Goal: Information Seeking & Learning: Compare options

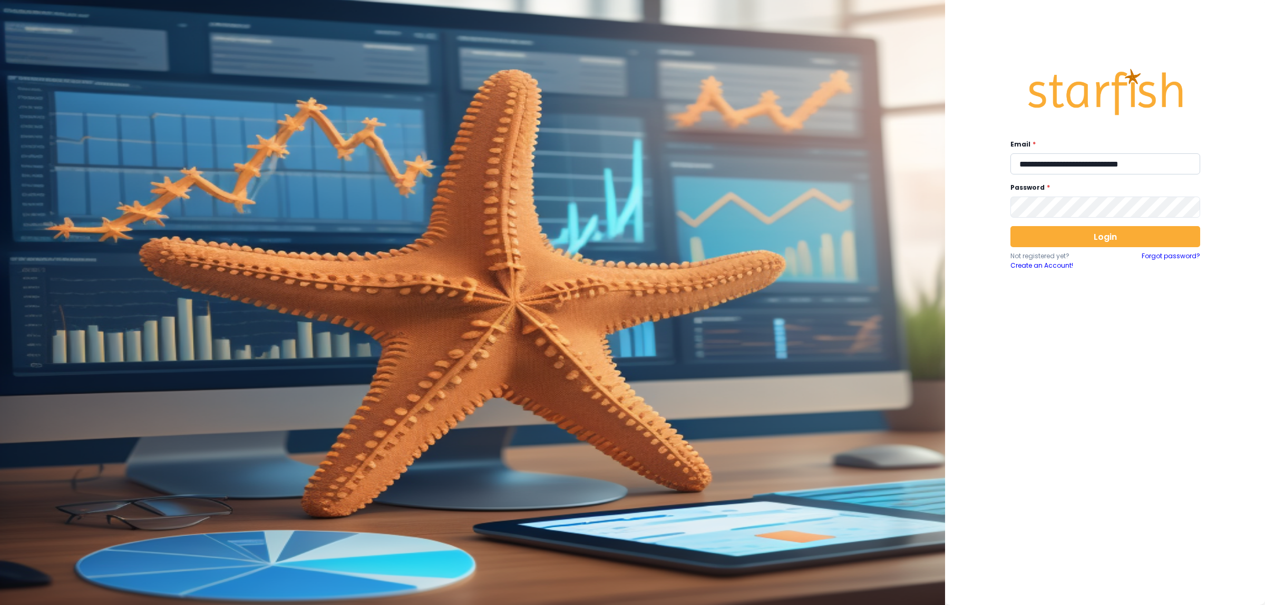
click at [1079, 173] on input "**********" at bounding box center [1106, 163] width 190 height 21
type input "**********"
click at [1085, 238] on button "Login" at bounding box center [1106, 236] width 190 height 21
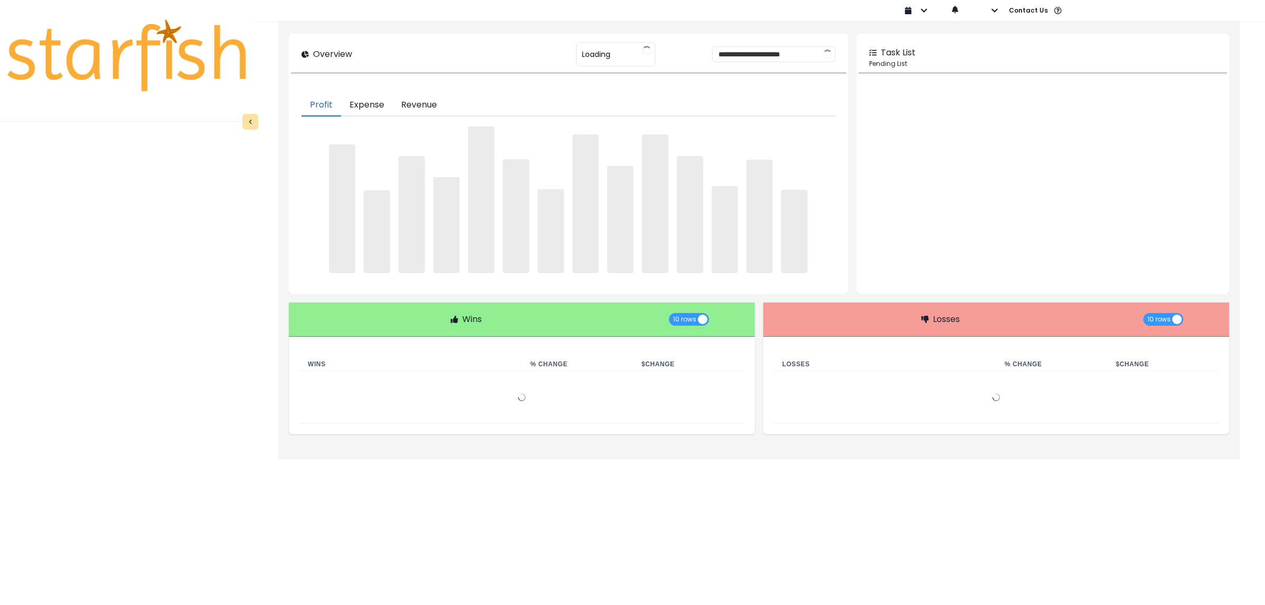
type input "**********"
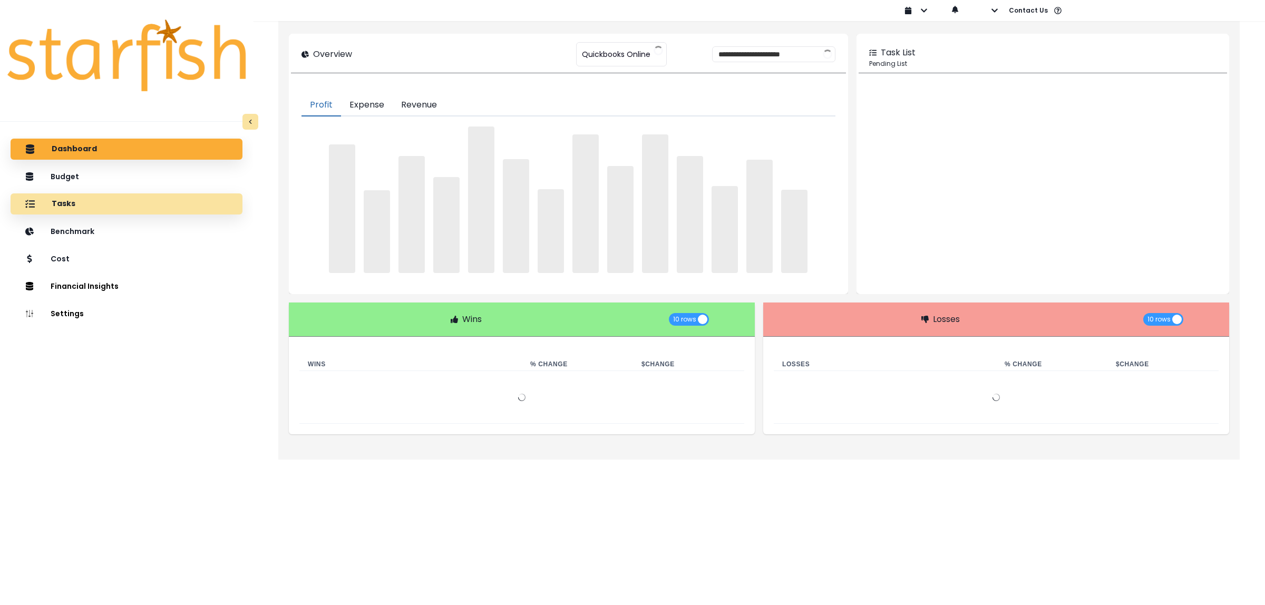
click at [80, 203] on div "Tasks" at bounding box center [126, 204] width 215 height 22
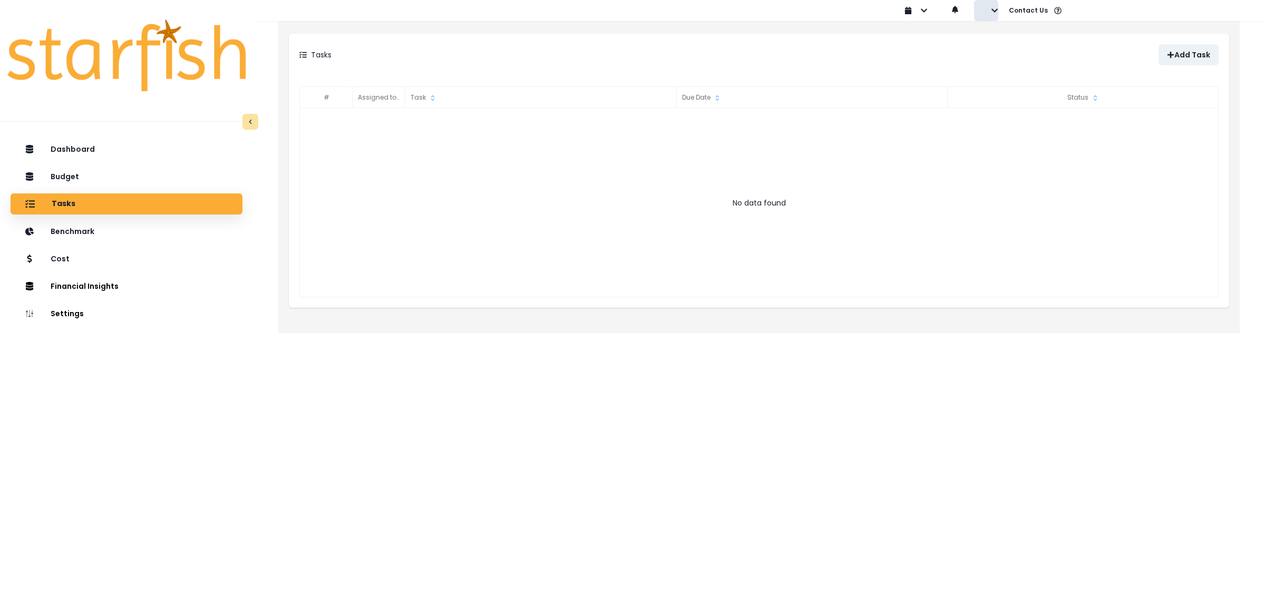
click at [994, 14] on icon "button" at bounding box center [994, 10] width 7 height 7
click at [1007, 40] on p "Sign out" at bounding box center [1011, 40] width 35 height 10
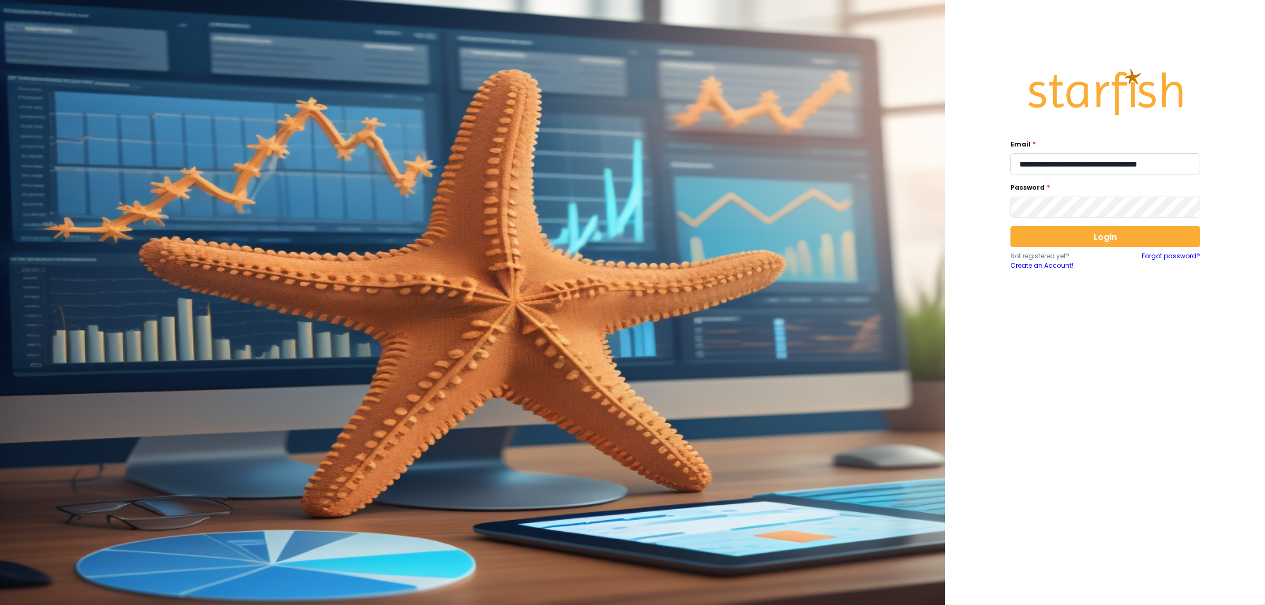
click at [1073, 168] on input "**********" at bounding box center [1106, 163] width 190 height 21
type input "**********"
click at [1102, 238] on button "Login" at bounding box center [1106, 236] width 190 height 21
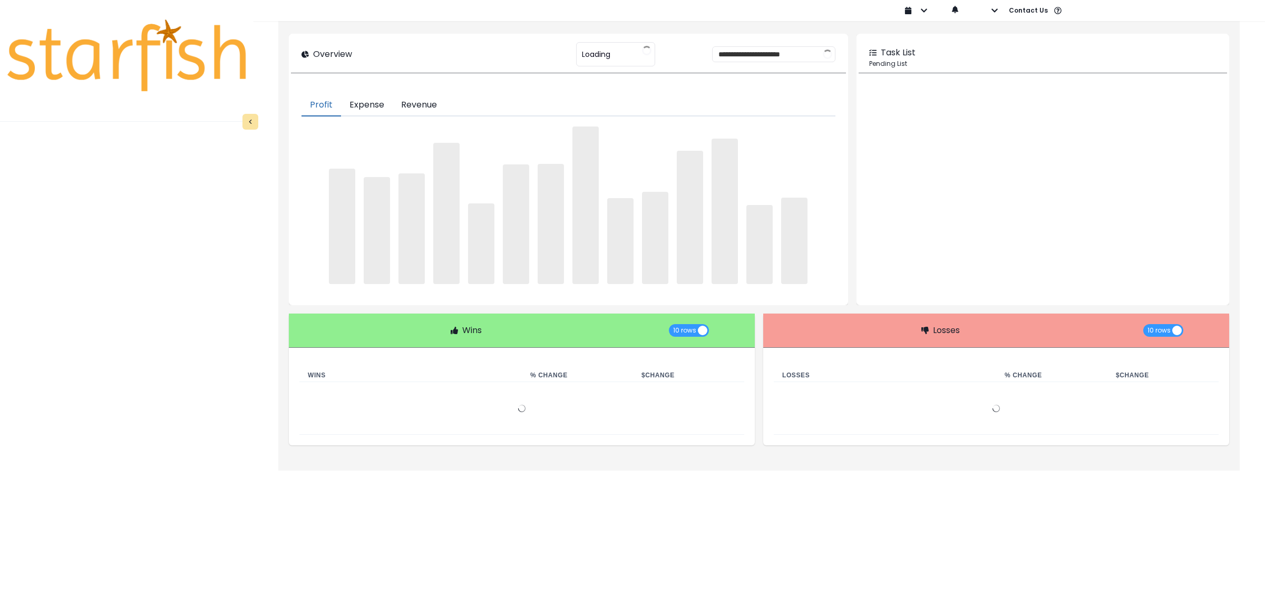
type input "**********"
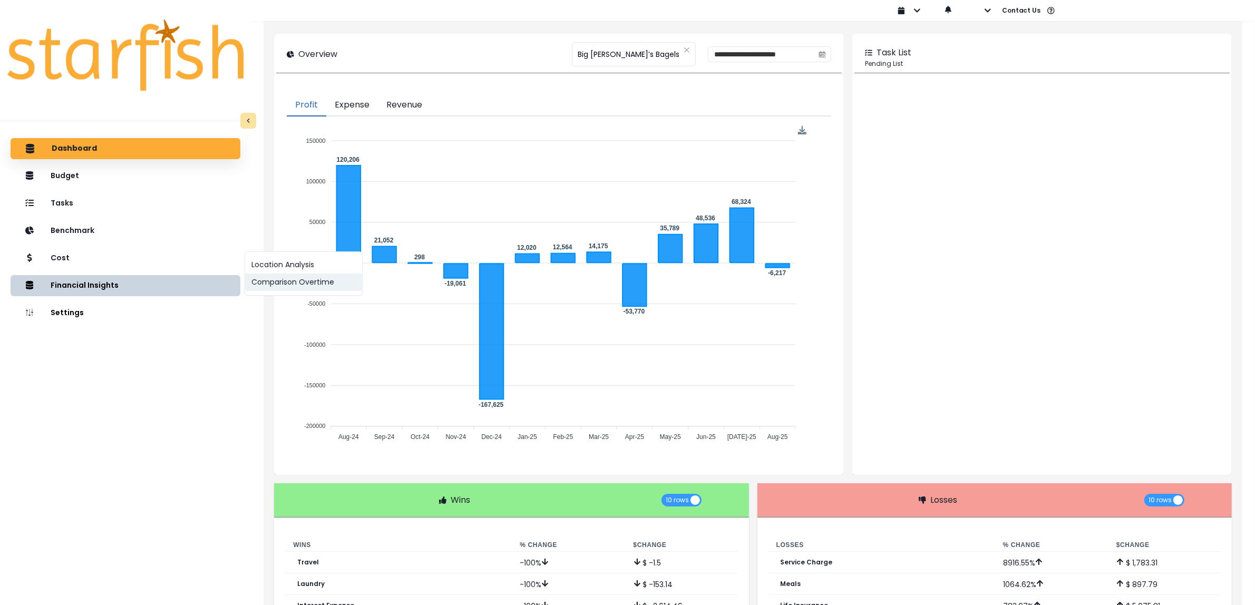
click at [312, 281] on button "Comparison Overtime" at bounding box center [303, 282] width 117 height 17
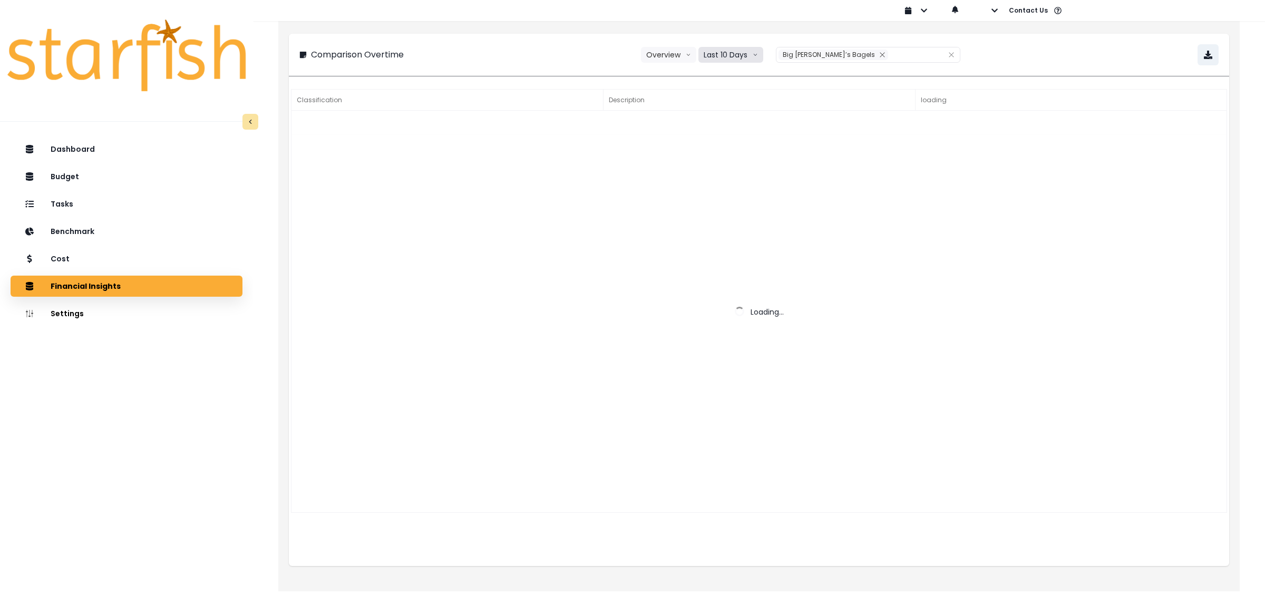
click at [726, 52] on button "Last 10 Days" at bounding box center [731, 55] width 65 height 16
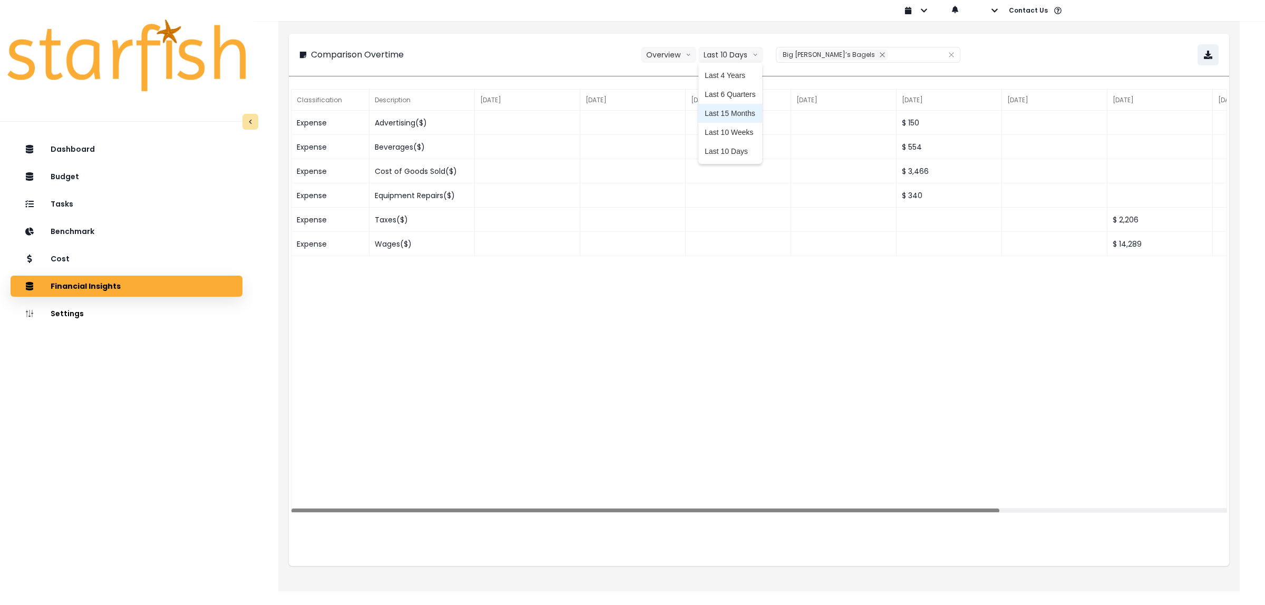
click at [729, 114] on span "Last 15 Months" at bounding box center [730, 113] width 51 height 11
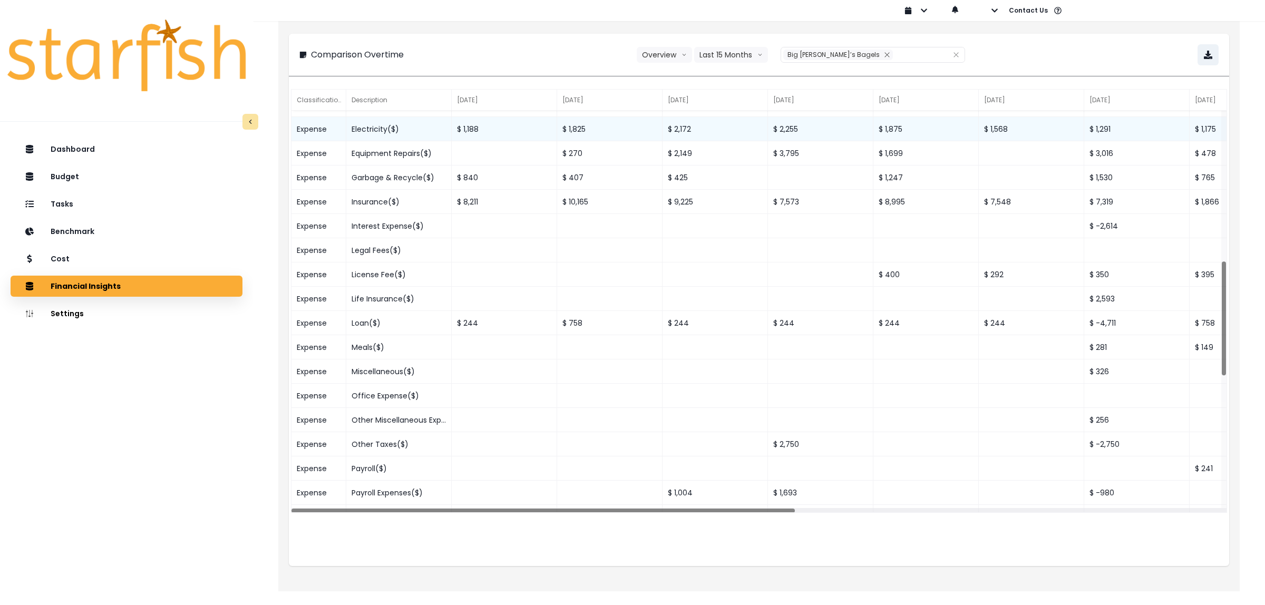
click at [385, 132] on div "Electricity($)" at bounding box center [398, 129] width 105 height 24
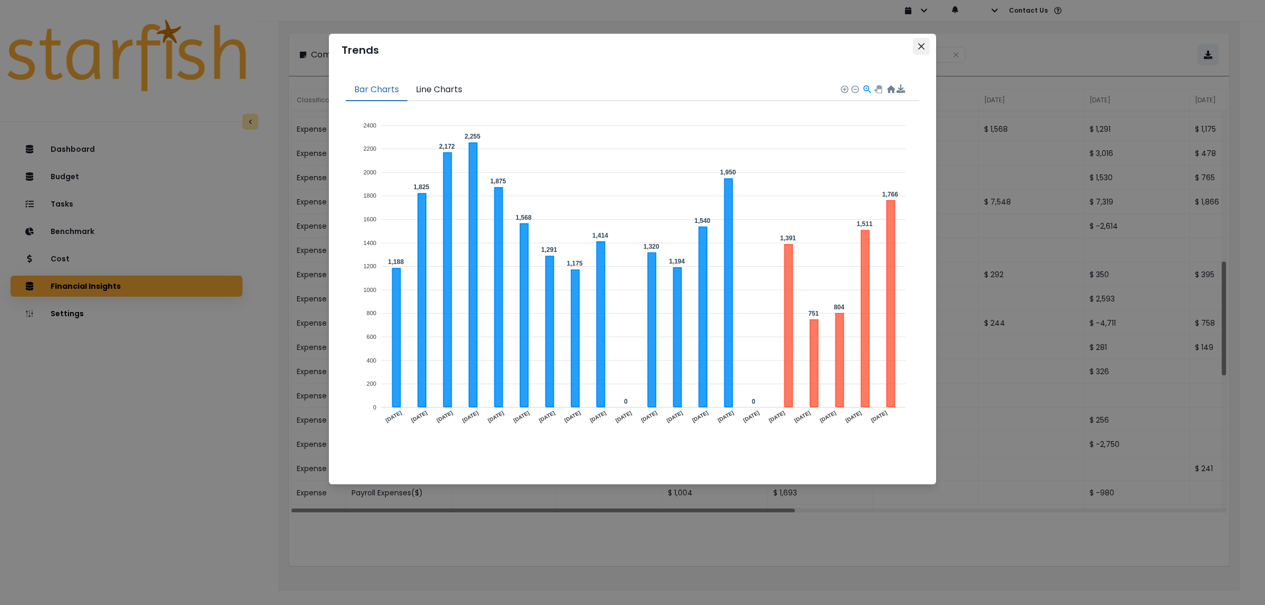
click at [925, 47] on button "Close" at bounding box center [921, 46] width 17 height 17
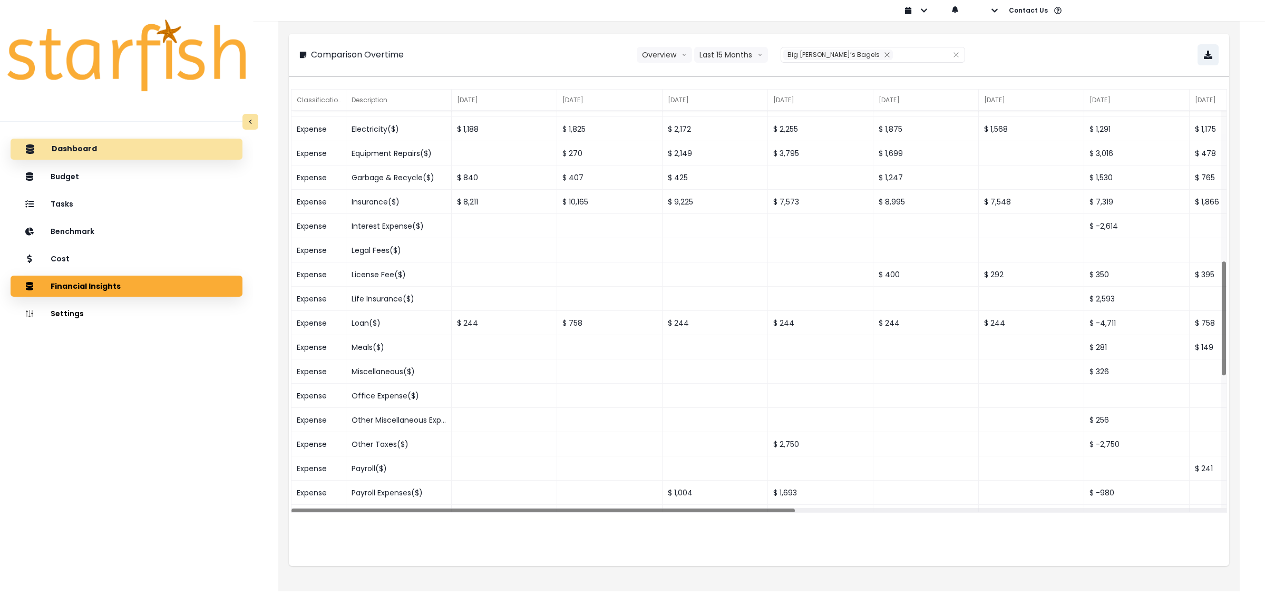
click at [141, 151] on div "Dashboard" at bounding box center [126, 149] width 215 height 22
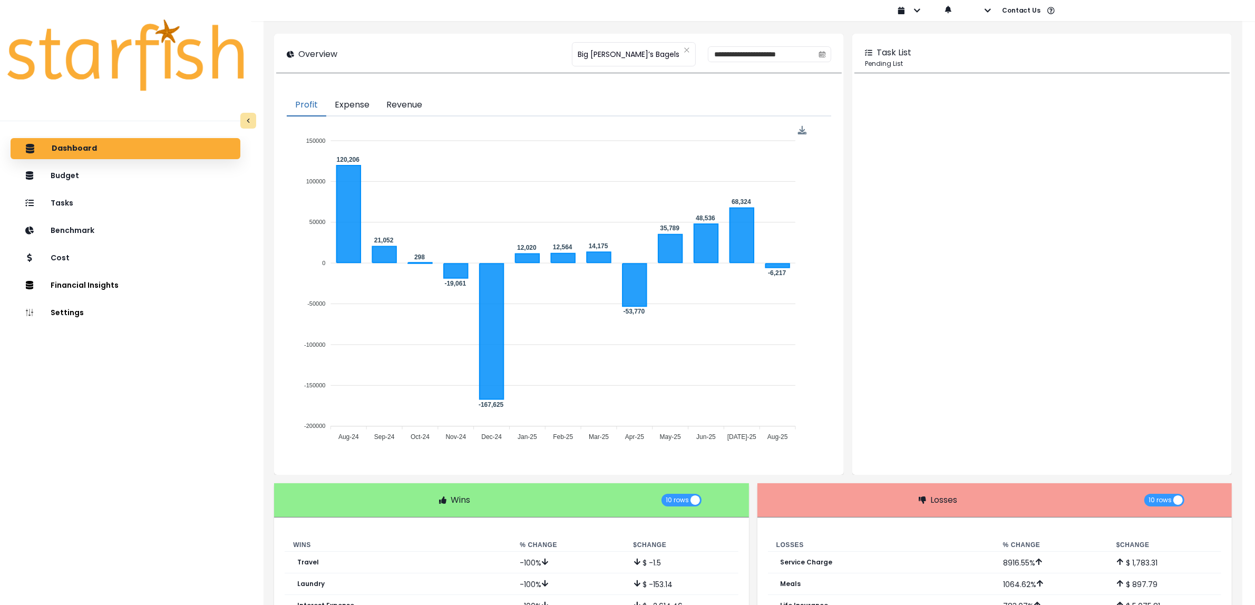
click at [423, 105] on button "Revenue" at bounding box center [404, 105] width 53 height 22
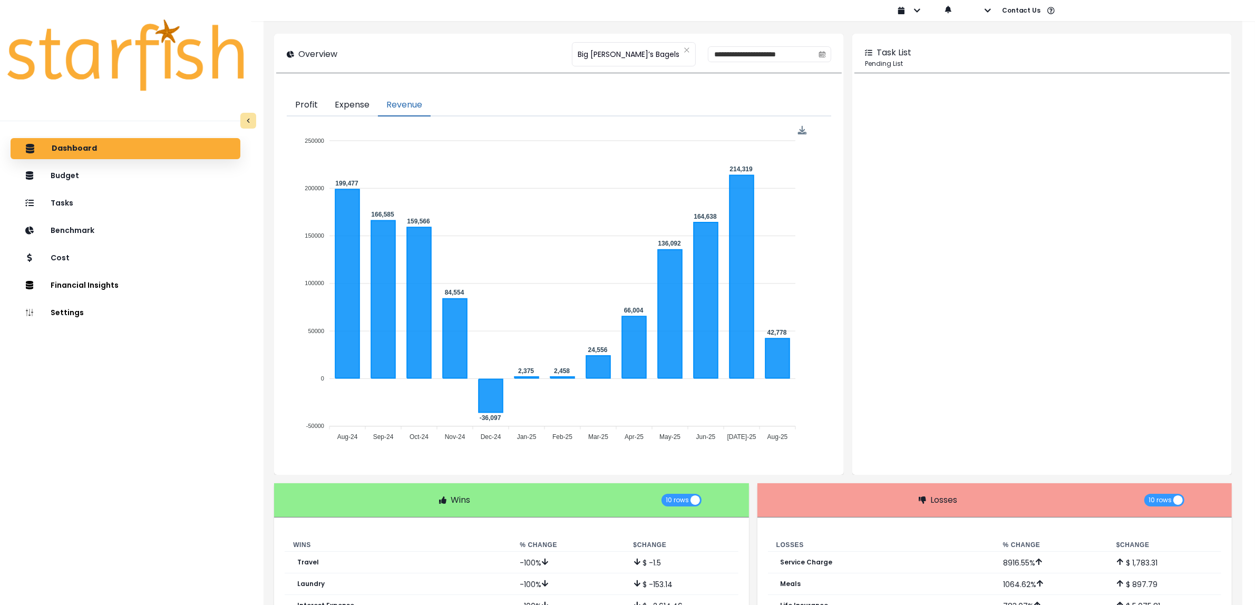
click at [371, 106] on button "Expense" at bounding box center [352, 105] width 52 height 22
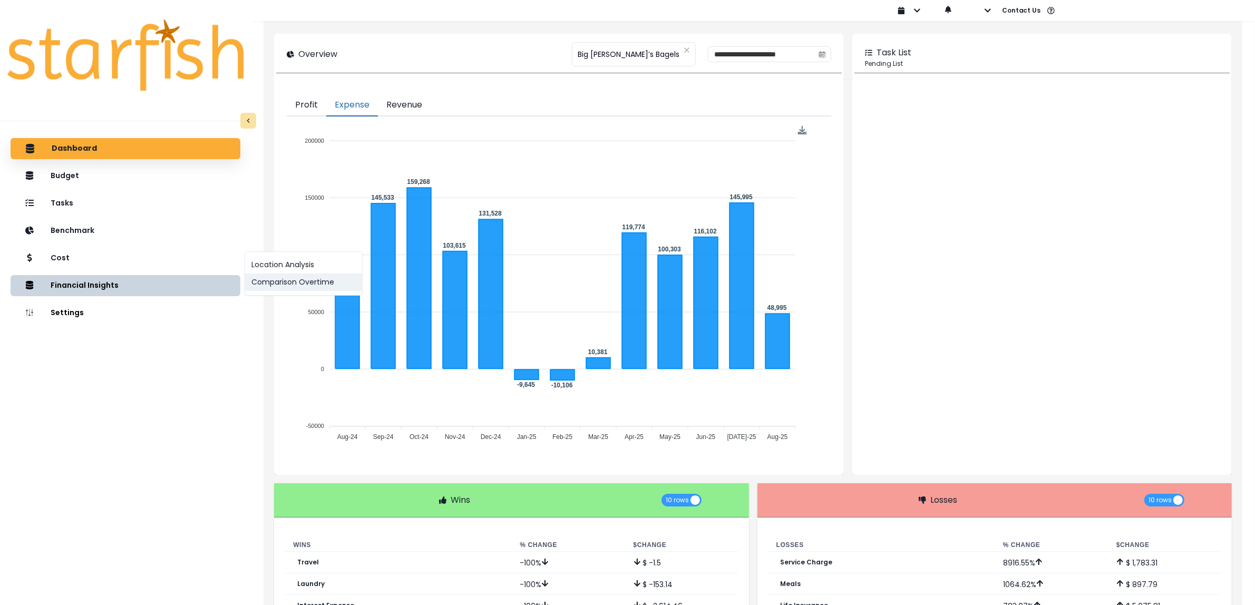
click at [277, 282] on button "Comparison Overtime" at bounding box center [303, 282] width 117 height 17
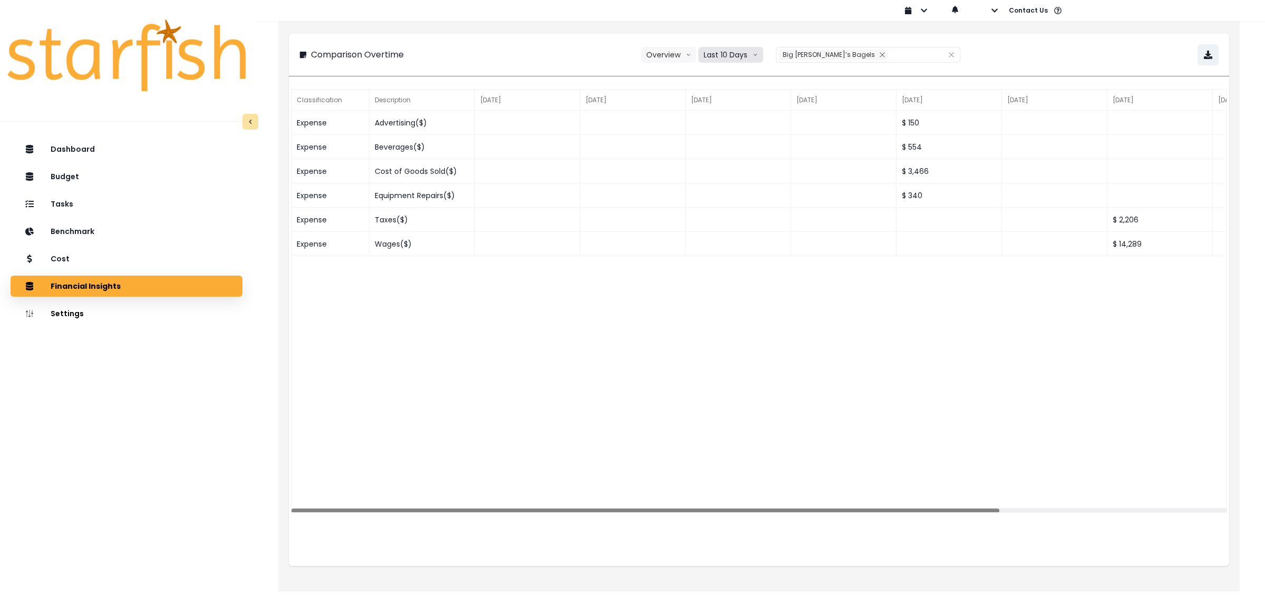
click at [705, 55] on button "Last 10 Days" at bounding box center [731, 55] width 65 height 16
click at [724, 112] on span "Last 15 Months" at bounding box center [730, 113] width 51 height 11
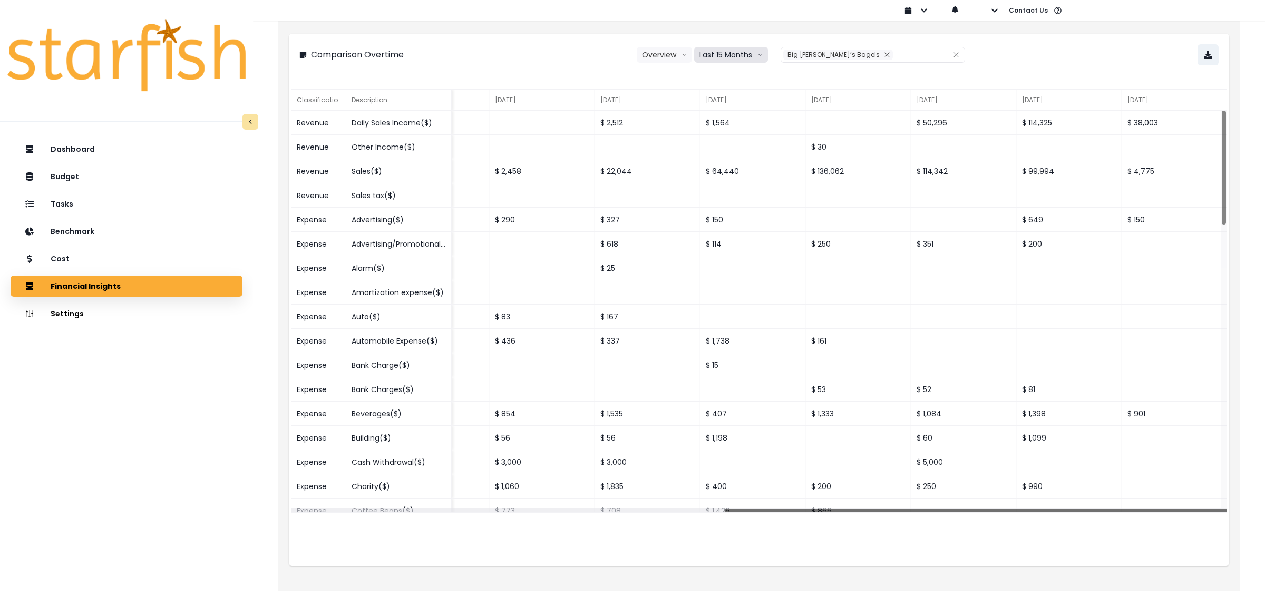
drag, startPoint x: 599, startPoint y: 512, endPoint x: 1187, endPoint y: 499, distance: 588.5
click at [1187, 499] on div "Revenue Daily Sales Income($) $ 140,715 $ 218,050 $ 199,477 $ 166,585 $ 155,819…" at bounding box center [759, 312] width 935 height 403
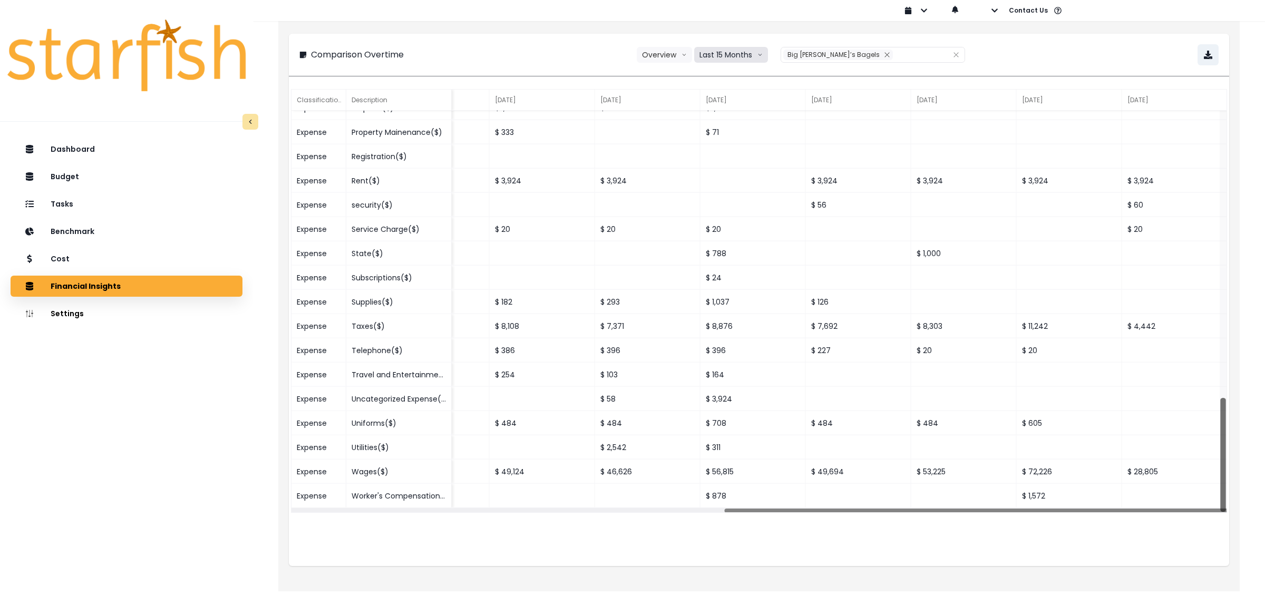
drag, startPoint x: 1223, startPoint y: 202, endPoint x: 1219, endPoint y: 496, distance: 293.7
click at [1220, 496] on div at bounding box center [1222, 455] width 5 height 114
click at [996, 8] on icon "button" at bounding box center [994, 10] width 7 height 7
click at [994, 38] on p "Sign out" at bounding box center [1011, 40] width 35 height 10
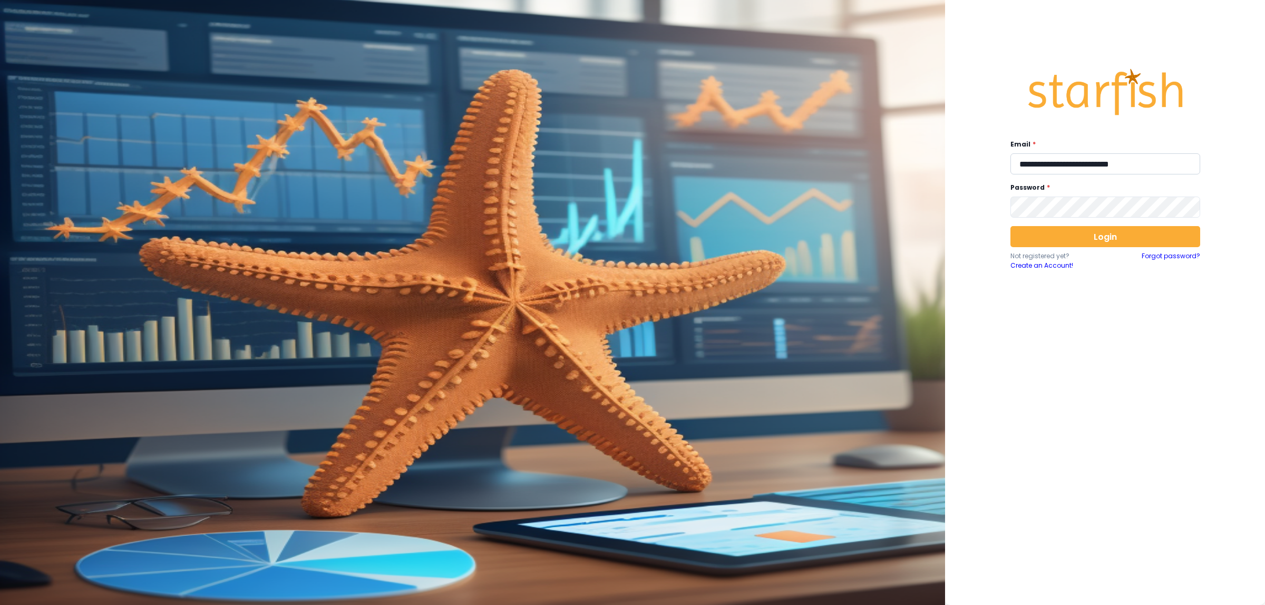
click at [1081, 163] on input "**********" at bounding box center [1106, 163] width 190 height 21
type input "**********"
click at [1097, 237] on button "Login" at bounding box center [1106, 236] width 190 height 21
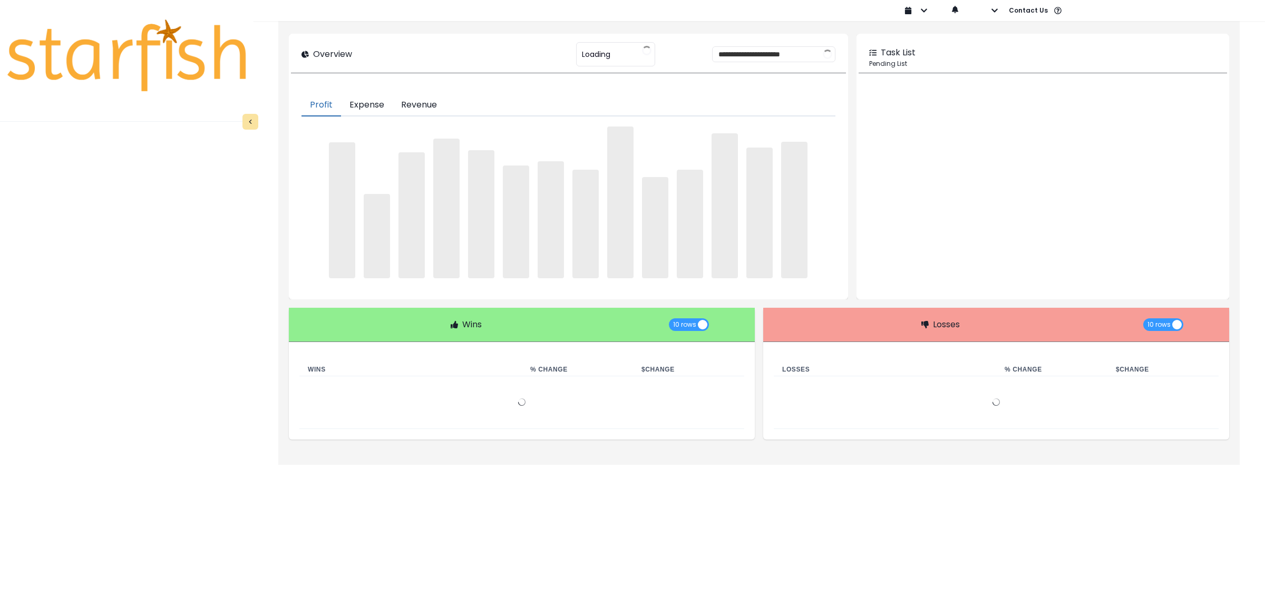
type input "**********"
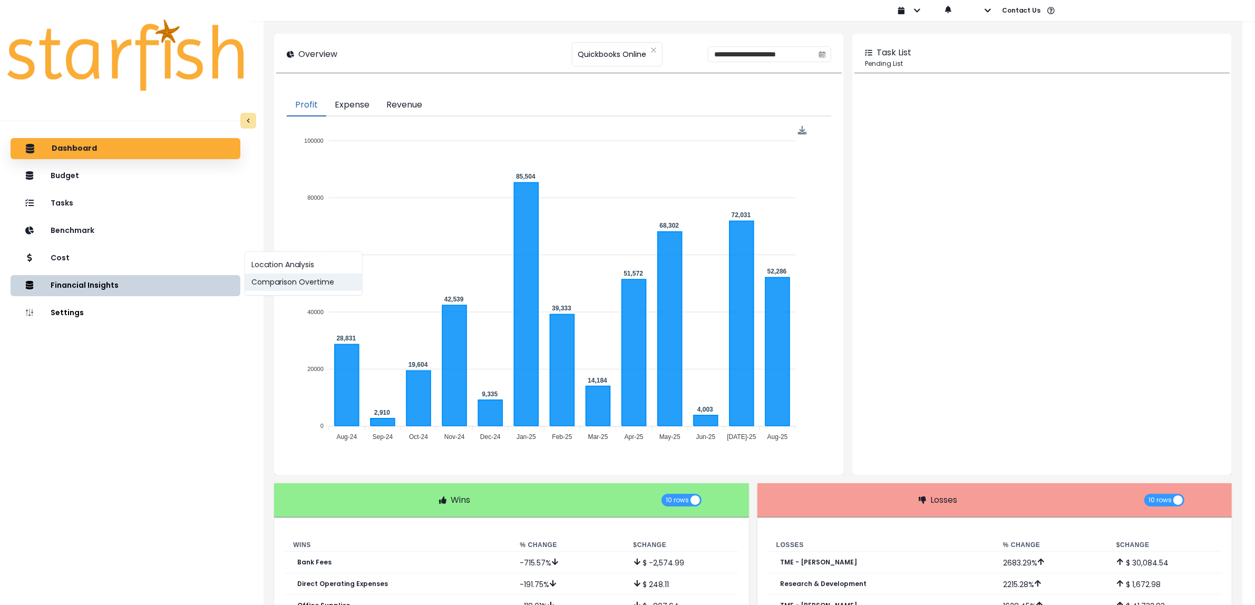
click at [275, 278] on button "Comparison Overtime" at bounding box center [303, 282] width 117 height 17
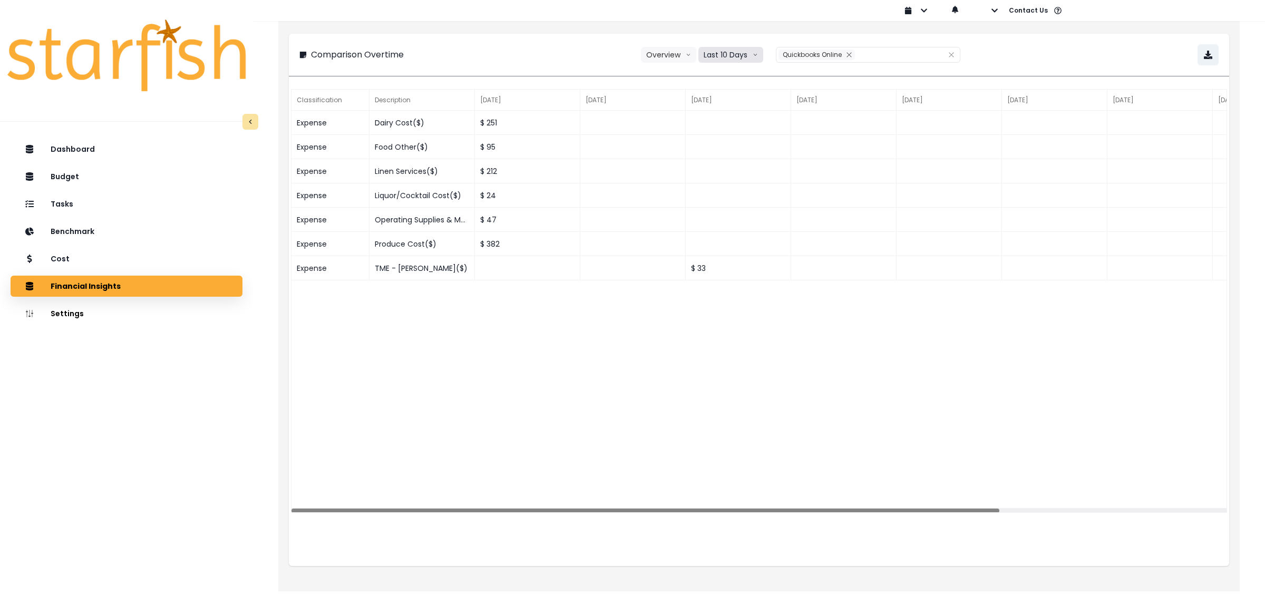
click at [731, 49] on button "Last 10 Days" at bounding box center [731, 55] width 65 height 16
click at [734, 111] on span "Last 15 Months" at bounding box center [730, 113] width 51 height 11
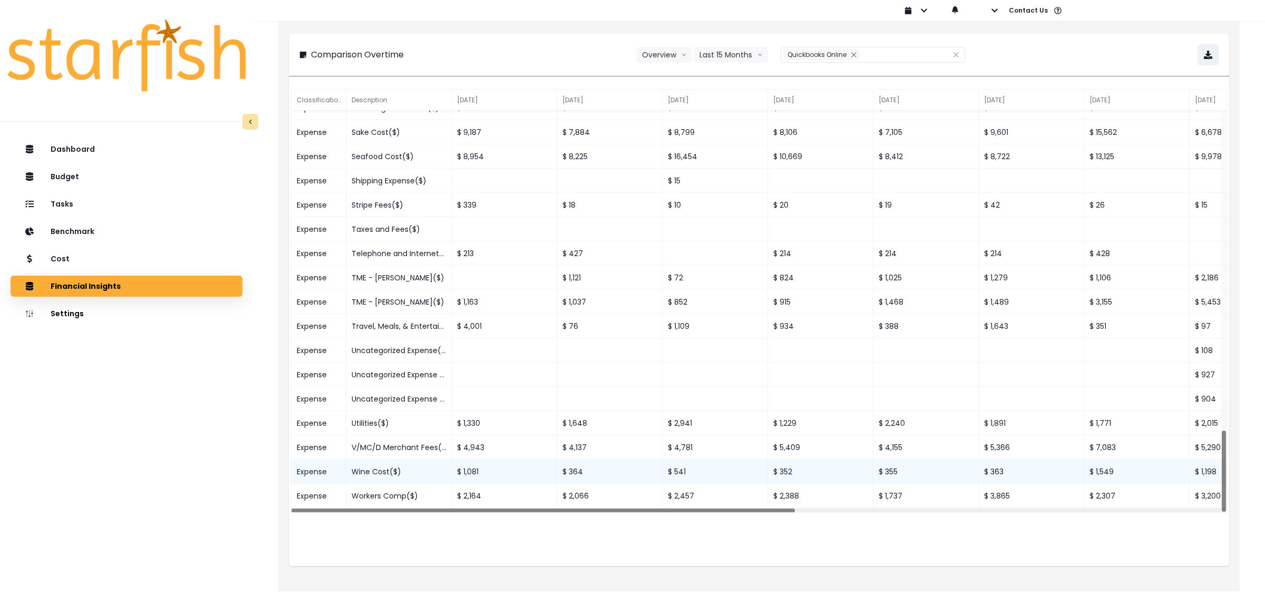
click at [392, 472] on div "Wine Cost($)" at bounding box center [398, 472] width 105 height 24
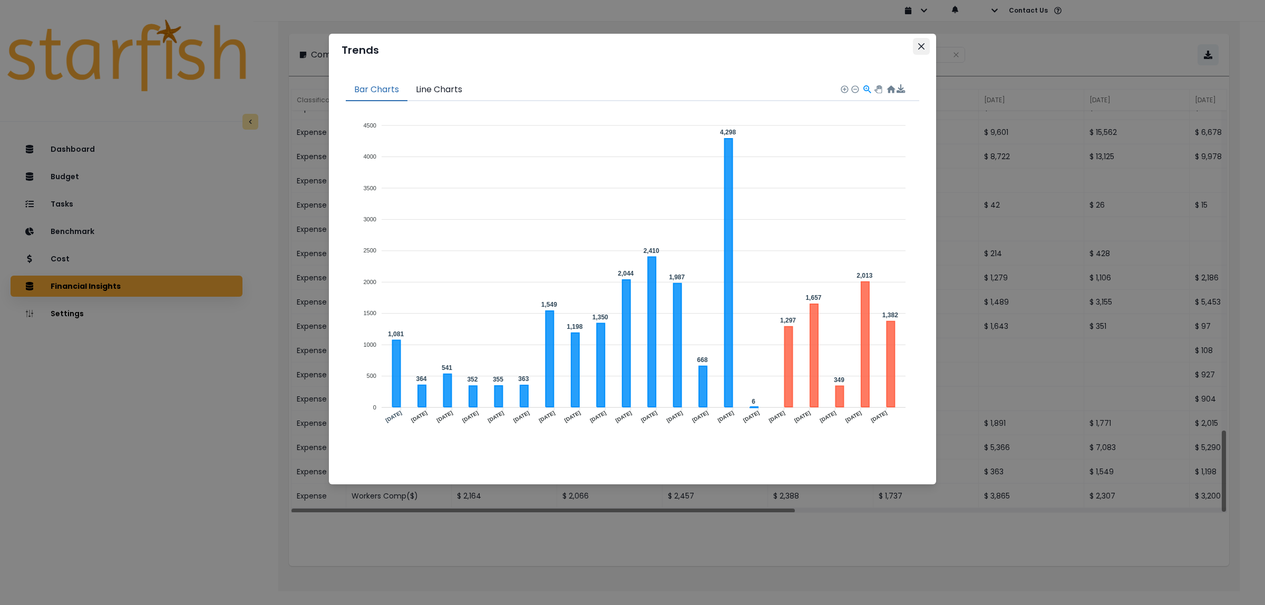
click at [921, 46] on icon "Close" at bounding box center [921, 46] width 6 height 6
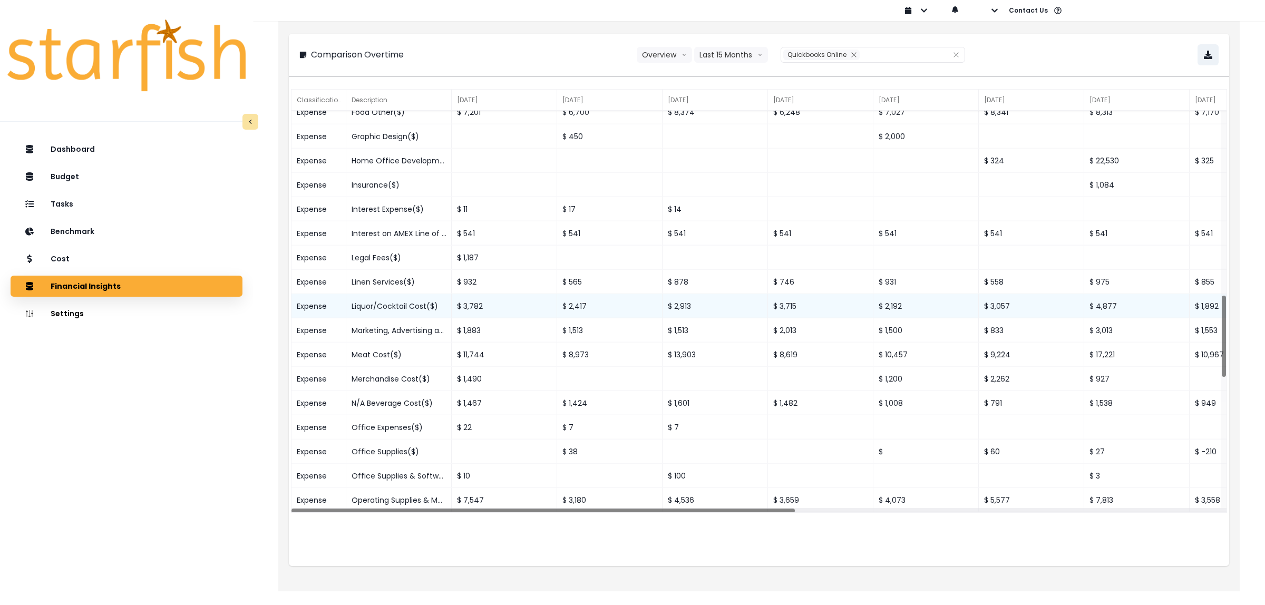
click at [385, 306] on div "Liquor/Cocktail Cost($)" at bounding box center [398, 306] width 105 height 24
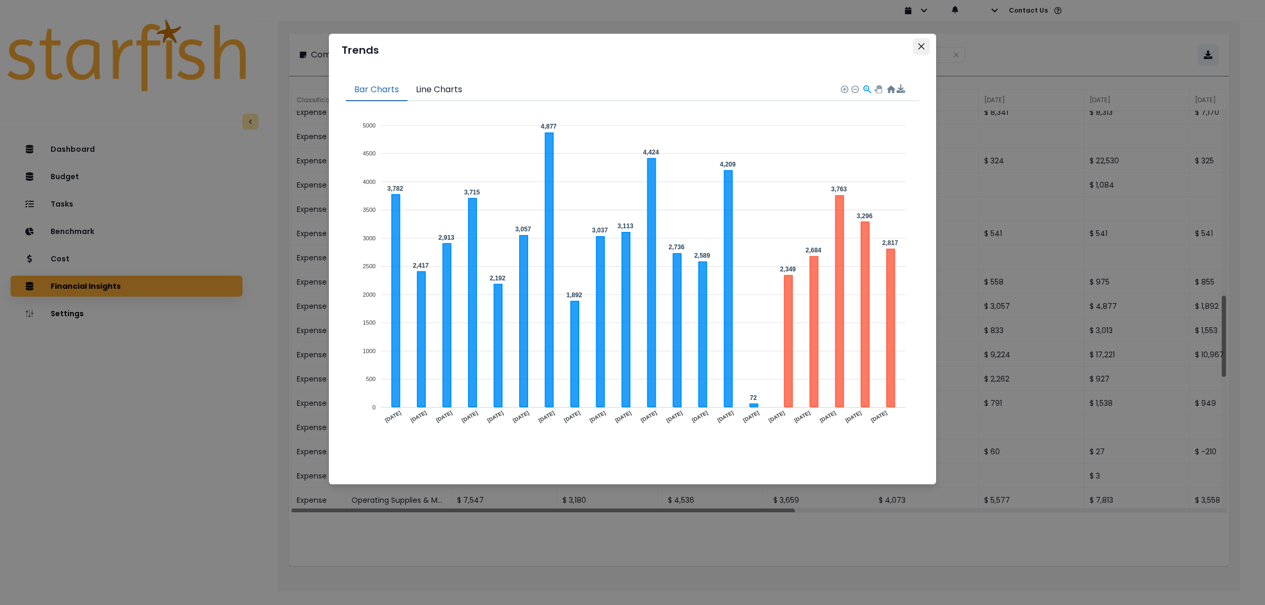
click at [922, 49] on icon "Close" at bounding box center [921, 46] width 6 height 6
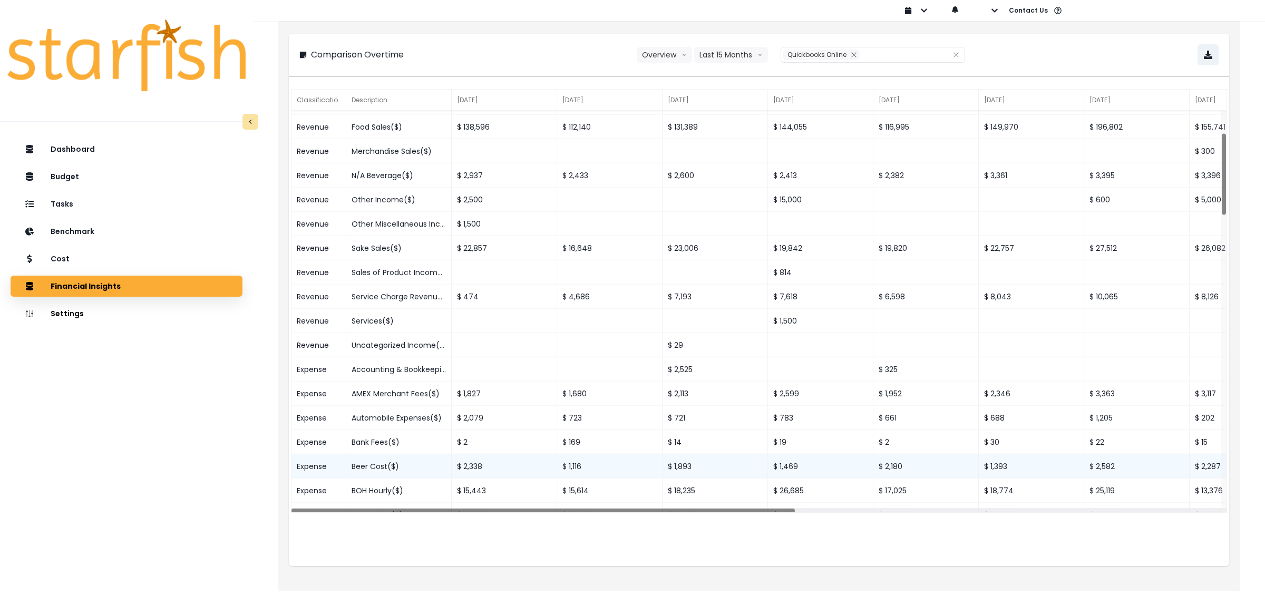
click at [398, 468] on div "Beer Cost($)" at bounding box center [398, 466] width 105 height 24
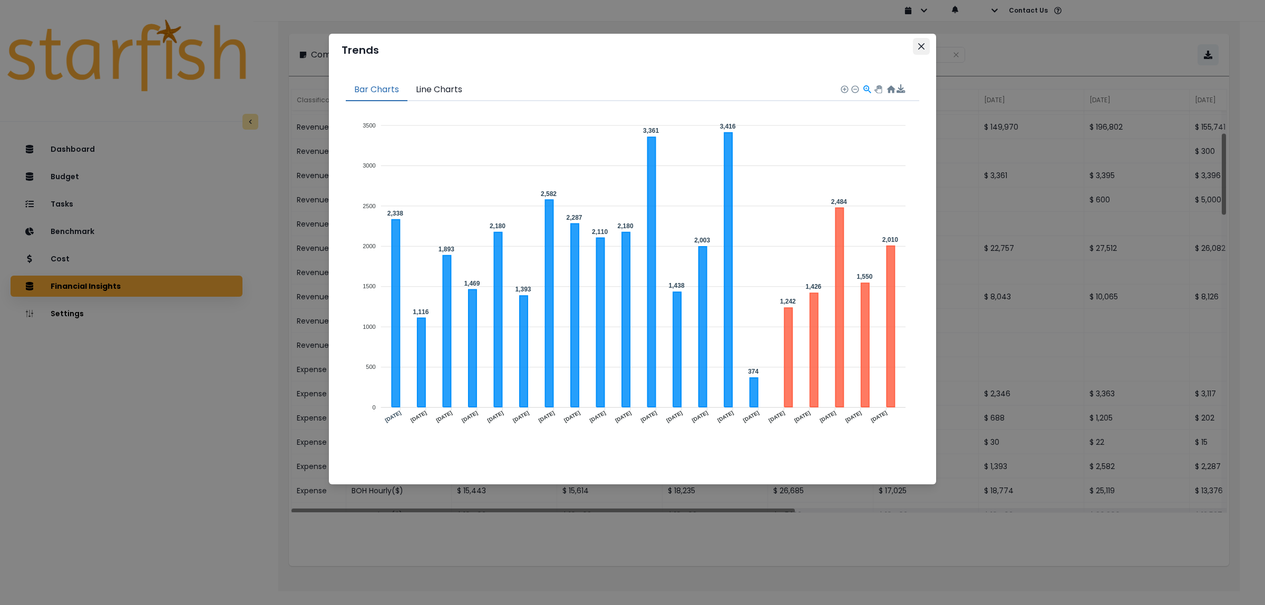
click at [923, 53] on button "Close" at bounding box center [921, 46] width 17 height 17
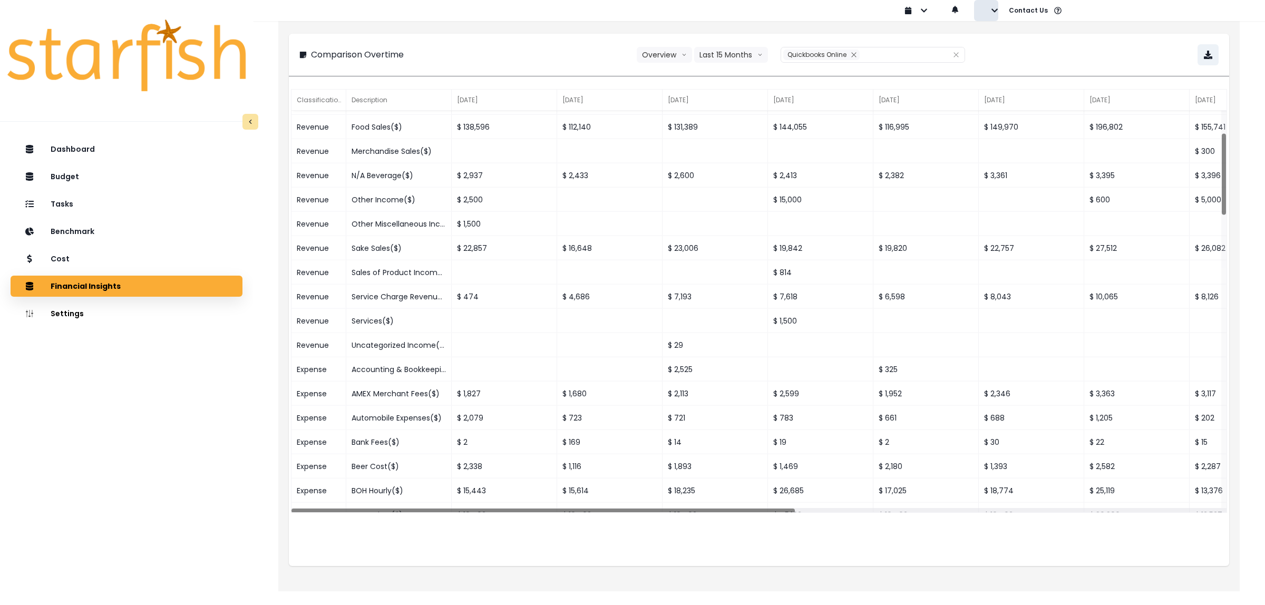
click at [992, 12] on icon "button" at bounding box center [994, 10] width 7 height 7
click at [1003, 47] on button "Sign out" at bounding box center [1033, 40] width 117 height 21
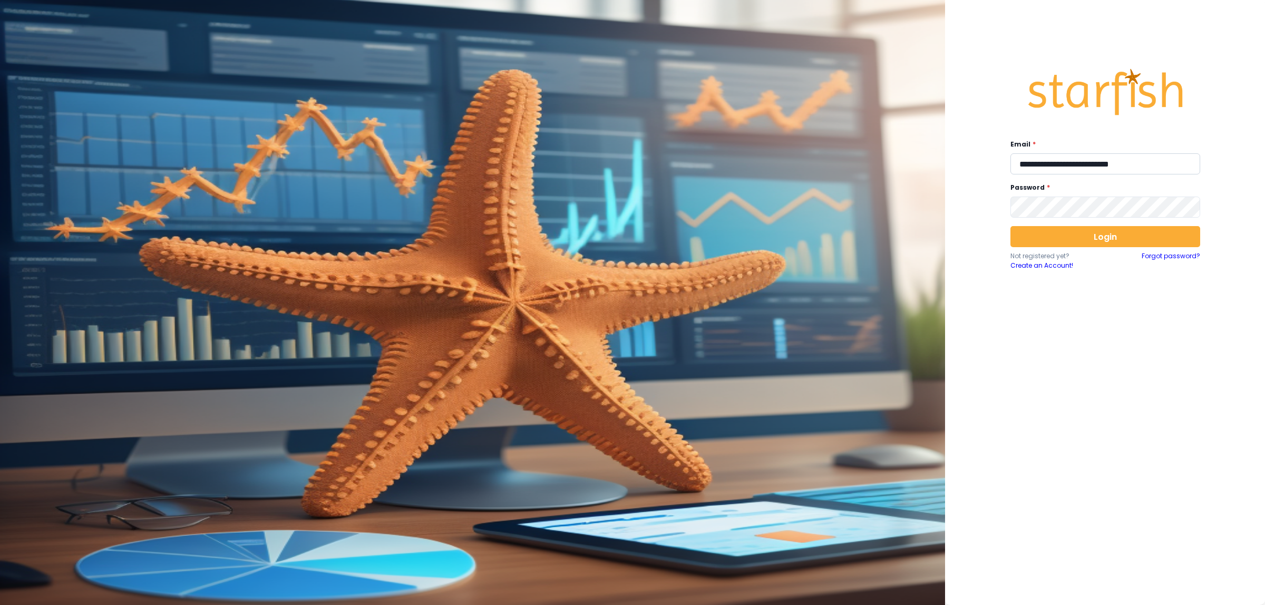
click at [1042, 166] on input "**********" at bounding box center [1106, 163] width 190 height 21
type input "**********"
click at [1089, 238] on button "Login" at bounding box center [1106, 236] width 190 height 21
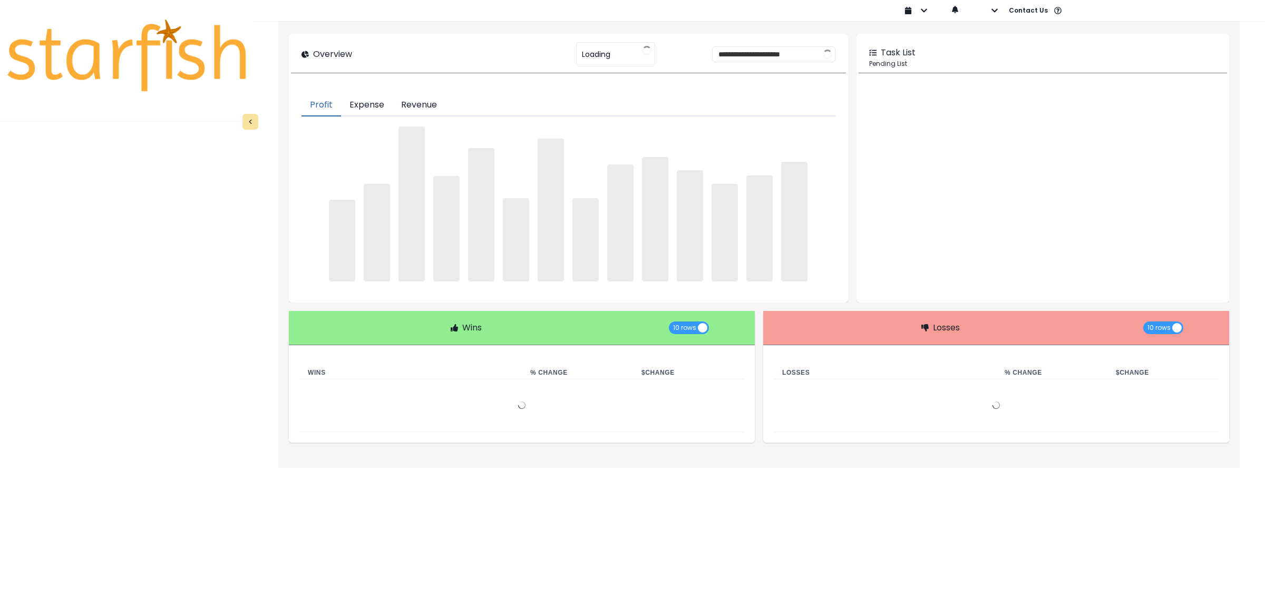
type input "********"
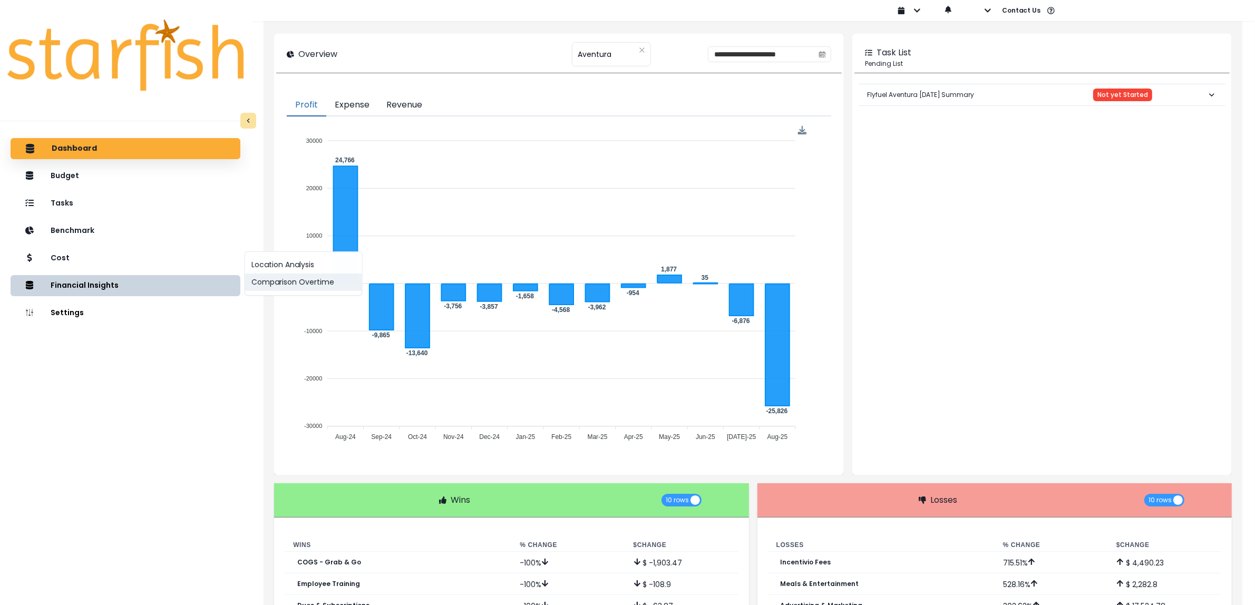
click at [286, 280] on button "Comparison Overtime" at bounding box center [303, 282] width 117 height 17
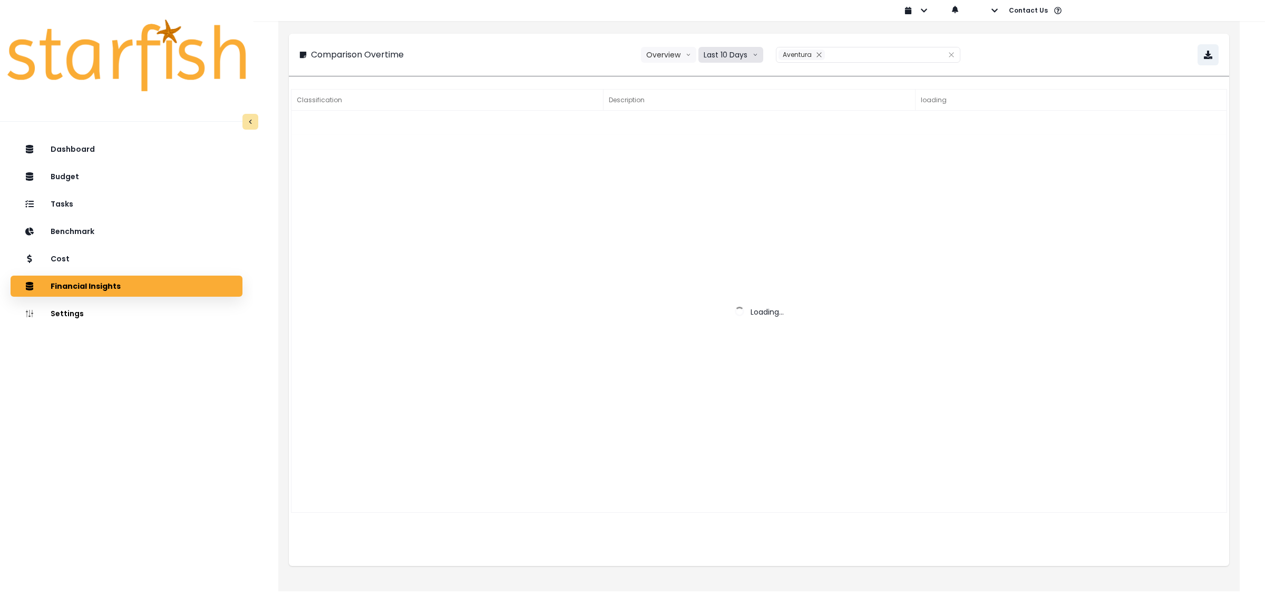
click at [718, 60] on button "Last 10 Days" at bounding box center [731, 55] width 65 height 16
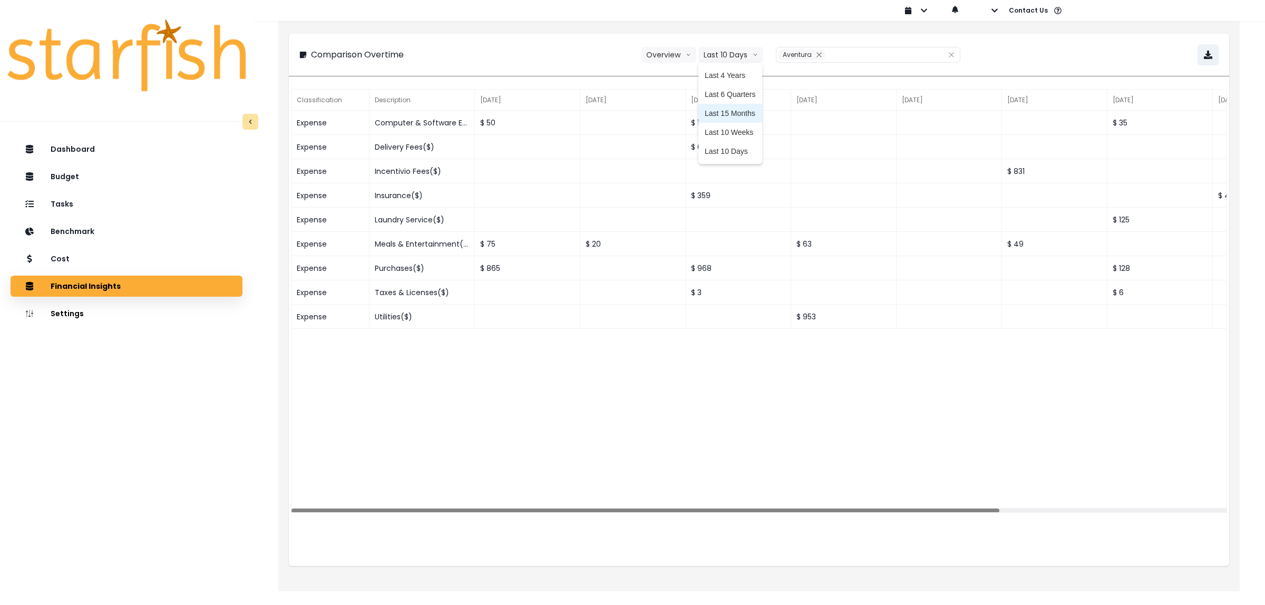
click at [728, 105] on li "Last 15 Months" at bounding box center [731, 113] width 64 height 19
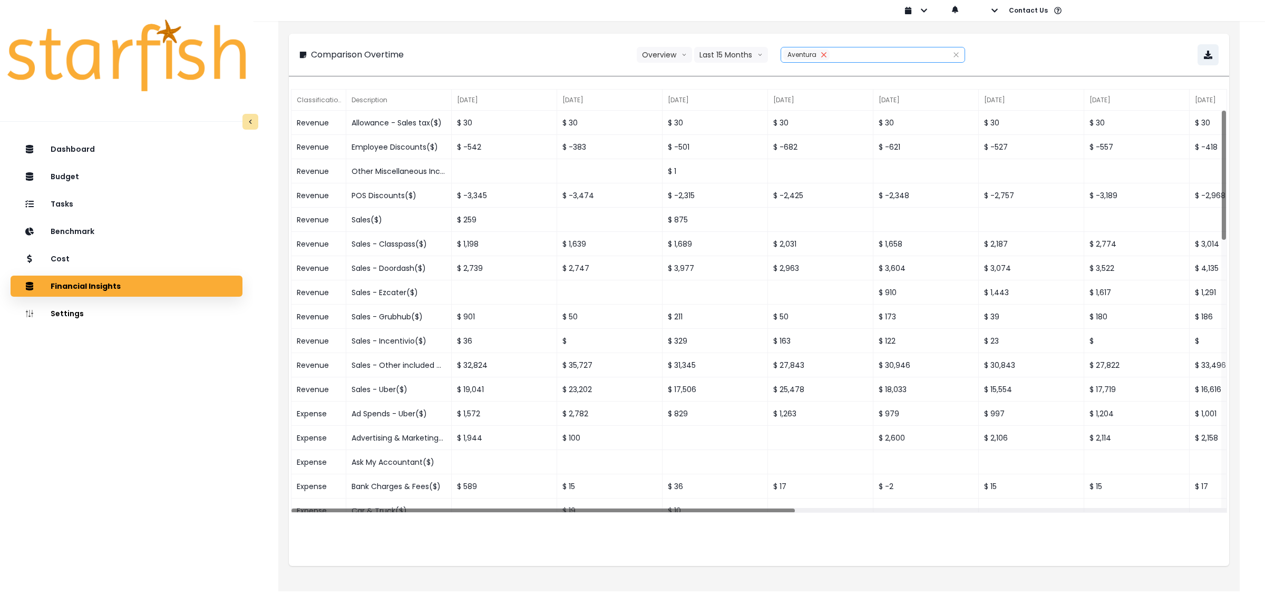
click at [823, 54] on icon "close" at bounding box center [823, 54] width 5 height 5
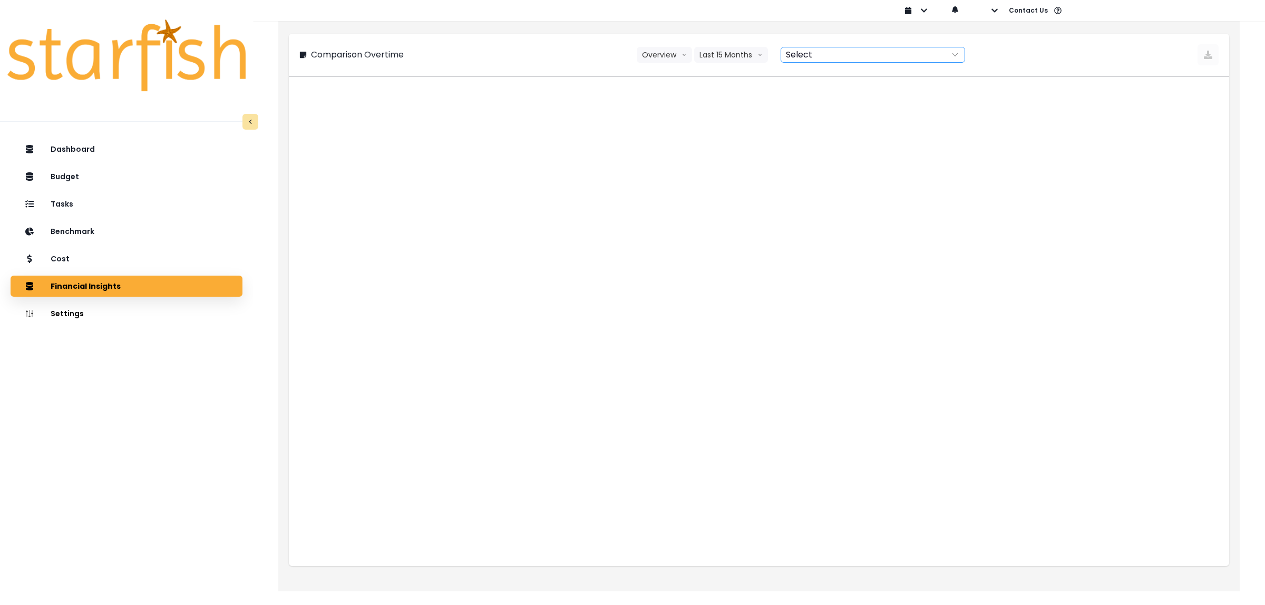
click at [839, 55] on div at bounding box center [861, 54] width 160 height 15
type input "*******"
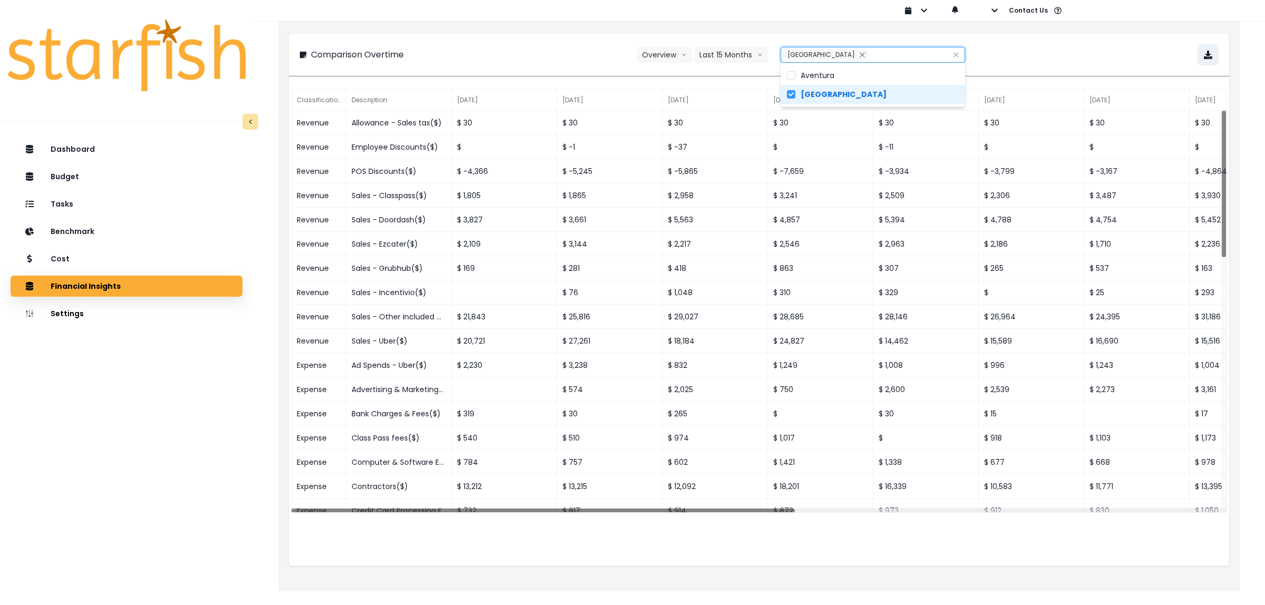
click at [593, 48] on div "Comparison Overtime Overview Overview % of cost % of sales Last 15 Months Last …" at bounding box center [758, 54] width 919 height 21
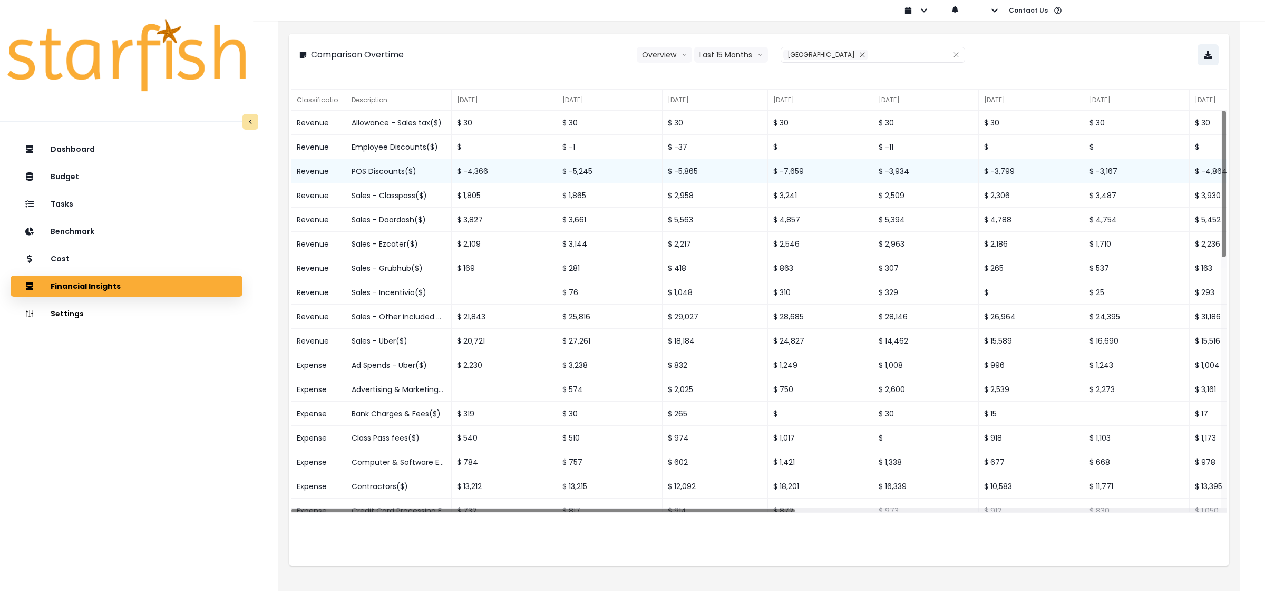
click at [406, 174] on div "POS Discounts($)" at bounding box center [398, 171] width 105 height 24
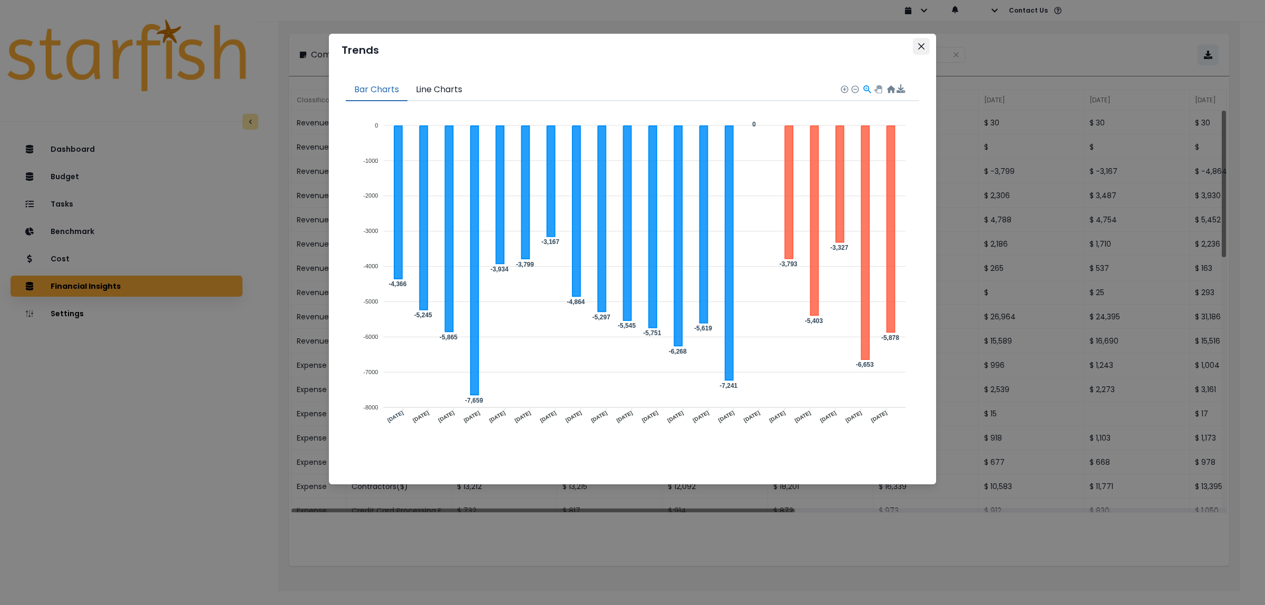
click at [915, 47] on button "Close" at bounding box center [921, 46] width 17 height 17
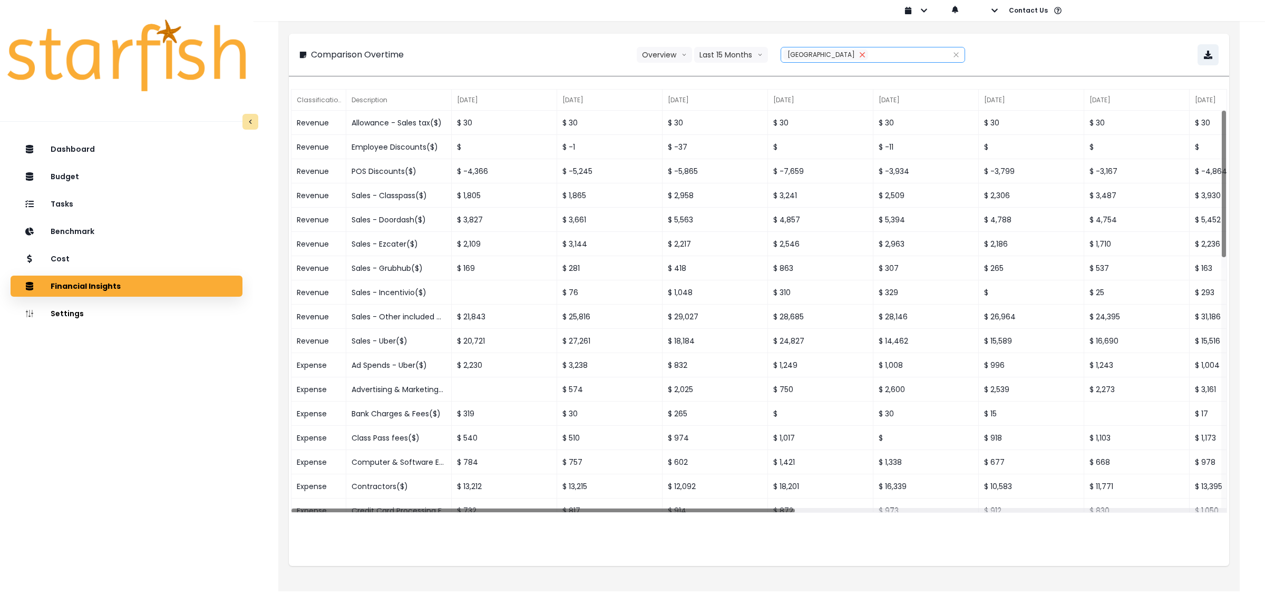
click at [857, 57] on button "Remove" at bounding box center [863, 55] width 12 height 11
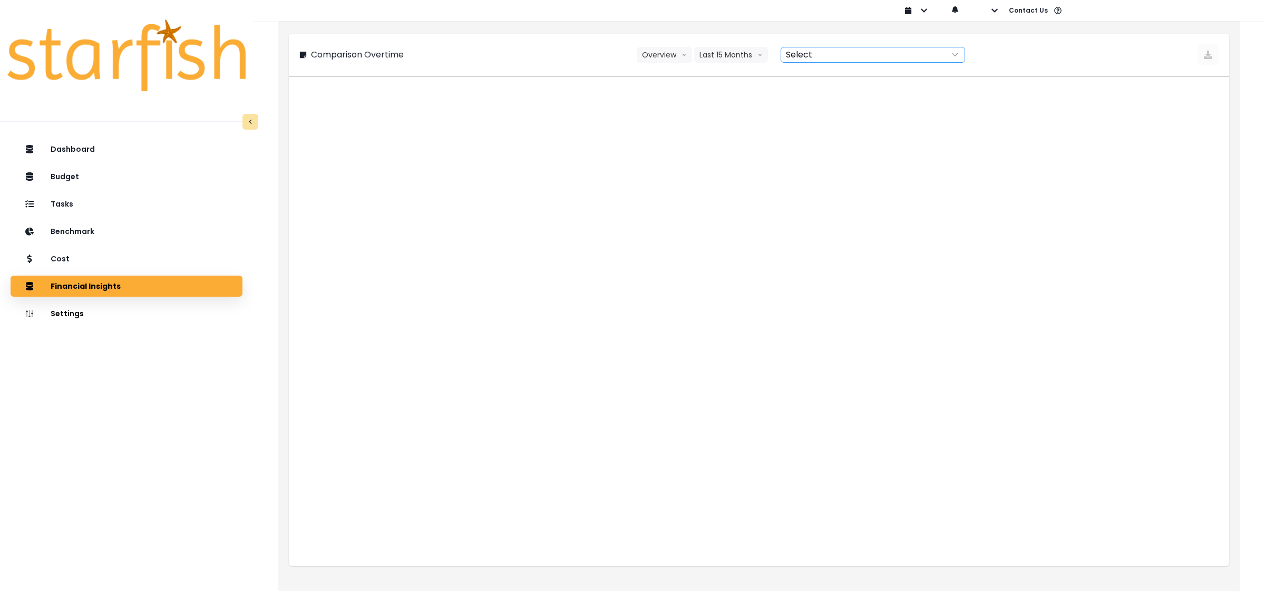
click at [839, 58] on div at bounding box center [861, 54] width 160 height 15
type input "********"
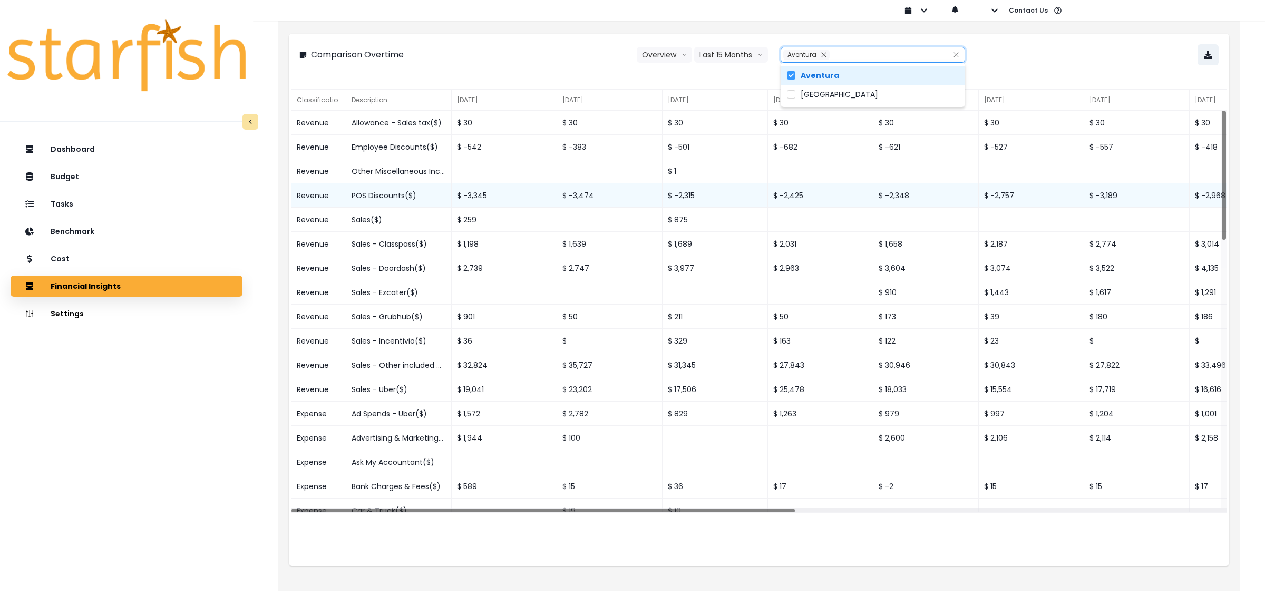
click at [384, 200] on div "POS Discounts($)" at bounding box center [398, 195] width 105 height 24
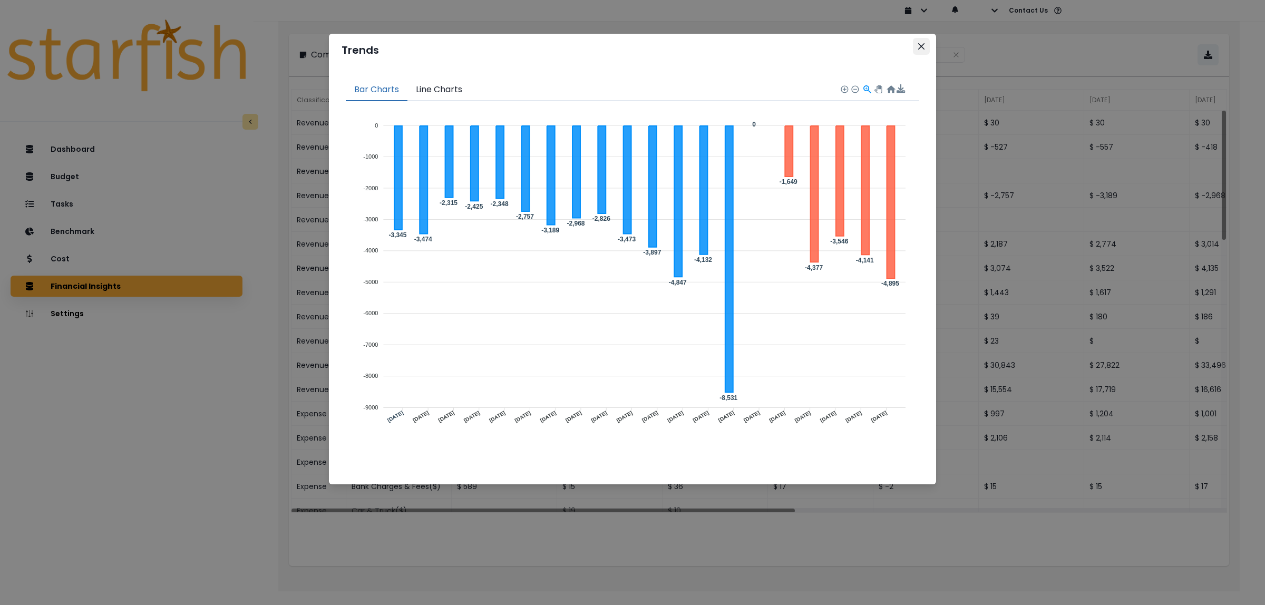
click at [920, 43] on icon "Close" at bounding box center [921, 46] width 6 height 6
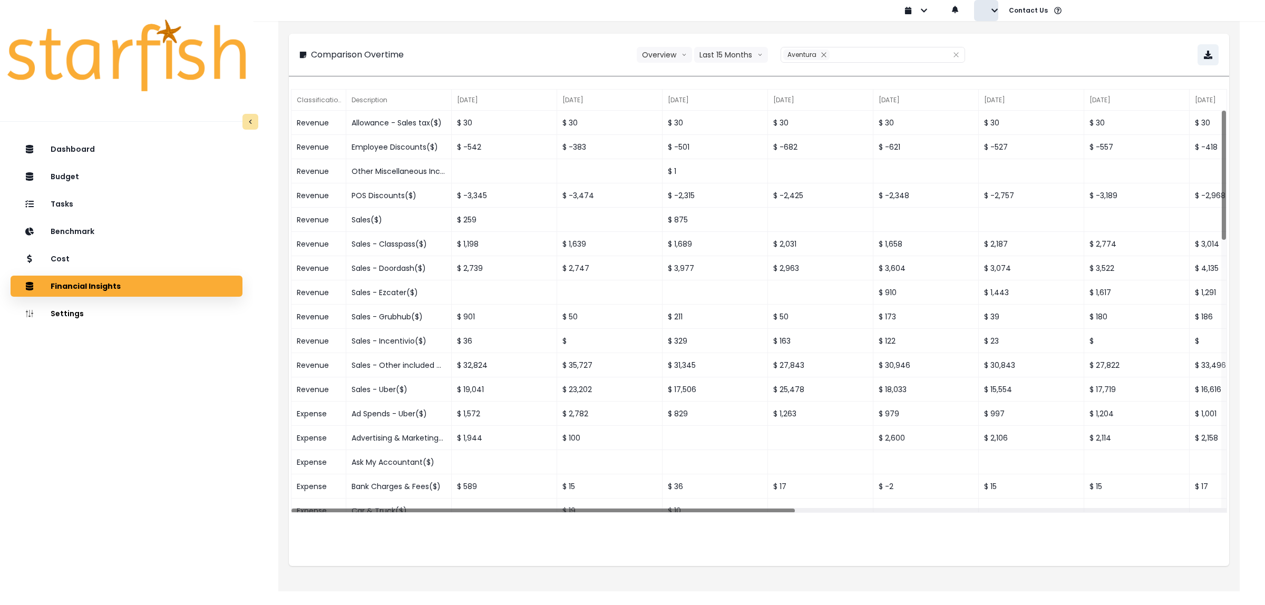
click at [993, 8] on icon "button" at bounding box center [994, 10] width 7 height 7
click at [992, 48] on button "Sign out" at bounding box center [1033, 40] width 117 height 21
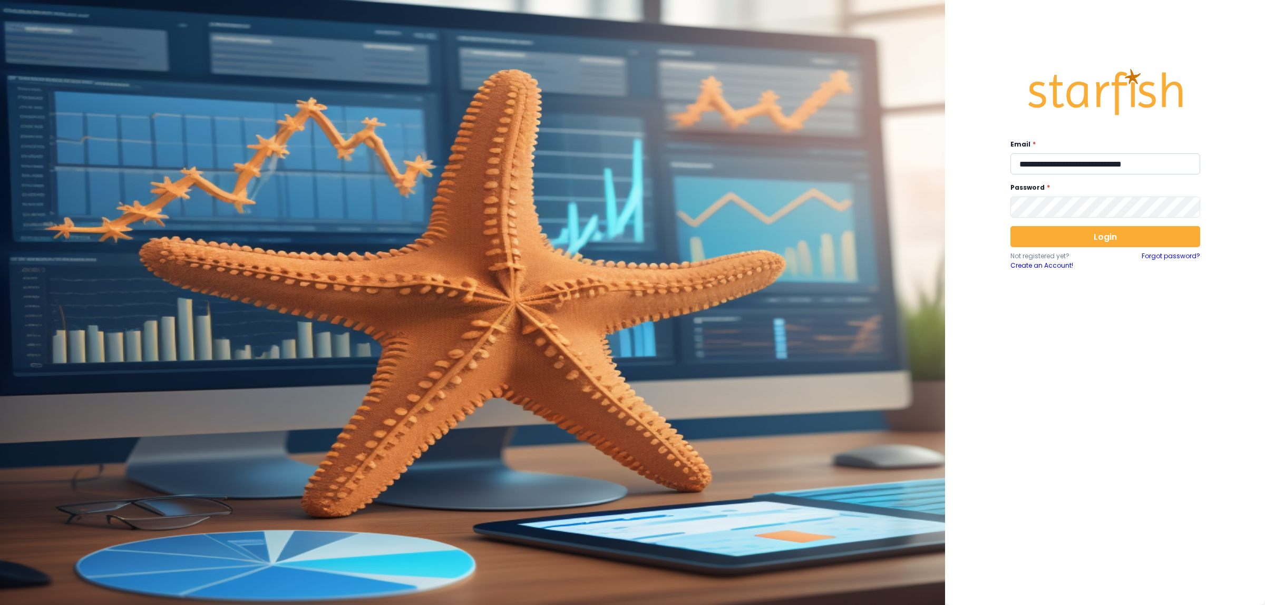
click at [1061, 169] on input "**********" at bounding box center [1106, 163] width 190 height 21
type input "**********"
click at [1090, 241] on button "Login" at bounding box center [1106, 236] width 190 height 21
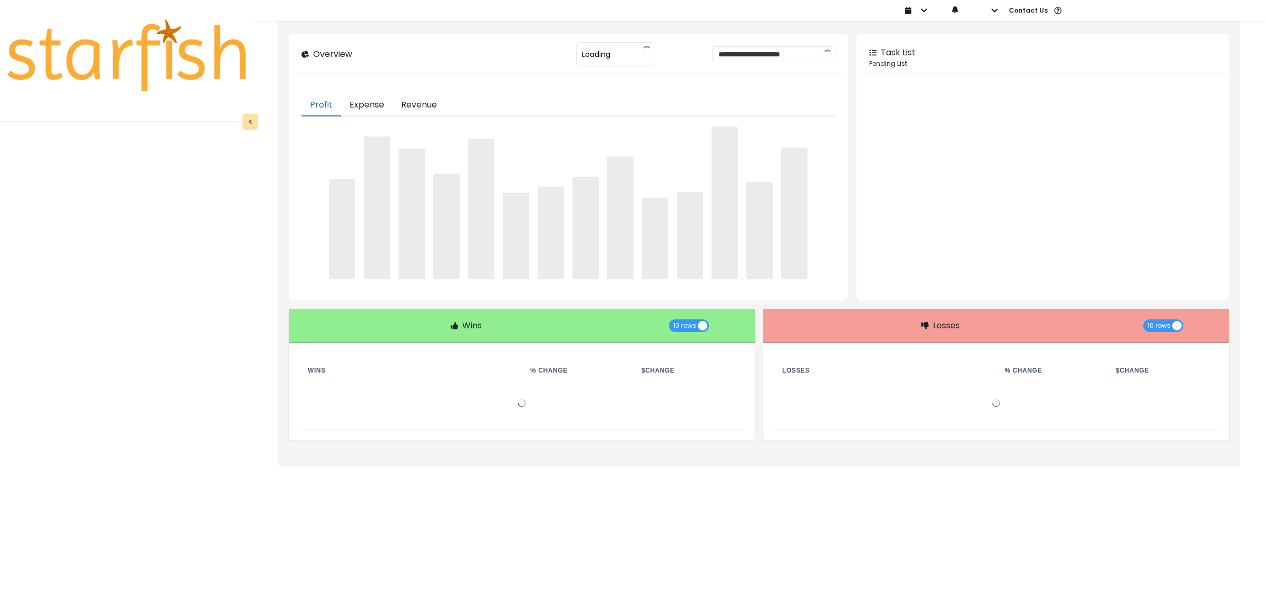
type input "**********"
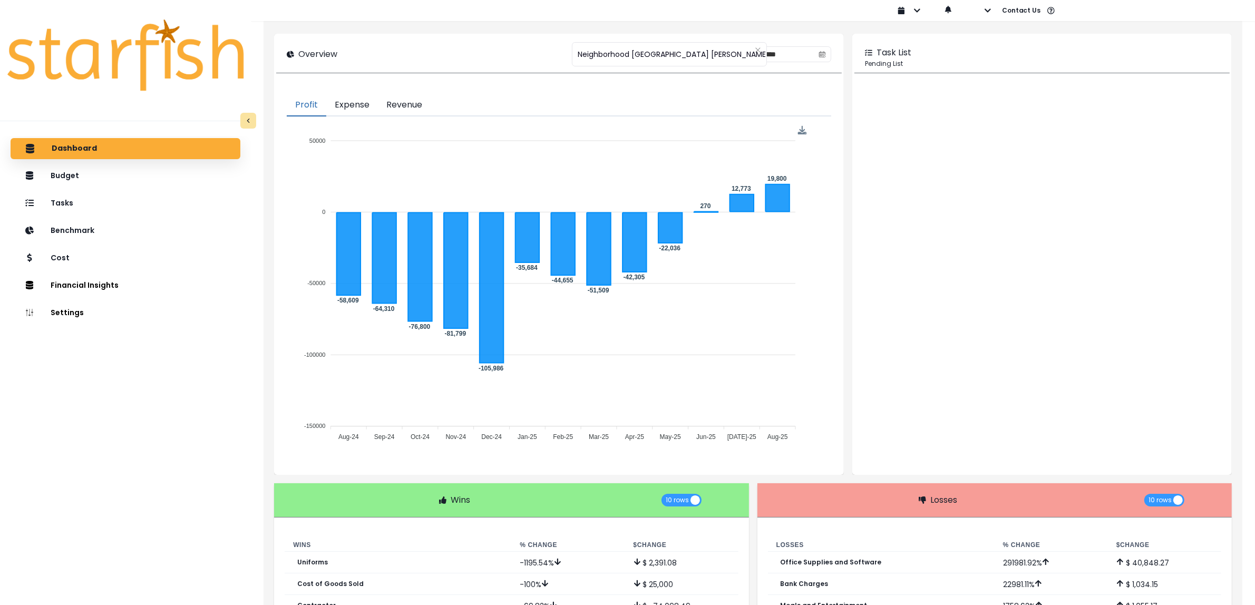
click at [484, 56] on div "**********" at bounding box center [559, 54] width 544 height 16
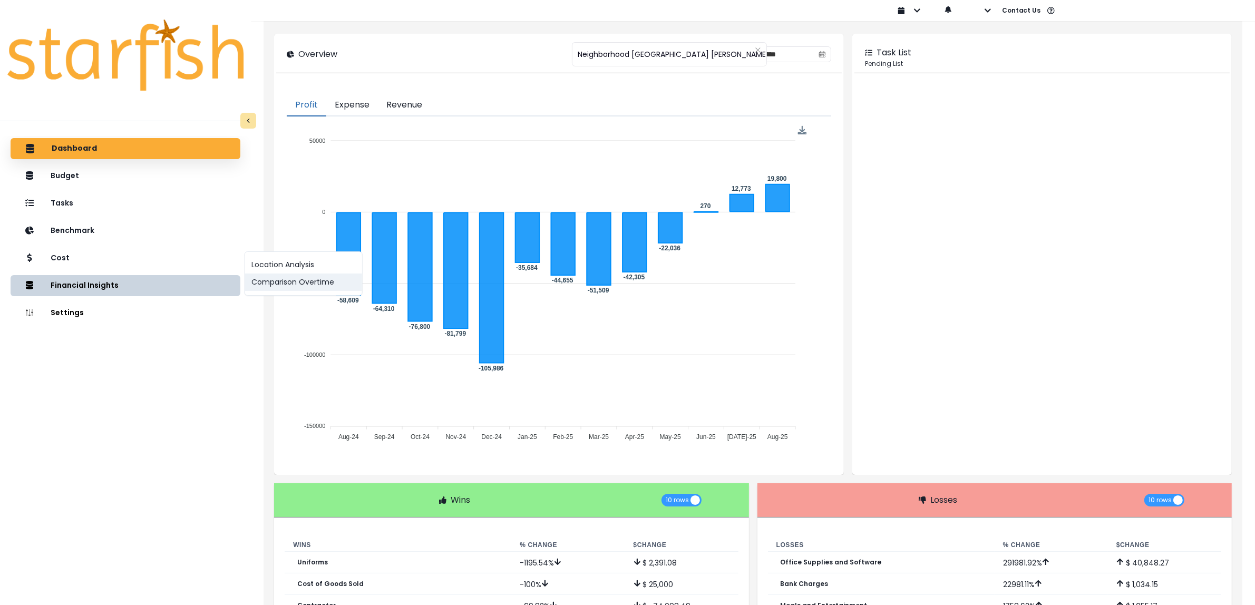
click at [322, 285] on button "Comparison Overtime" at bounding box center [303, 282] width 117 height 17
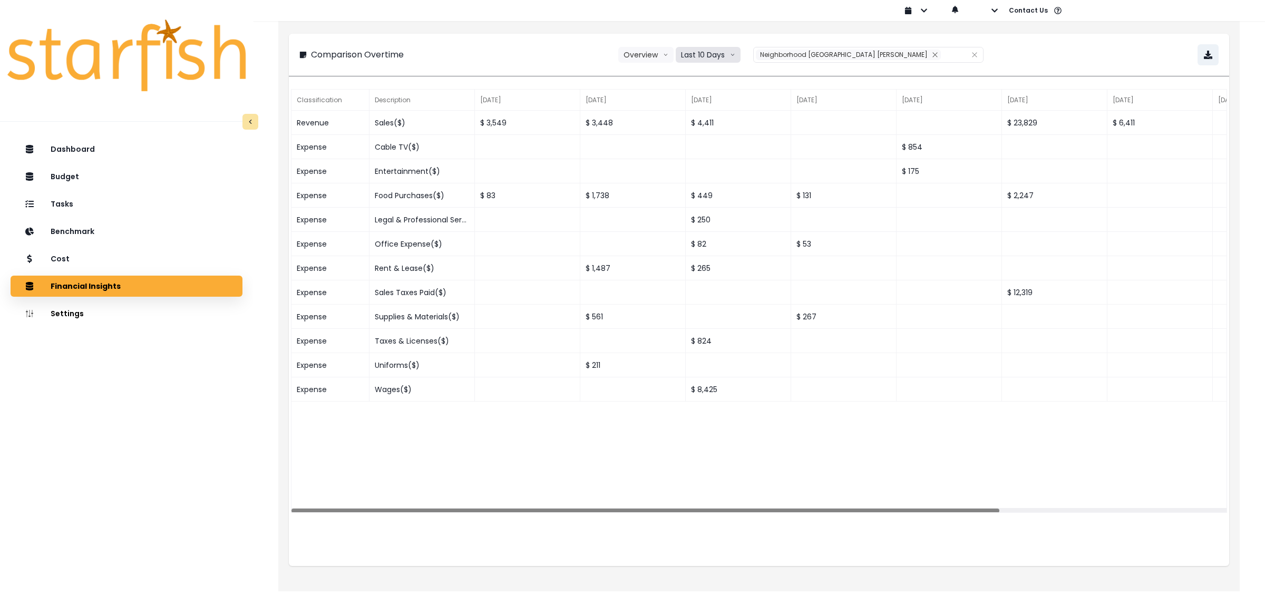
click at [733, 61] on button "Last 10 Days" at bounding box center [708, 55] width 65 height 16
click at [733, 116] on span "Last 15 Months" at bounding box center [707, 113] width 51 height 11
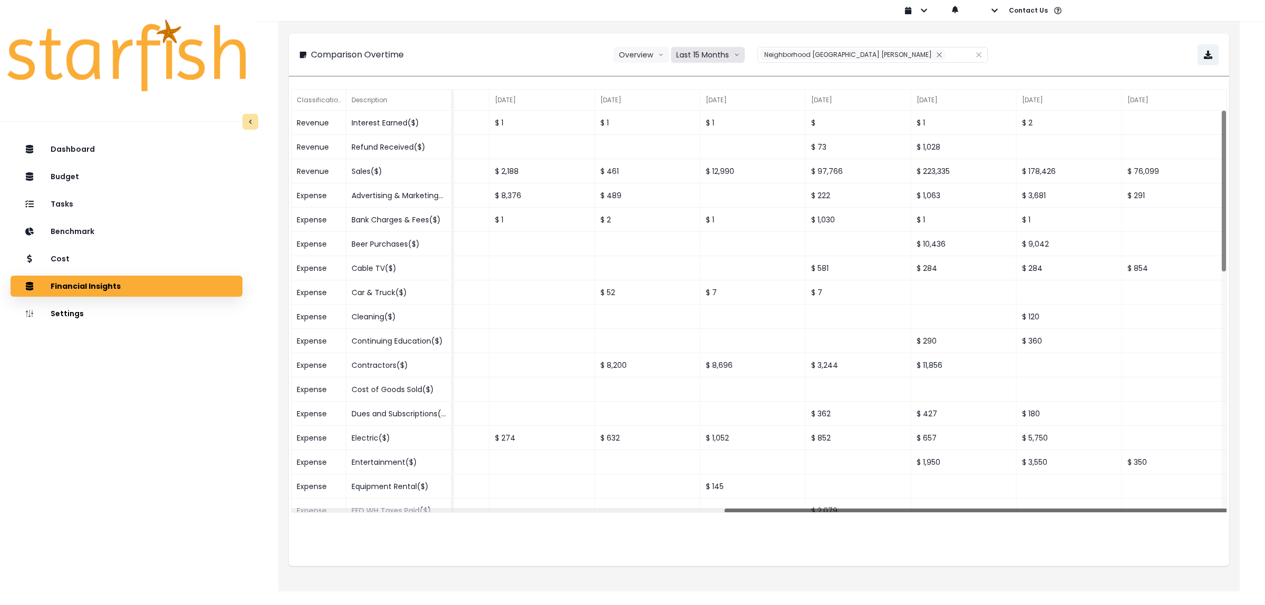
drag, startPoint x: 671, startPoint y: 512, endPoint x: 1190, endPoint y: 486, distance: 519.9
click at [1190, 486] on div "Revenue Interest Earned($) $ 3 $ 2 $ 3 $ $ 1 $ 1 $ 1 $ 5 $ 1 $ 1 $ 1 $ $ 1 $ 2 …" at bounding box center [759, 312] width 935 height 403
click at [130, 153] on div "Dashboard" at bounding box center [126, 149] width 215 height 22
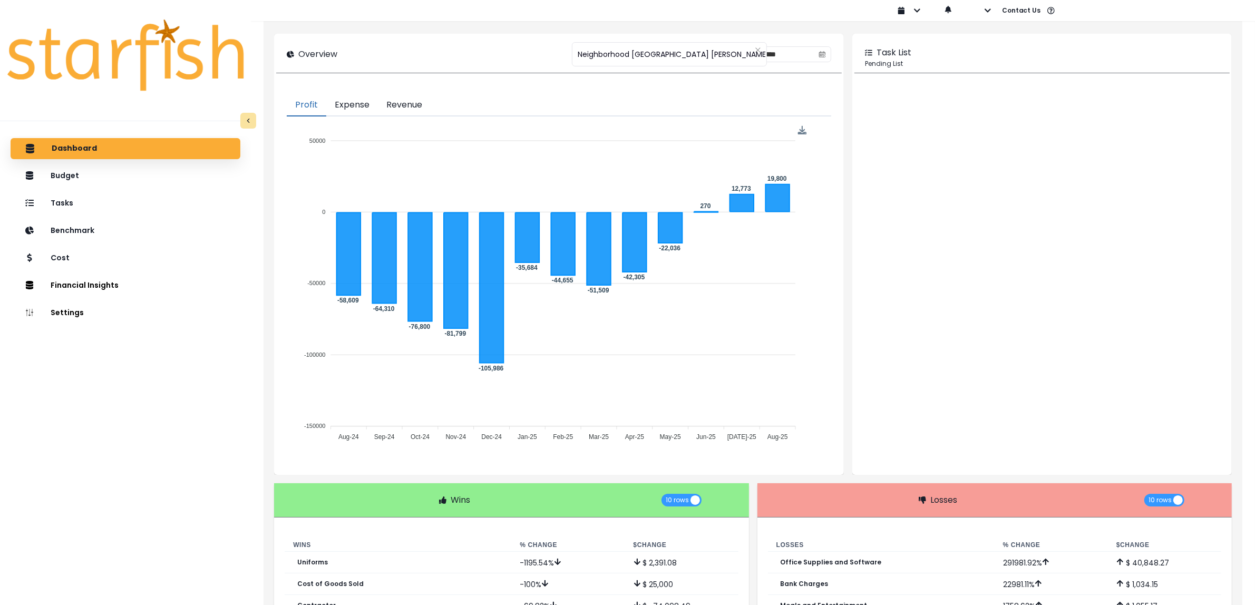
click at [416, 109] on button "Revenue" at bounding box center [404, 105] width 53 height 22
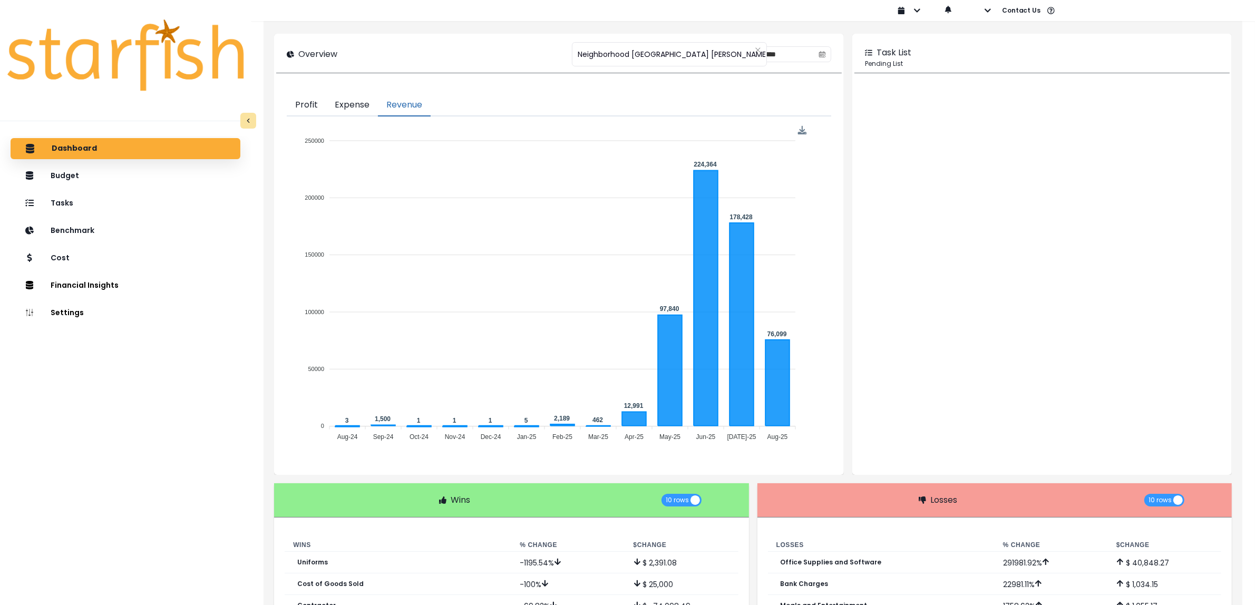
click at [367, 108] on button "Expense" at bounding box center [352, 105] width 52 height 22
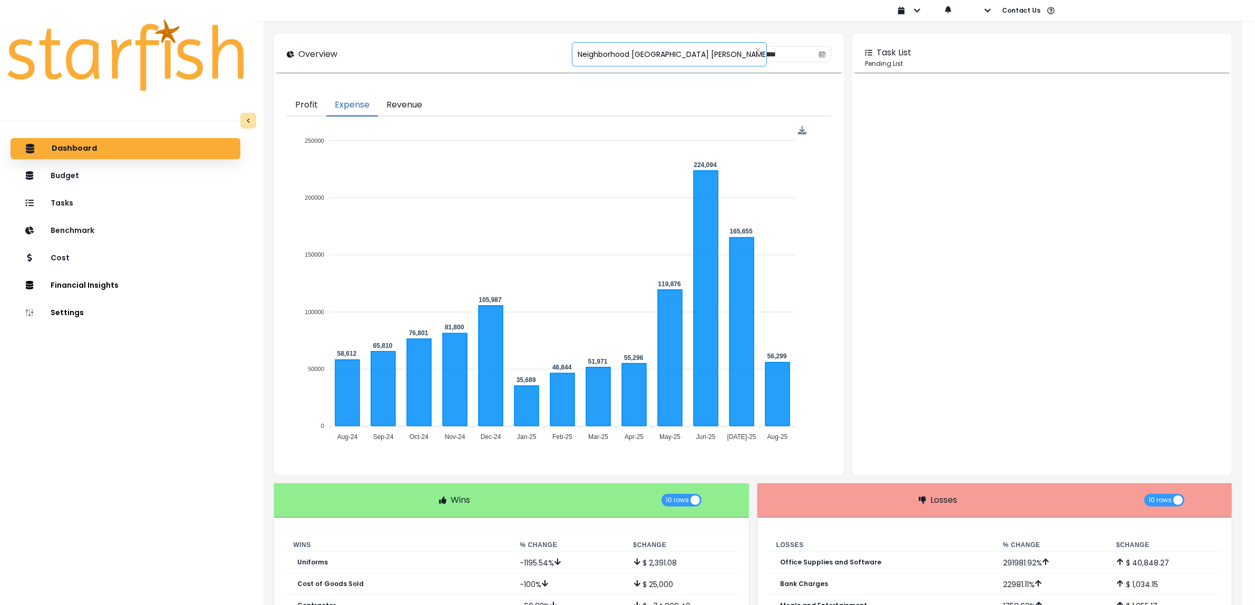
click at [607, 49] on span "Neighborhood Tap House Carnes" at bounding box center [673, 54] width 191 height 22
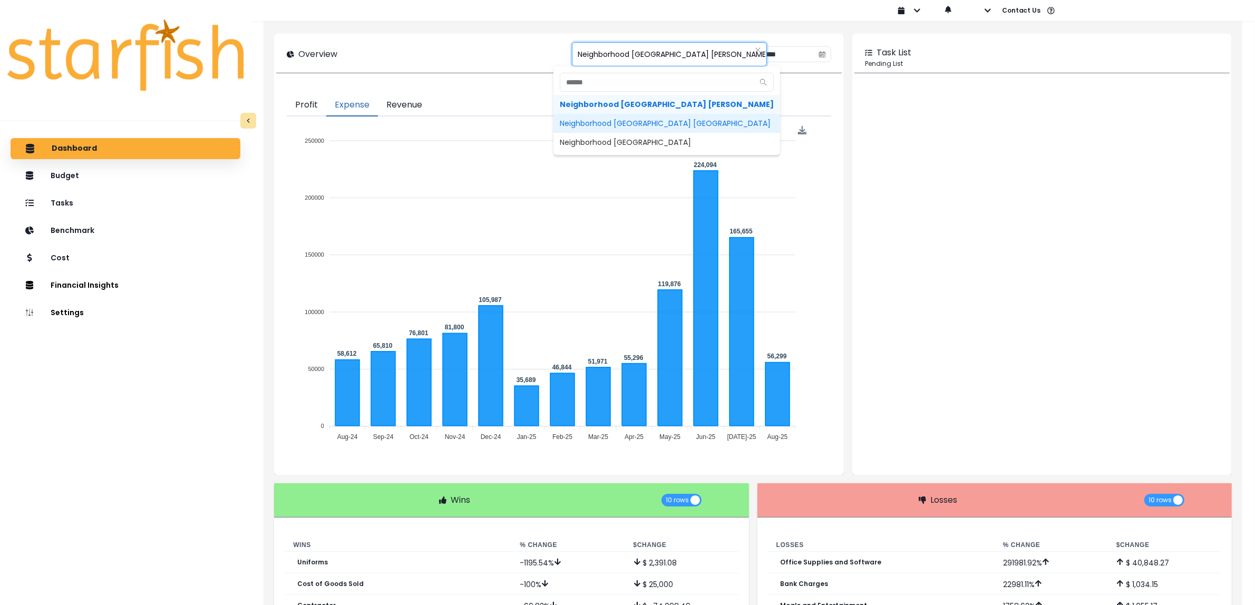
click at [609, 122] on span "Neighborhood Tap House Dorchester" at bounding box center [667, 123] width 227 height 19
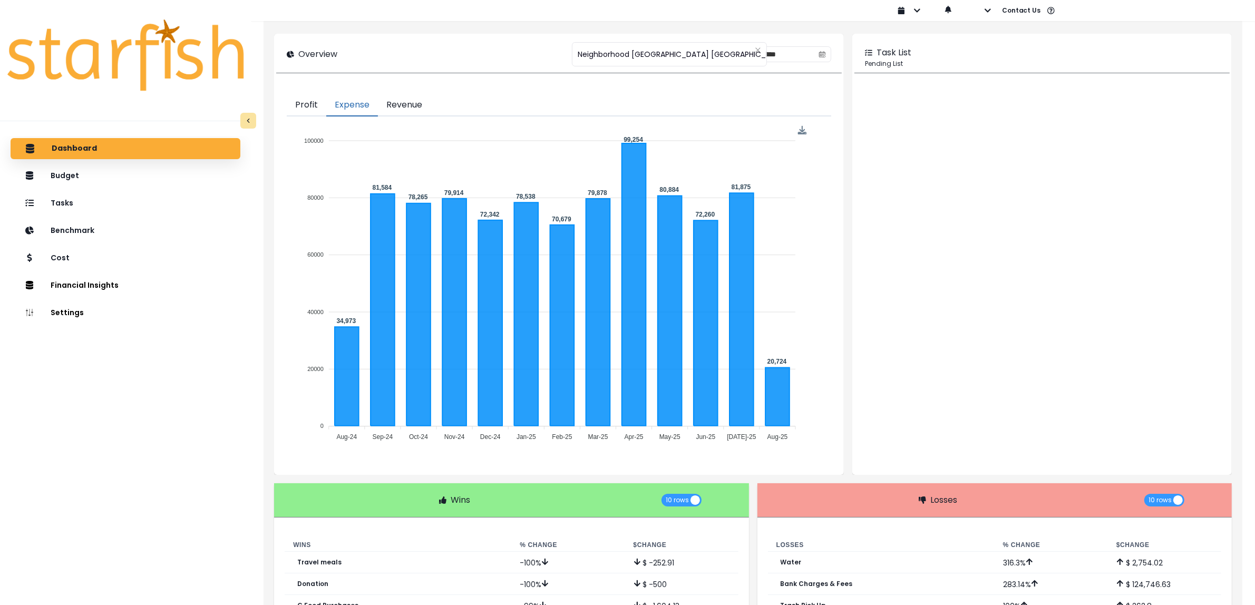
click at [420, 110] on button "Revenue" at bounding box center [404, 105] width 53 height 22
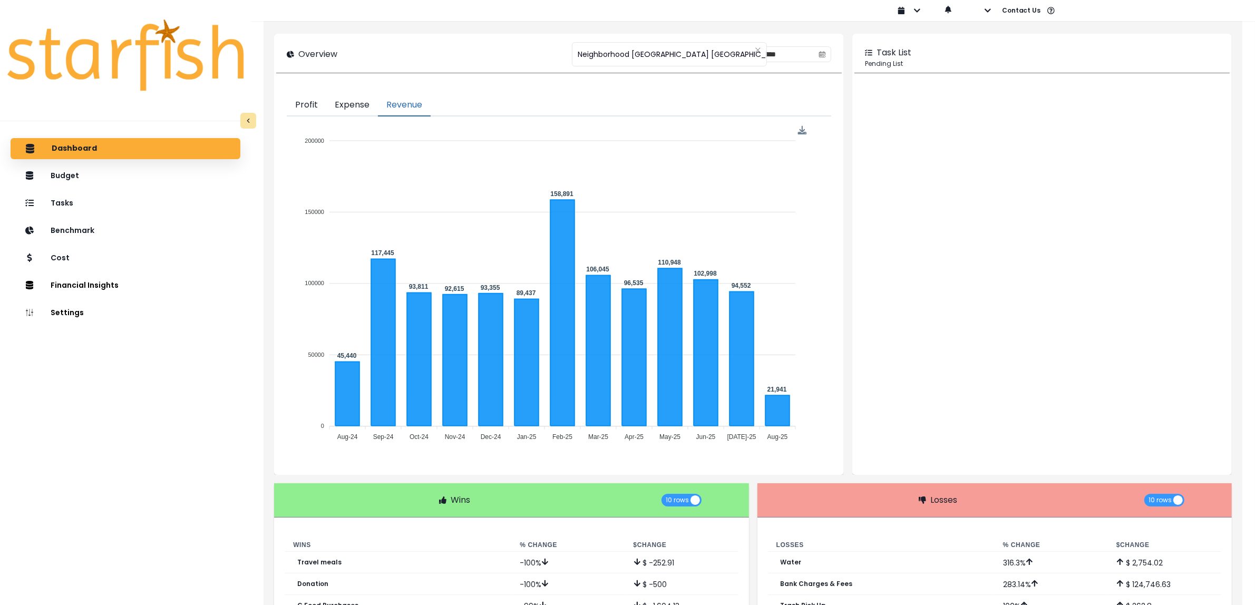
click at [364, 105] on button "Expense" at bounding box center [352, 105] width 52 height 22
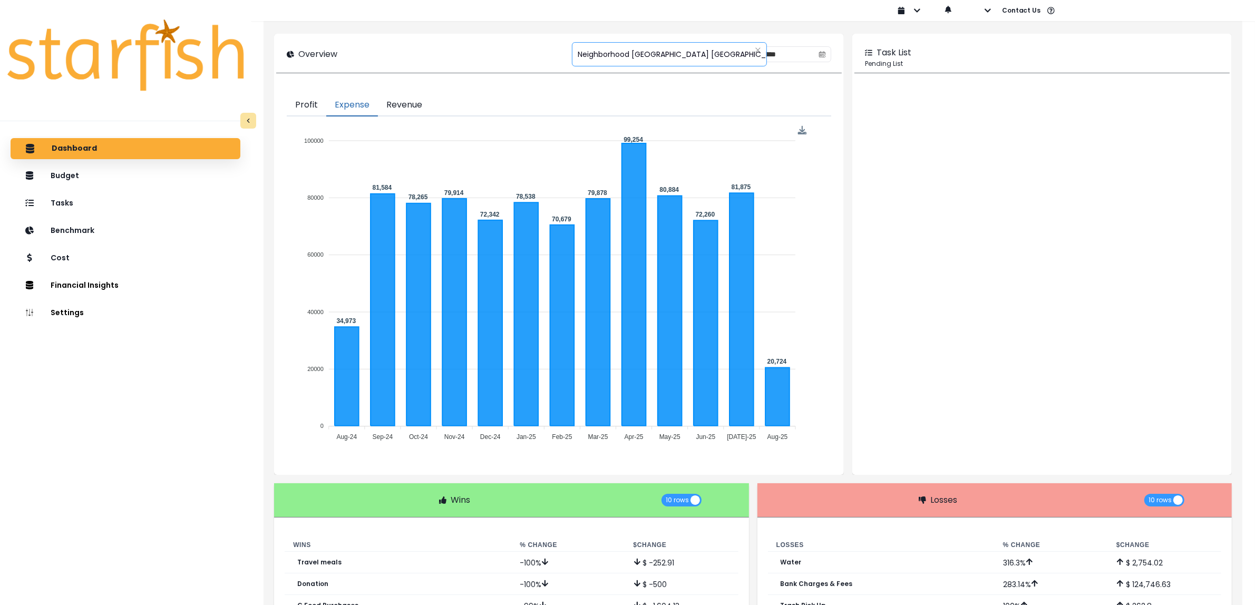
click at [610, 54] on span "Neighborhood Tap House Dorchester" at bounding box center [683, 54] width 211 height 22
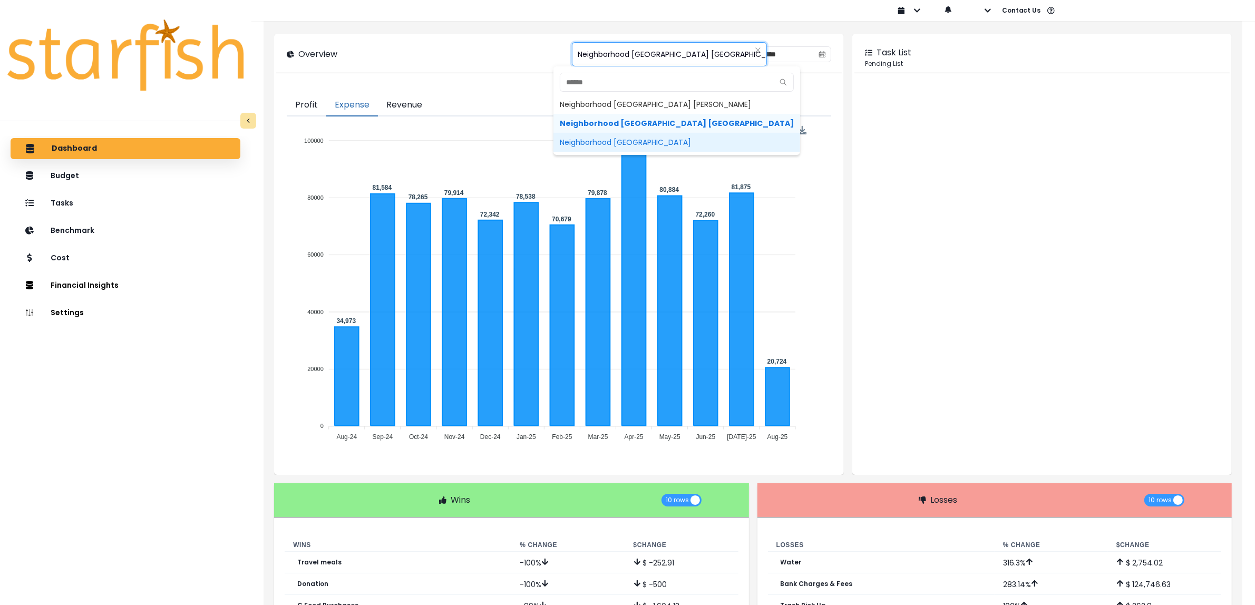
click at [617, 143] on span "Neighborhood Tap House Greenridge" at bounding box center [677, 142] width 247 height 19
type input "**********"
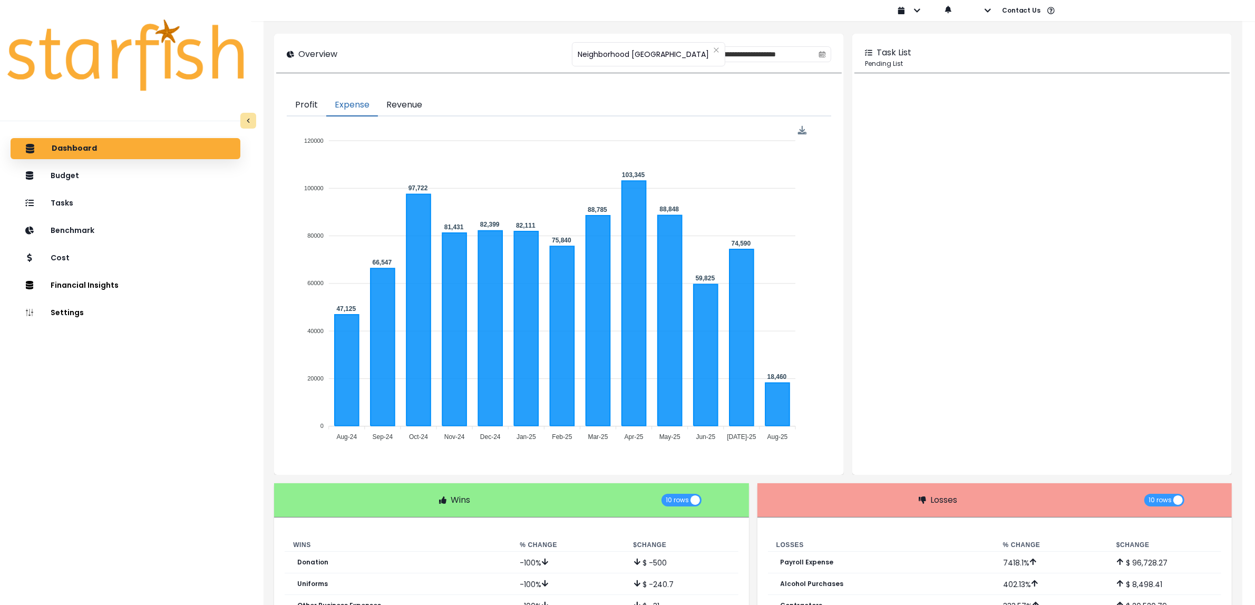
click at [417, 104] on button "Revenue" at bounding box center [404, 105] width 53 height 22
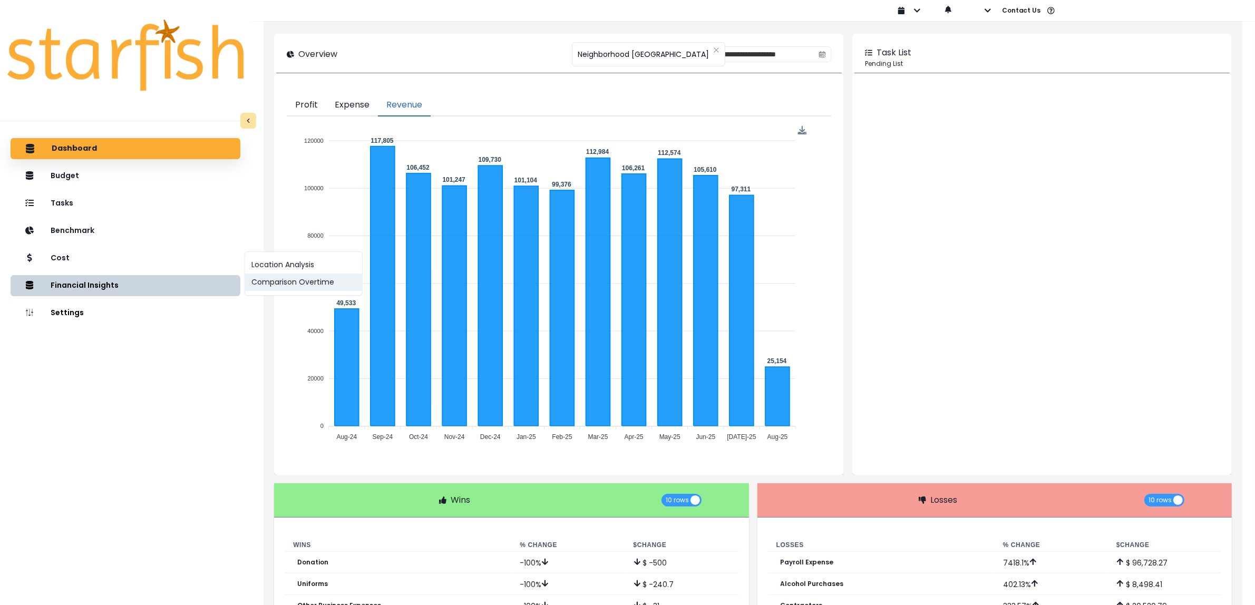
click at [285, 278] on button "Comparison Overtime" at bounding box center [303, 282] width 117 height 17
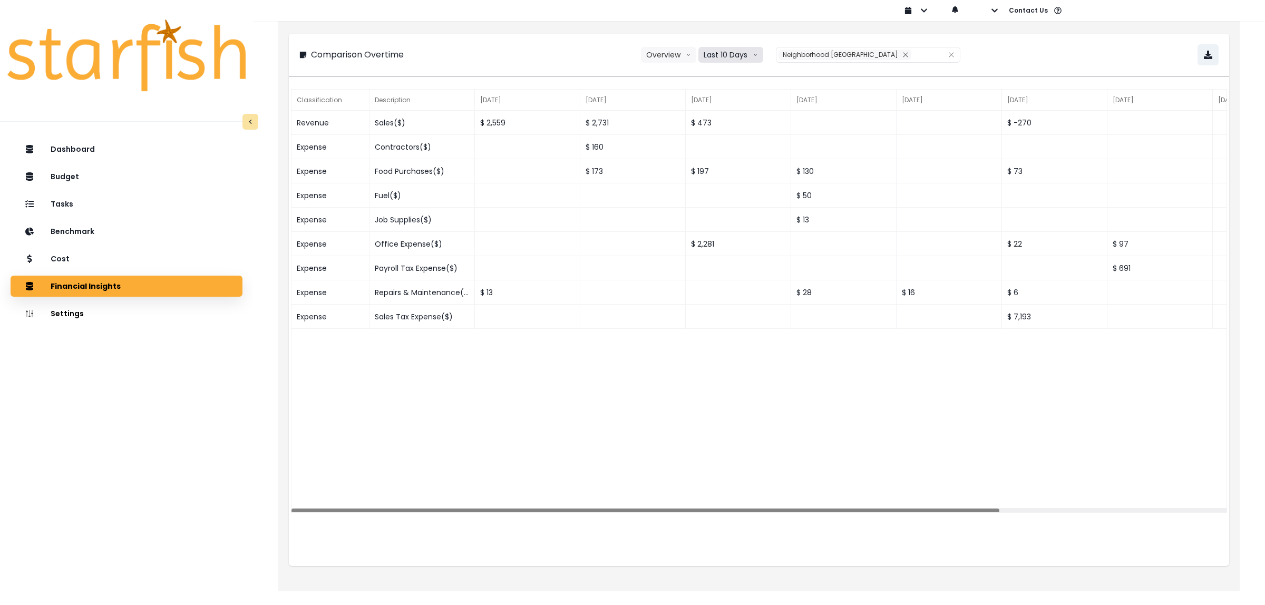
click at [723, 53] on button "Last 10 Days" at bounding box center [731, 55] width 65 height 16
click at [726, 112] on span "Last 15 Months" at bounding box center [730, 113] width 51 height 11
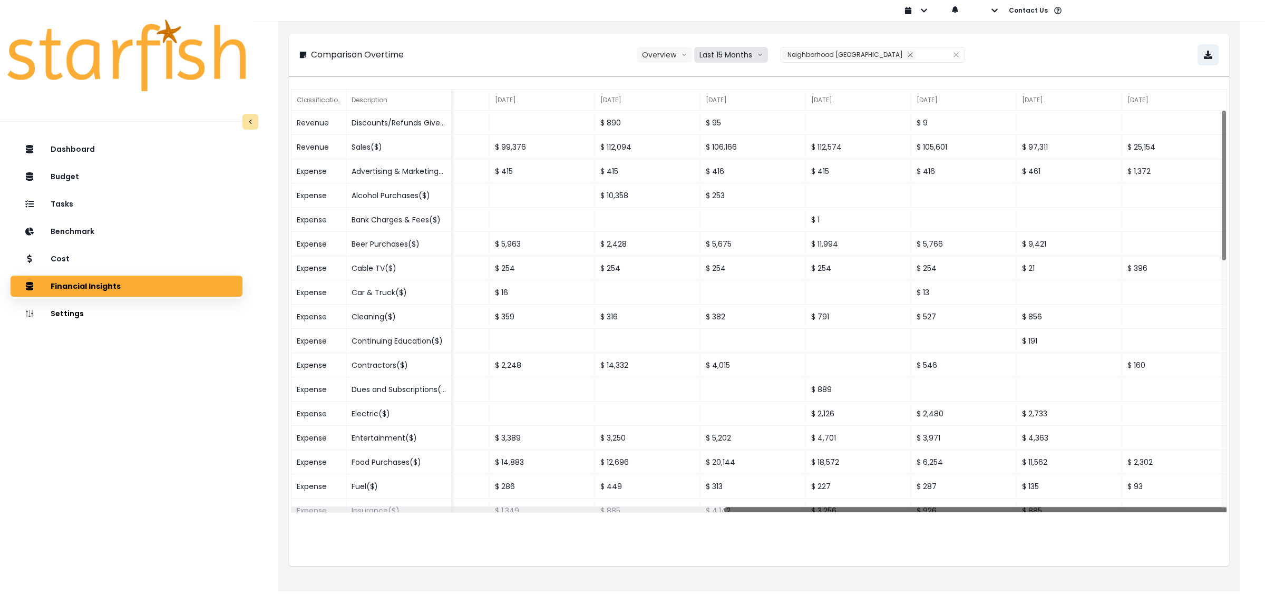
drag, startPoint x: 537, startPoint y: 511, endPoint x: 1065, endPoint y: 510, distance: 528.8
click at [1065, 510] on div at bounding box center [975, 509] width 503 height 5
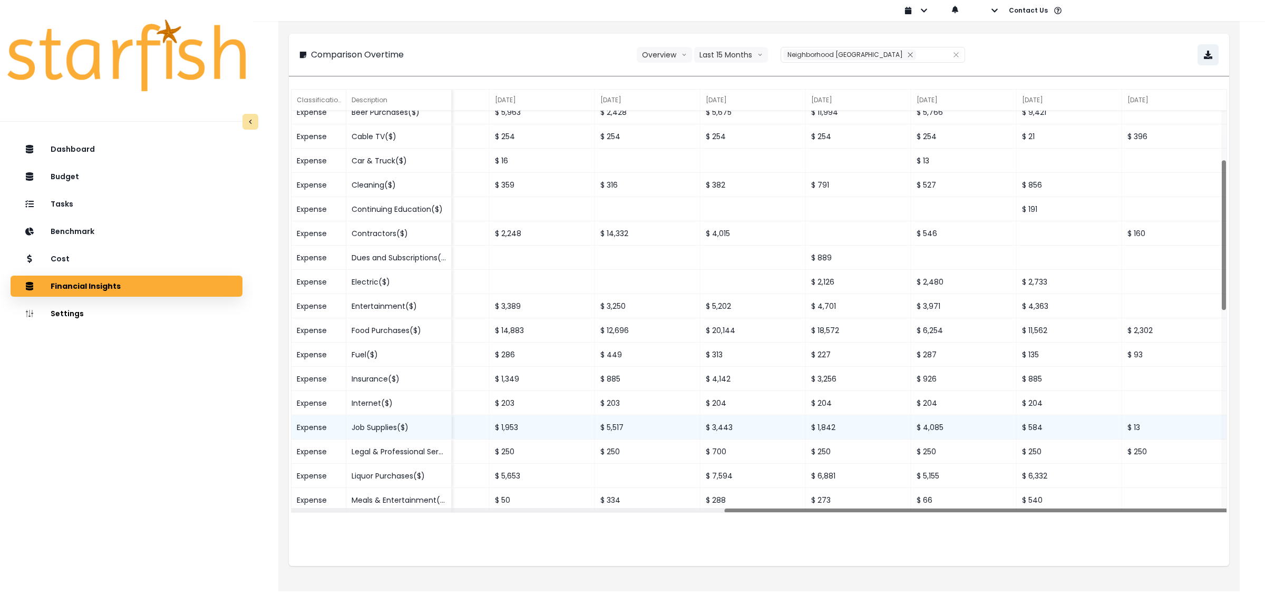
click at [391, 428] on div "Job Supplies($)" at bounding box center [398, 427] width 105 height 24
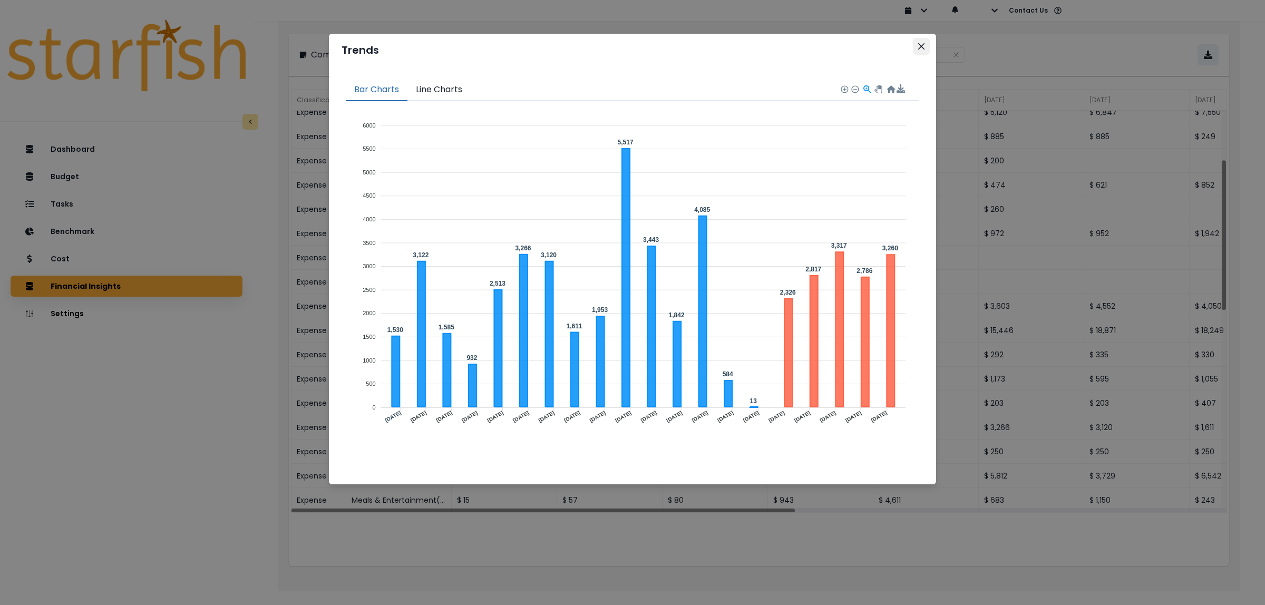
click at [917, 45] on button "Close" at bounding box center [921, 46] width 17 height 17
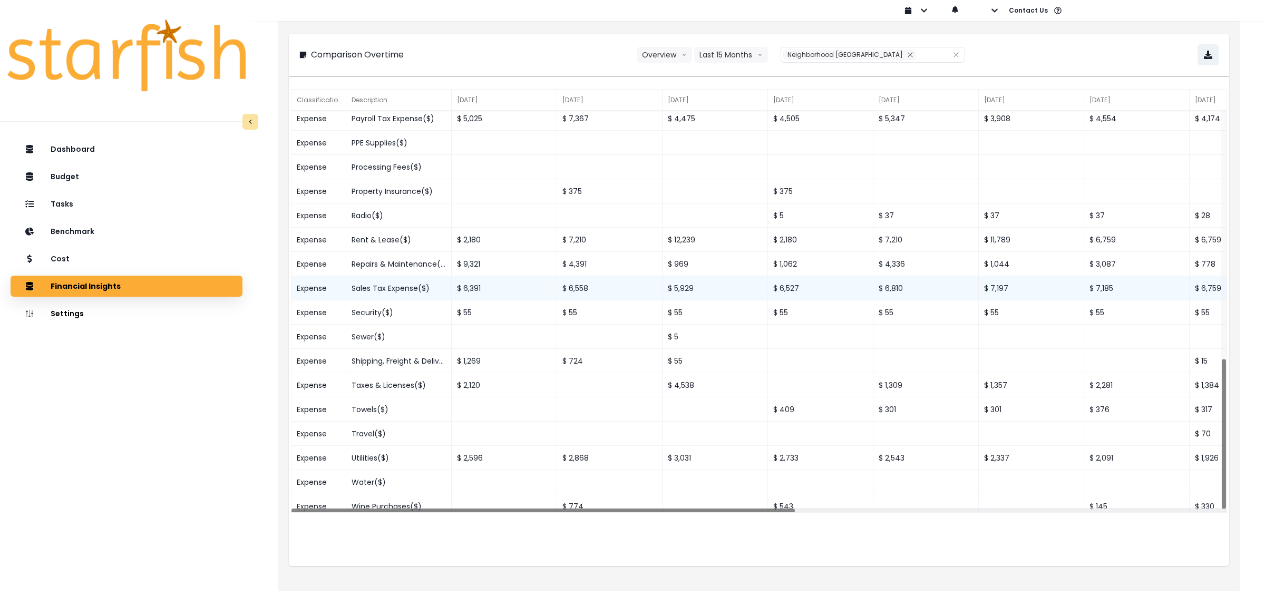
click at [410, 288] on div "Sales Tax Expense($)" at bounding box center [398, 288] width 105 height 24
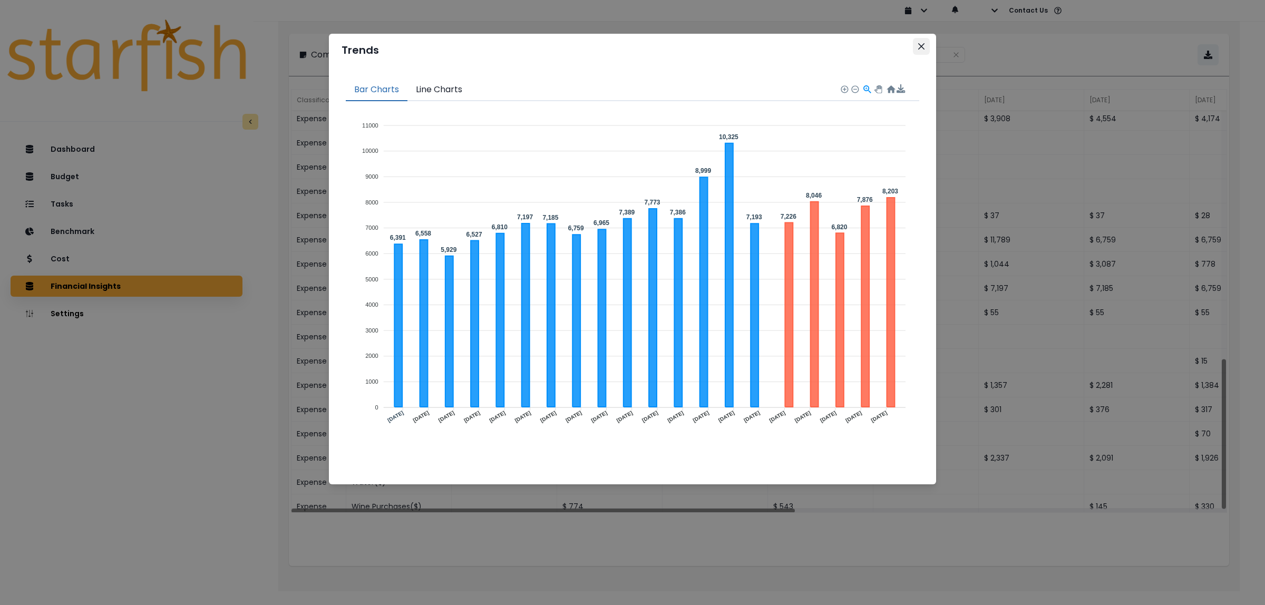
click at [922, 43] on icon "Close" at bounding box center [921, 46] width 6 height 6
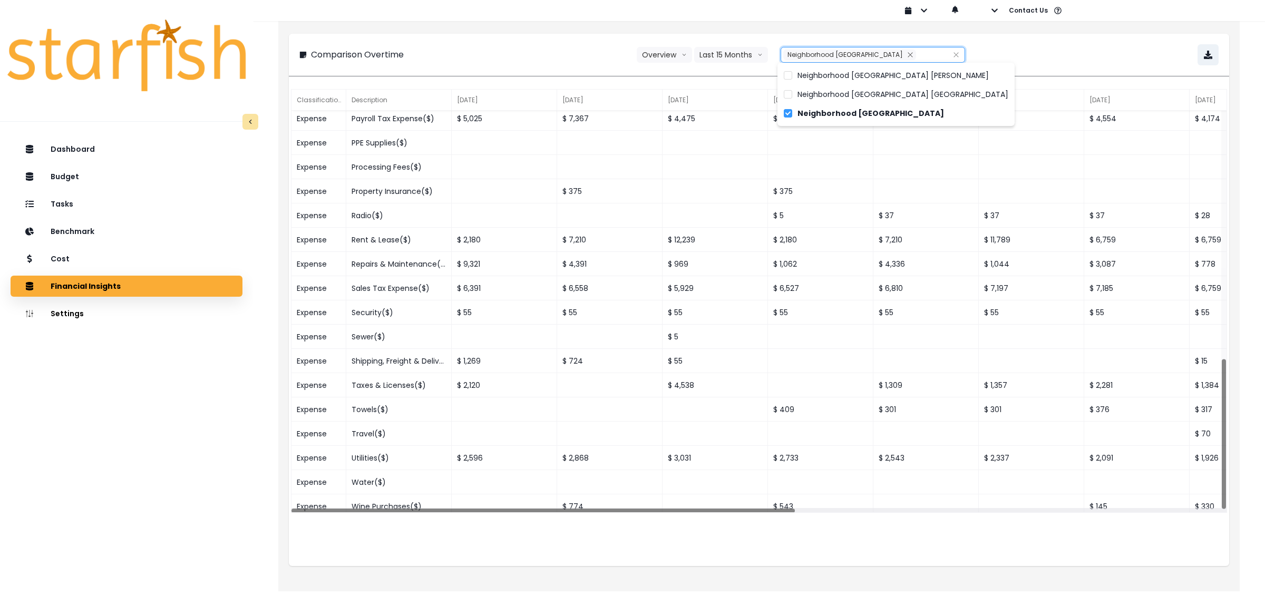
click at [924, 53] on input "text" at bounding box center [925, 55] width 7 height 9
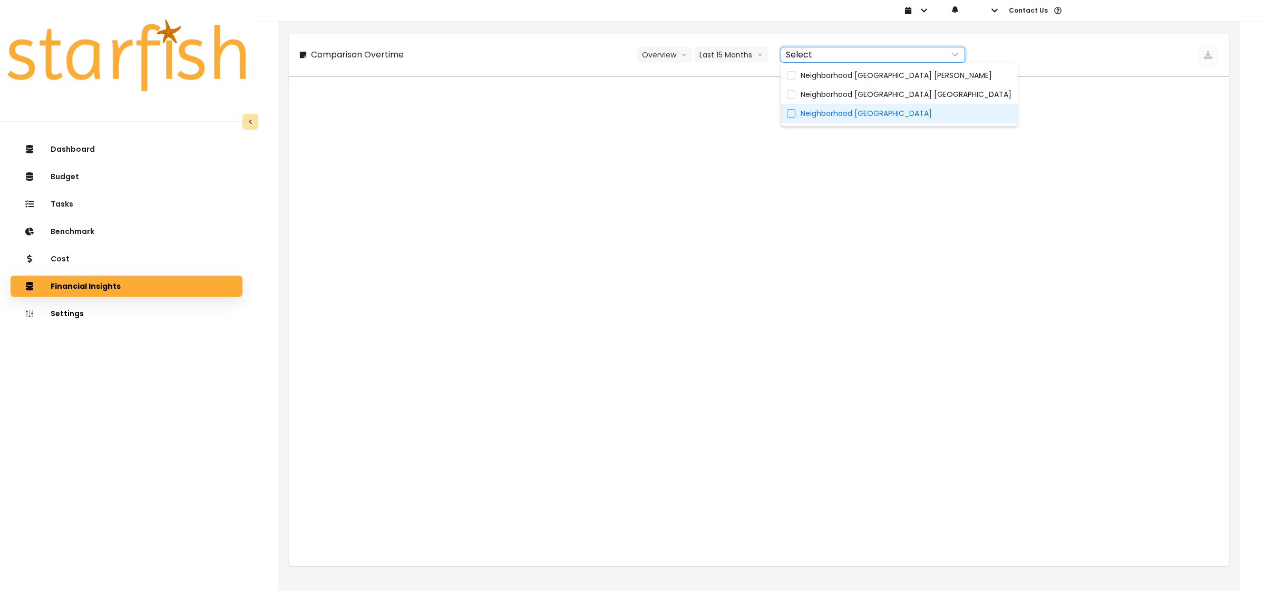
type input "**********"
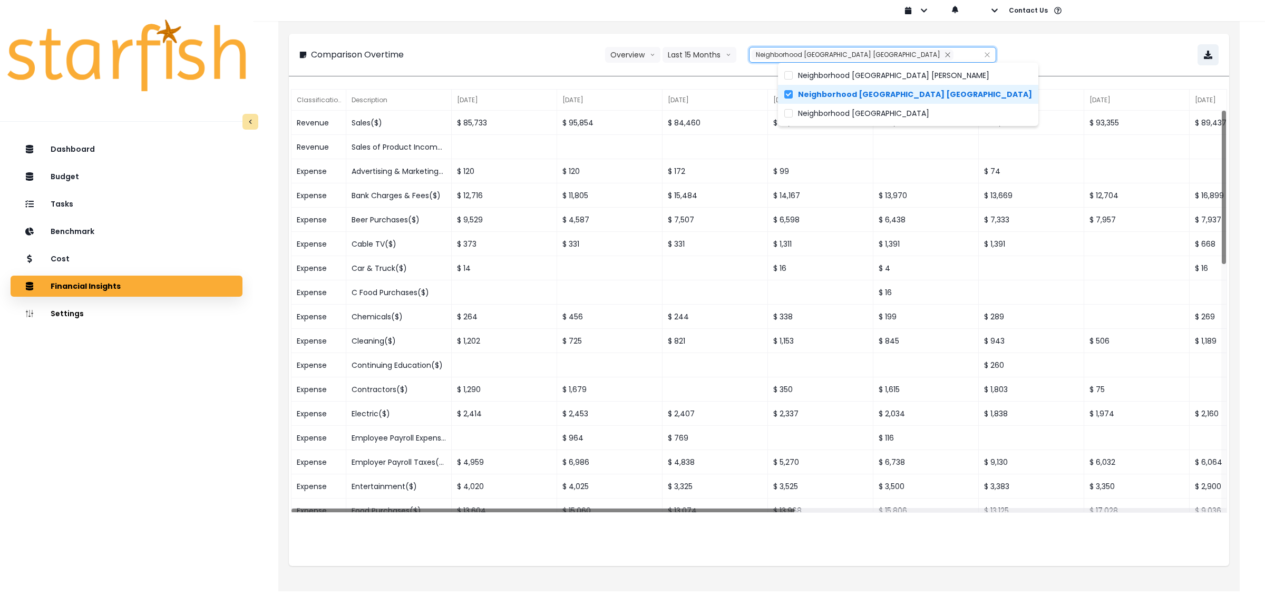
click at [515, 56] on div "**********" at bounding box center [758, 54] width 919 height 21
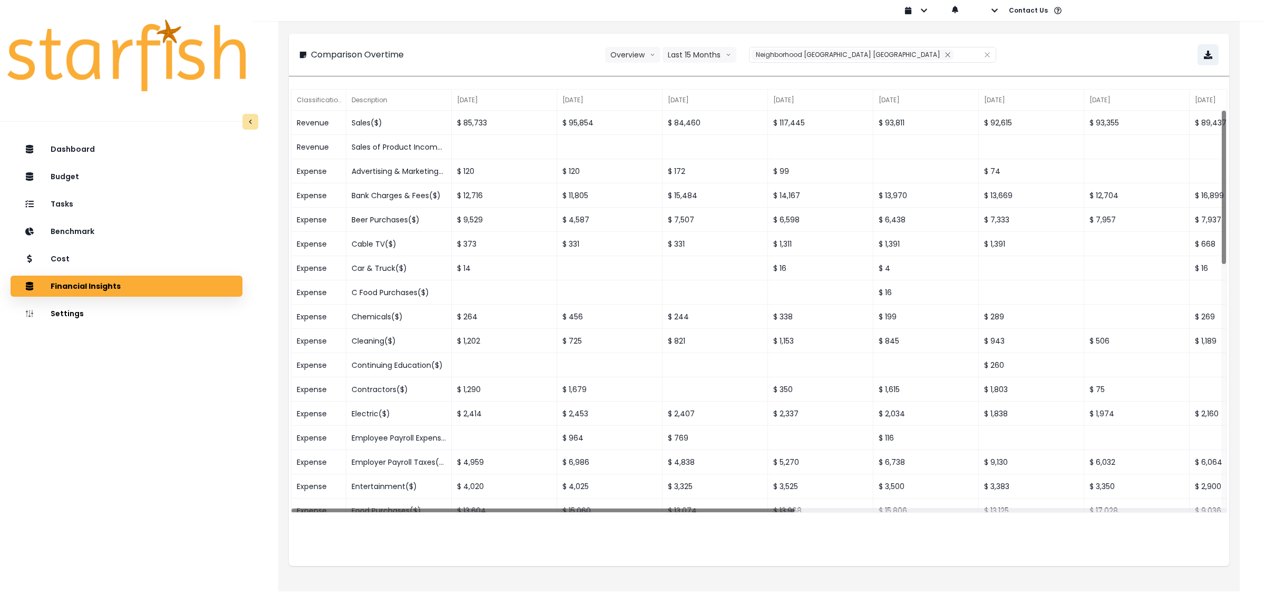
click at [1050, 53] on div "**********" at bounding box center [758, 54] width 919 height 21
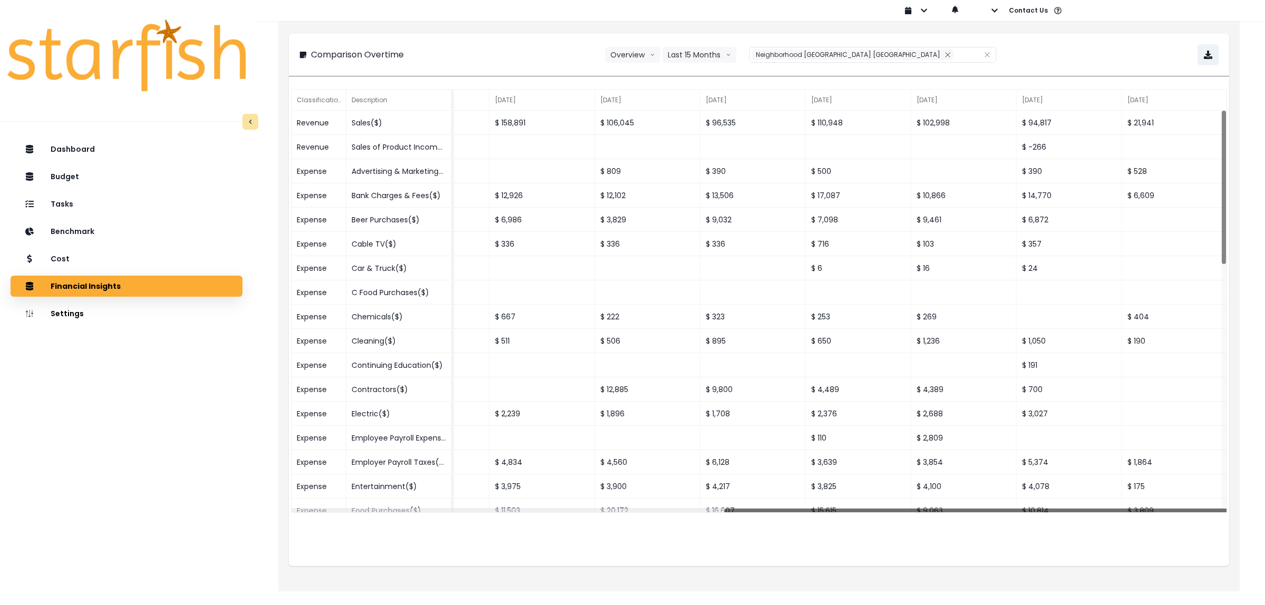
drag, startPoint x: 479, startPoint y: 510, endPoint x: 1161, endPoint y: 513, distance: 682.7
click at [1161, 513] on div "Classification Description Jun 2024 Jul 2024 Aug 2024 Sep 2024 Oct 2024 Nov 202…" at bounding box center [759, 326] width 941 height 479
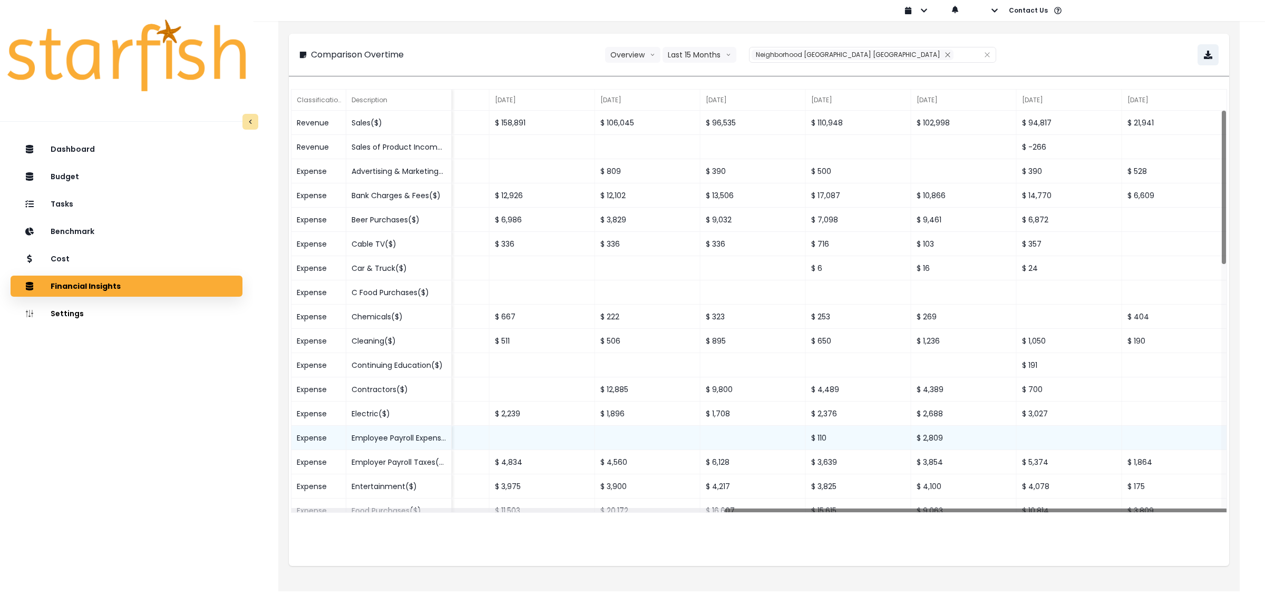
click at [425, 435] on div "Employee Payroll Expense, Net($)" at bounding box center [398, 438] width 105 height 24
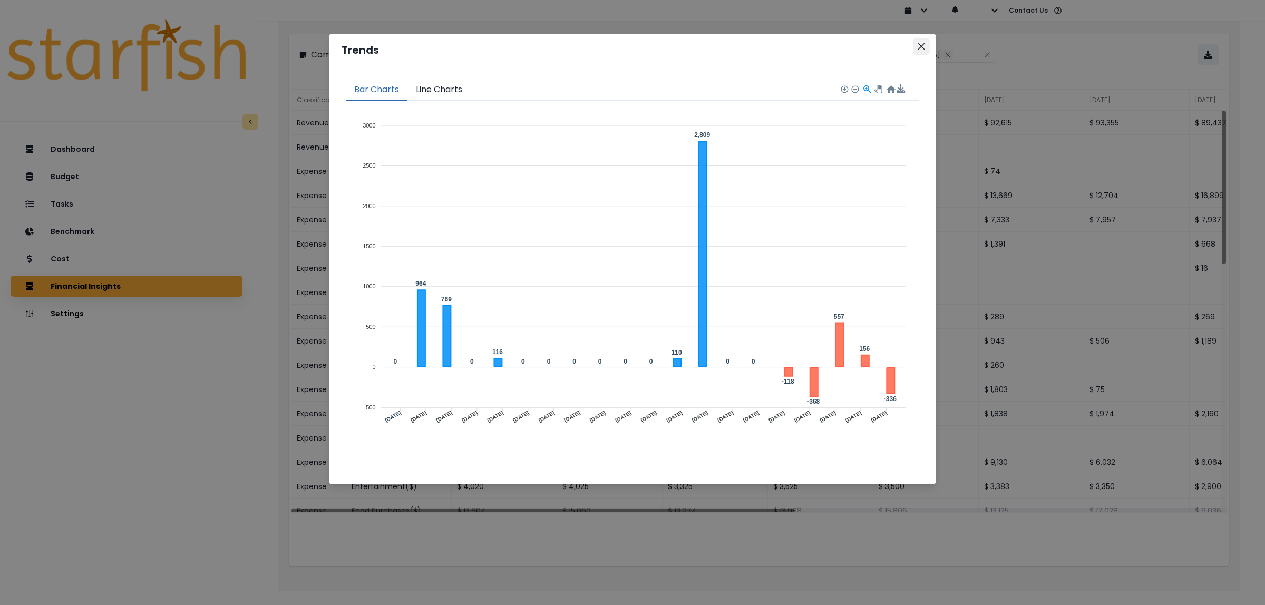
click at [918, 50] on button "Close" at bounding box center [921, 46] width 17 height 17
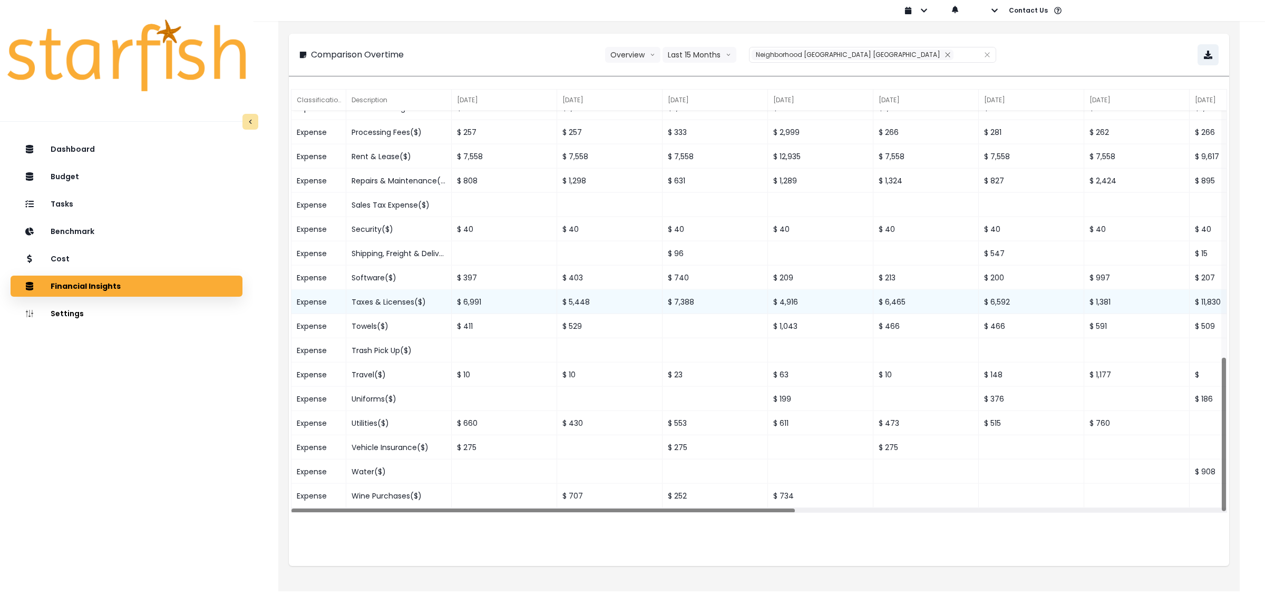
click at [389, 298] on div "Taxes & Licenses($)" at bounding box center [398, 302] width 105 height 24
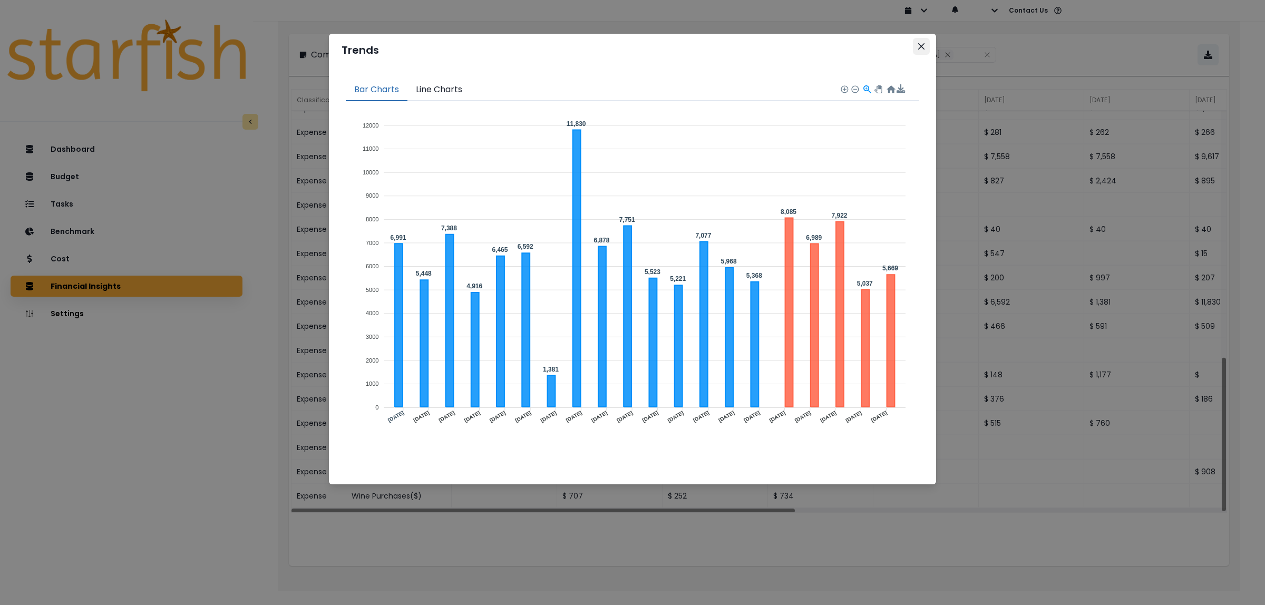
click at [924, 46] on icon "Close" at bounding box center [921, 46] width 6 height 6
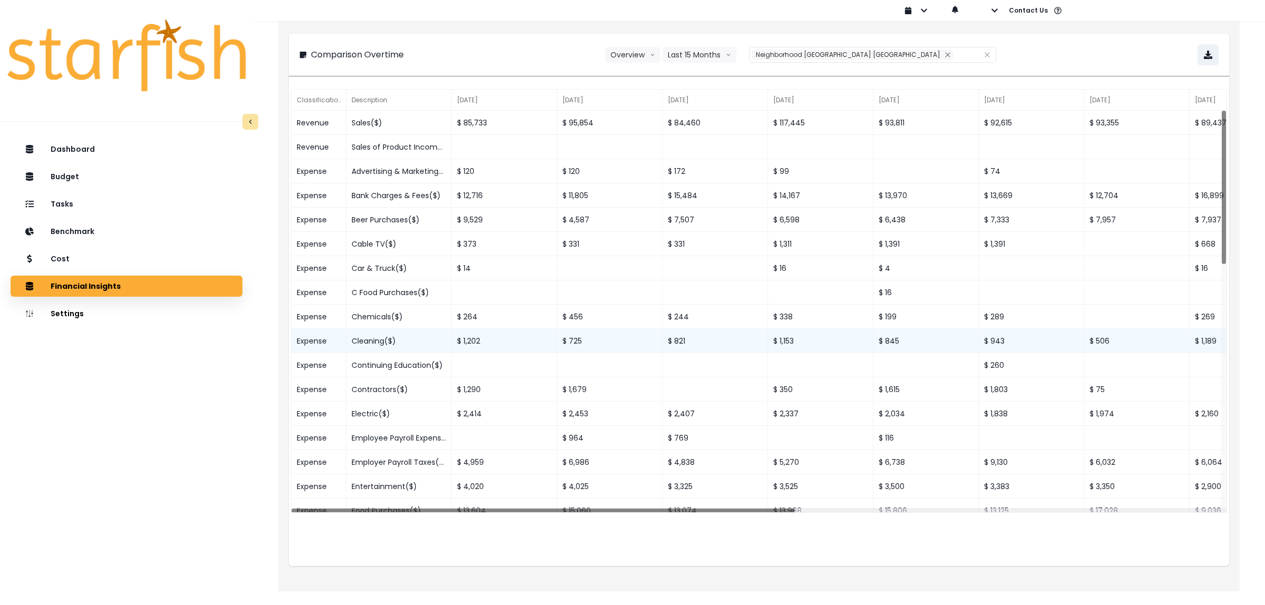
click at [391, 339] on div "Cleaning($)" at bounding box center [398, 341] width 105 height 24
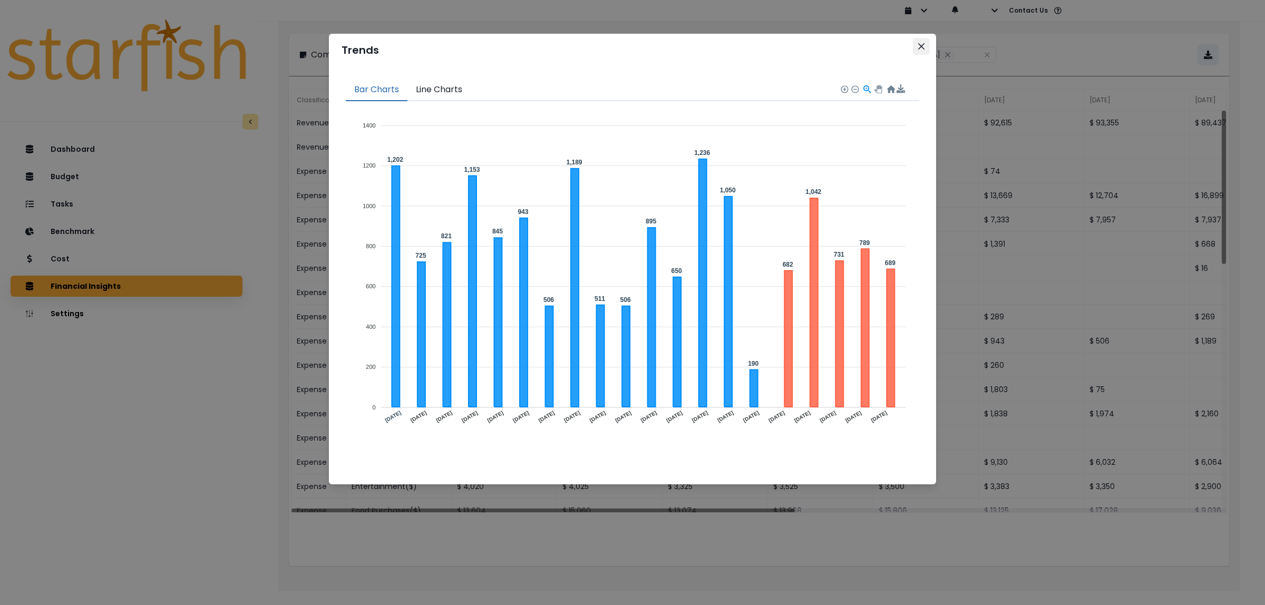
click at [922, 48] on icon "Close" at bounding box center [921, 46] width 6 height 6
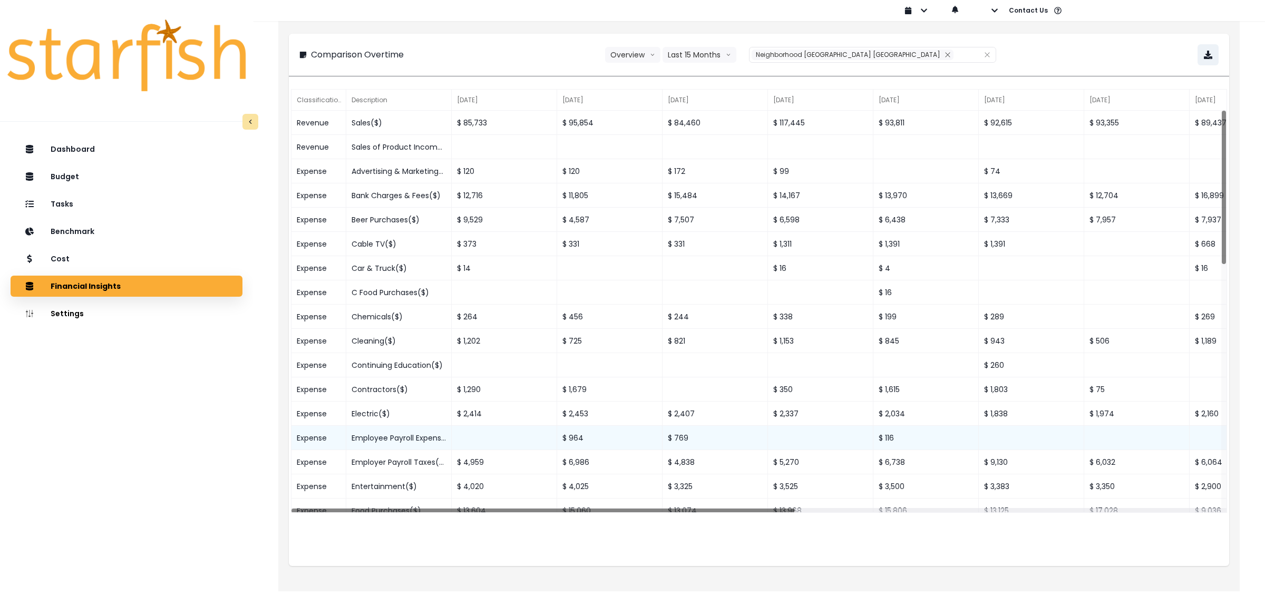
click at [399, 438] on div "Employee Payroll Expense, Net($)" at bounding box center [398, 438] width 105 height 24
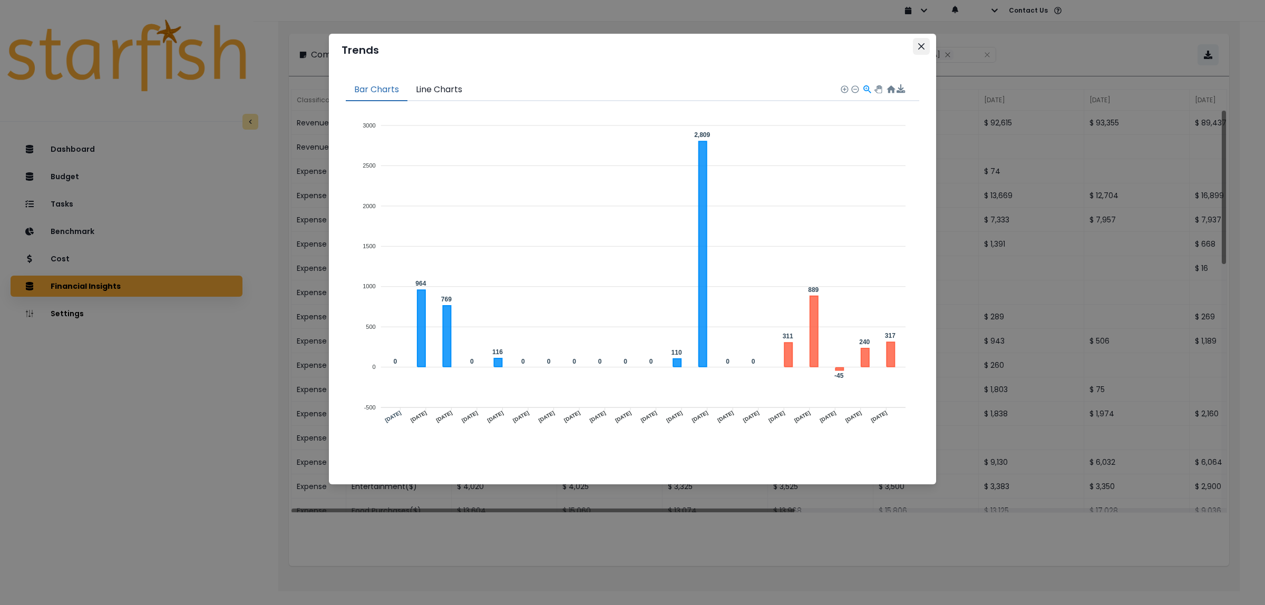
click at [922, 45] on icon "Close" at bounding box center [921, 46] width 6 height 6
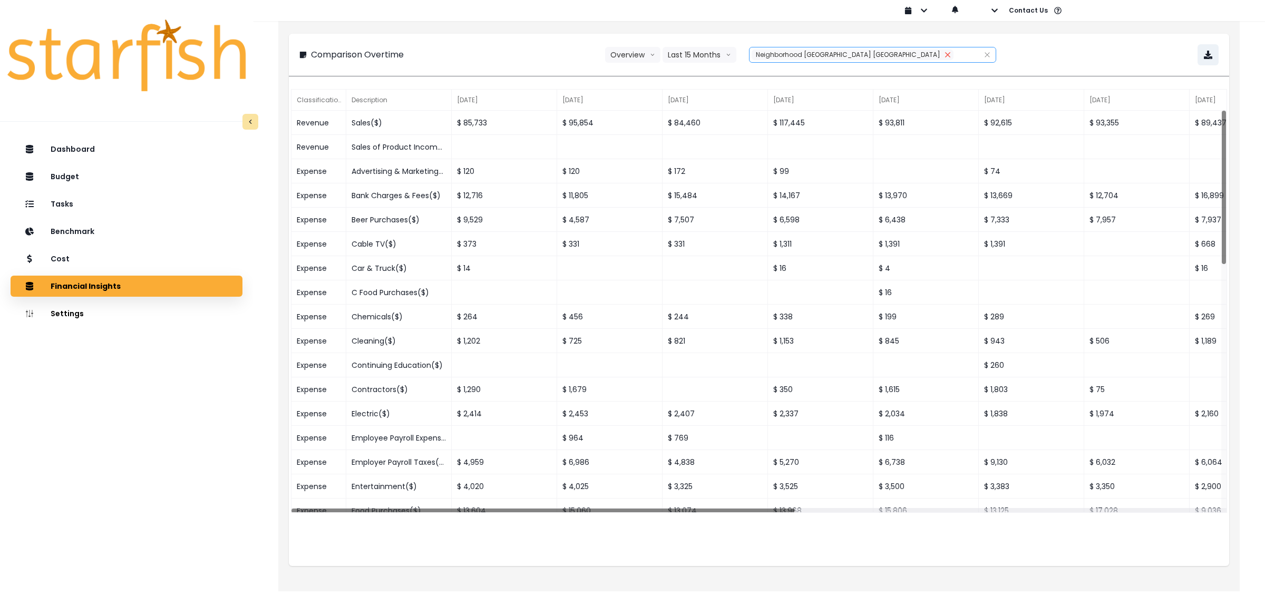
click at [945, 54] on icon "close" at bounding box center [947, 54] width 5 height 5
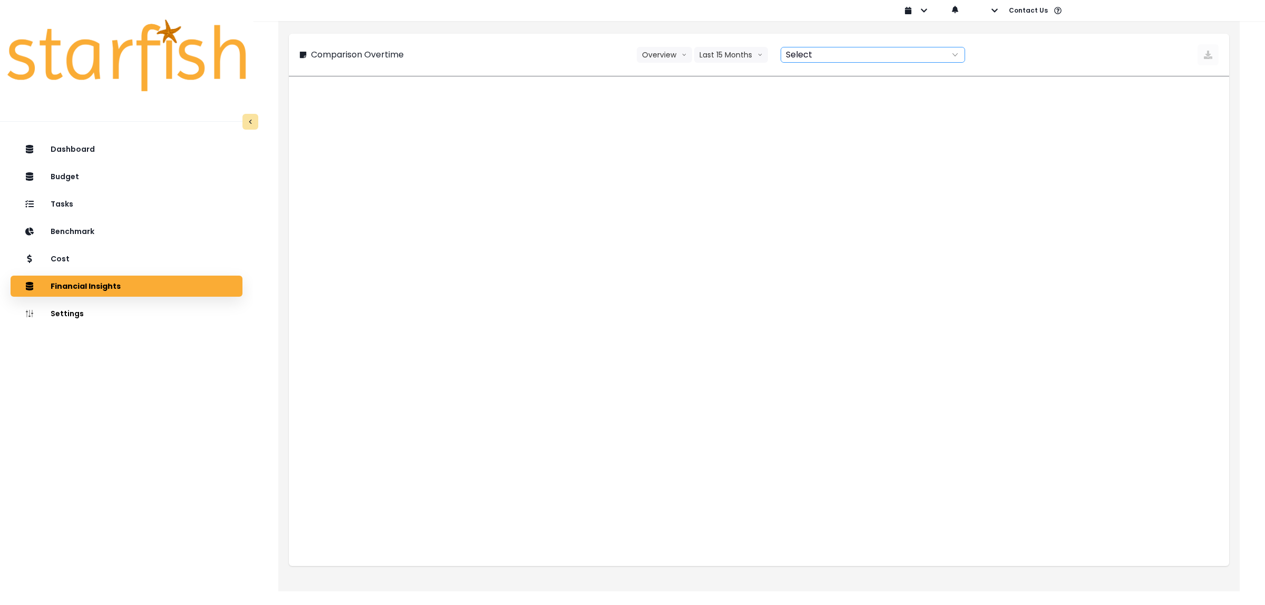
click at [887, 56] on div at bounding box center [861, 54] width 160 height 15
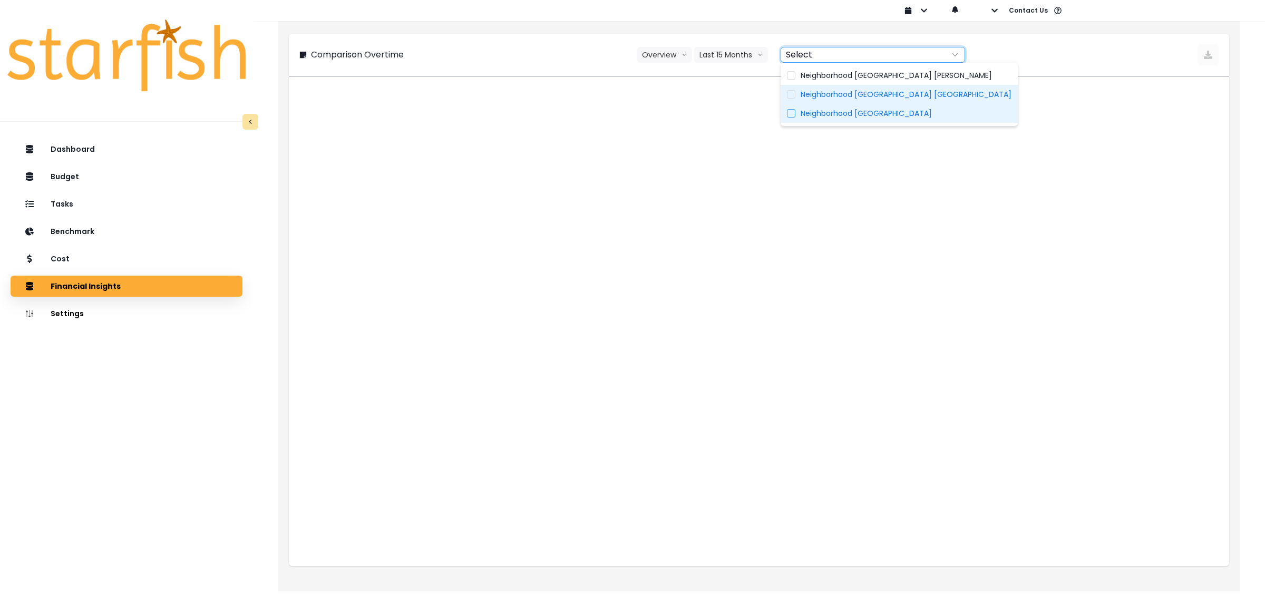
type input "**********"
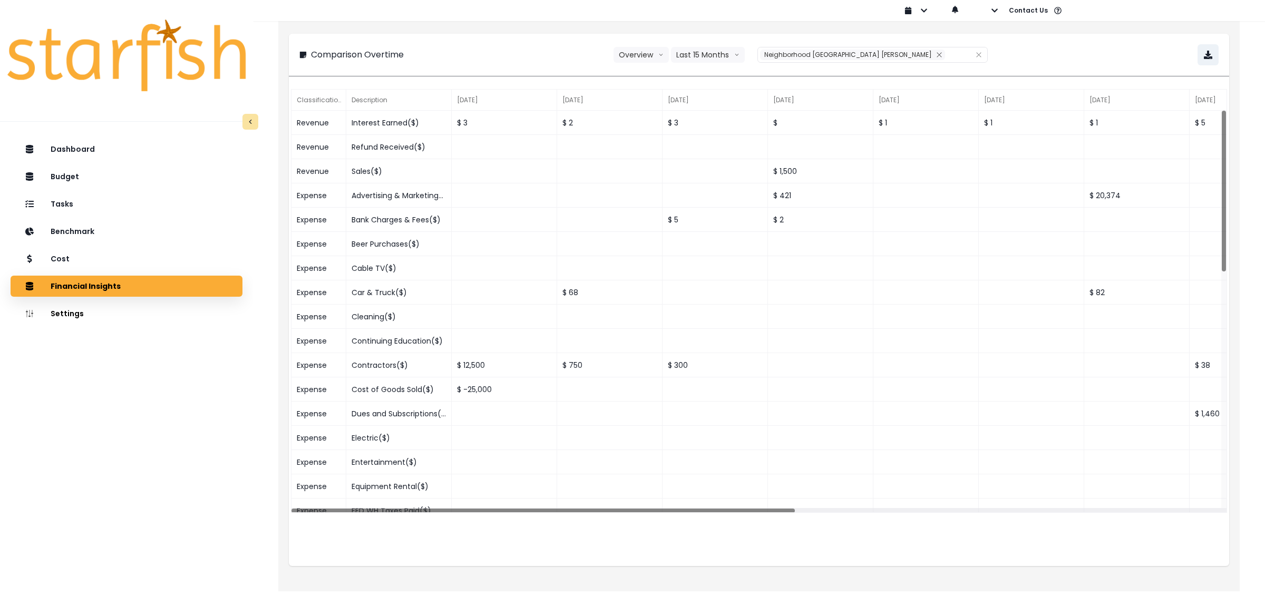
click at [561, 64] on div "**********" at bounding box center [758, 54] width 919 height 21
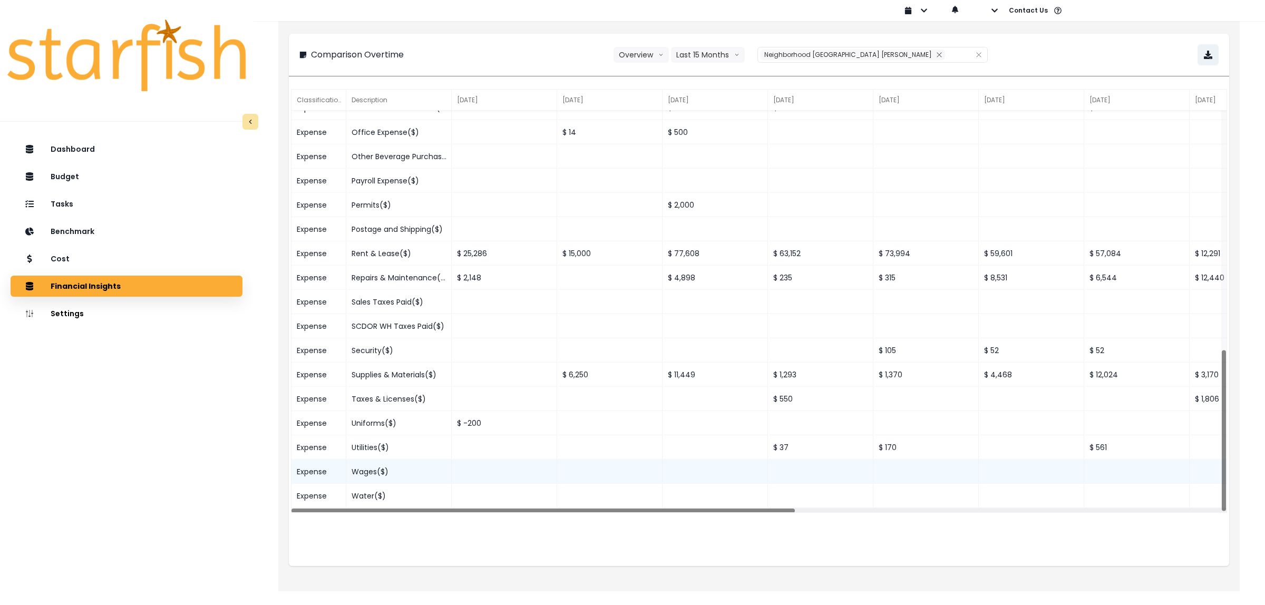
click at [382, 471] on div "Wages($)" at bounding box center [398, 472] width 105 height 24
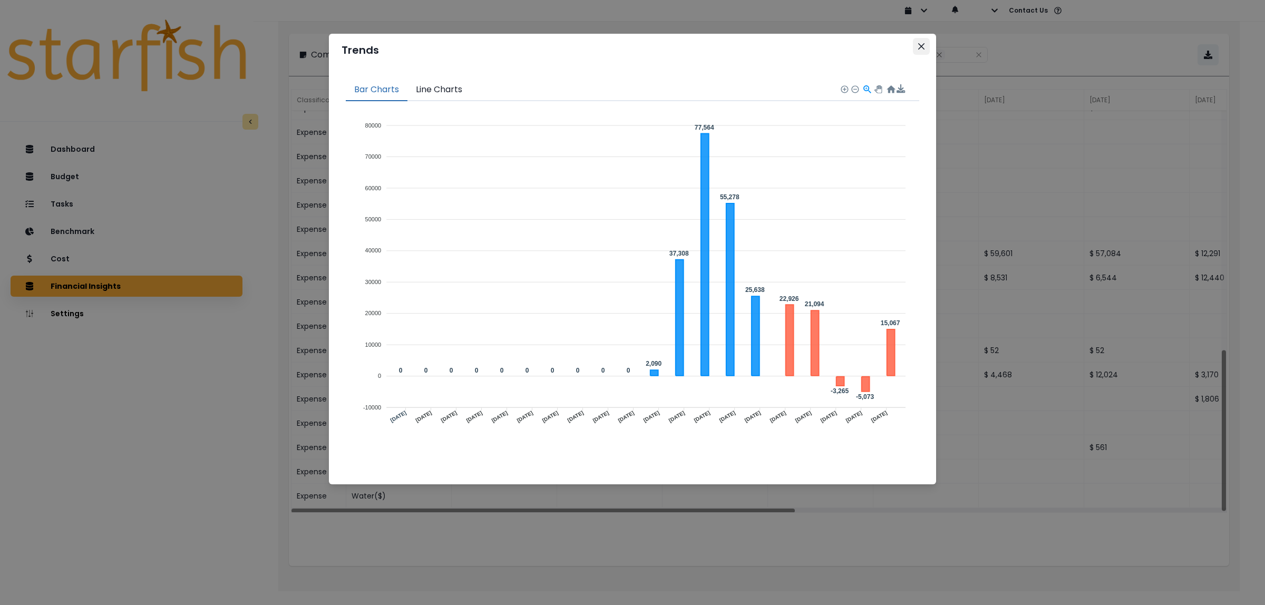
click at [917, 45] on button "Close" at bounding box center [921, 46] width 17 height 17
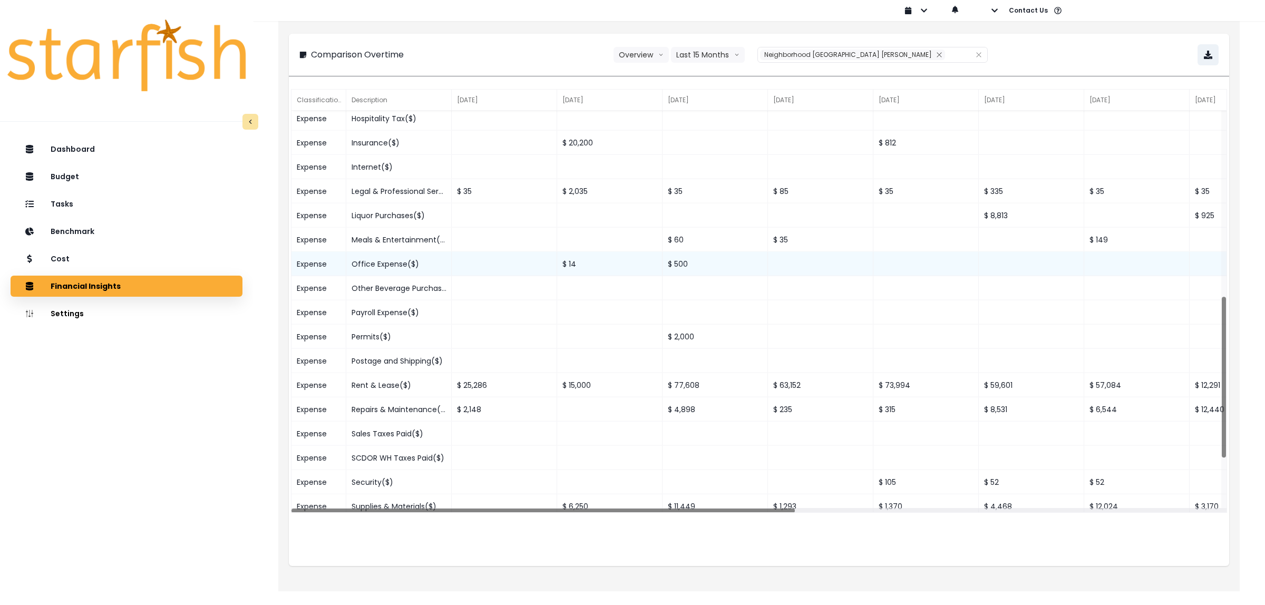
click at [394, 267] on div "Office Expense($)" at bounding box center [398, 264] width 105 height 24
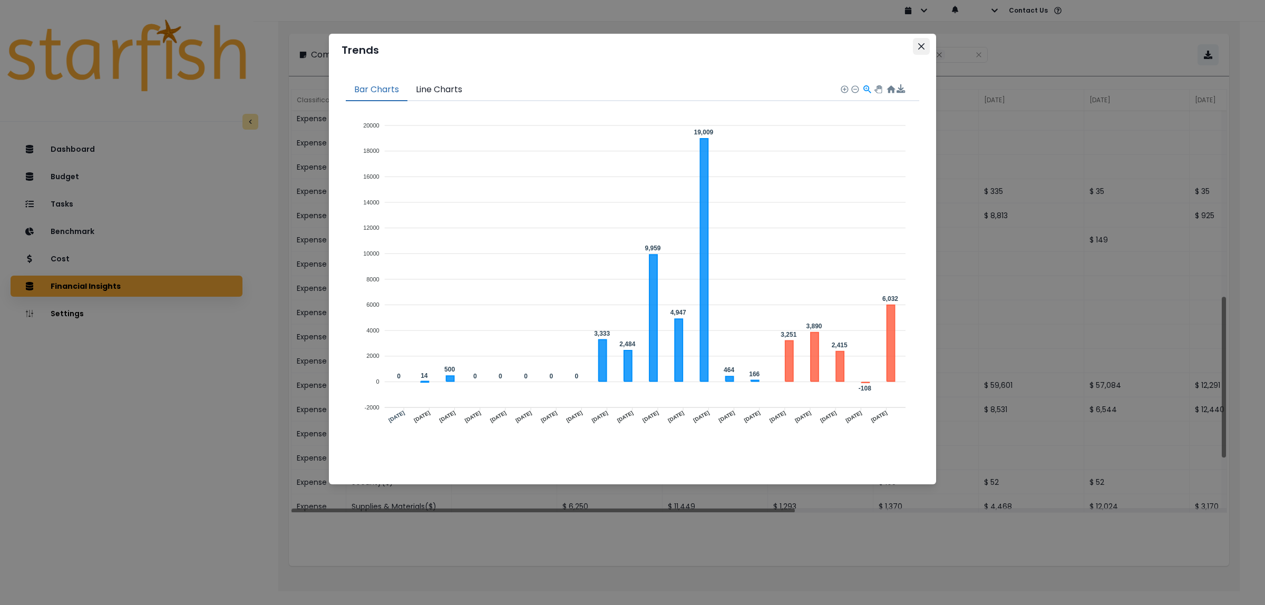
click at [926, 46] on button "Close" at bounding box center [921, 46] width 17 height 17
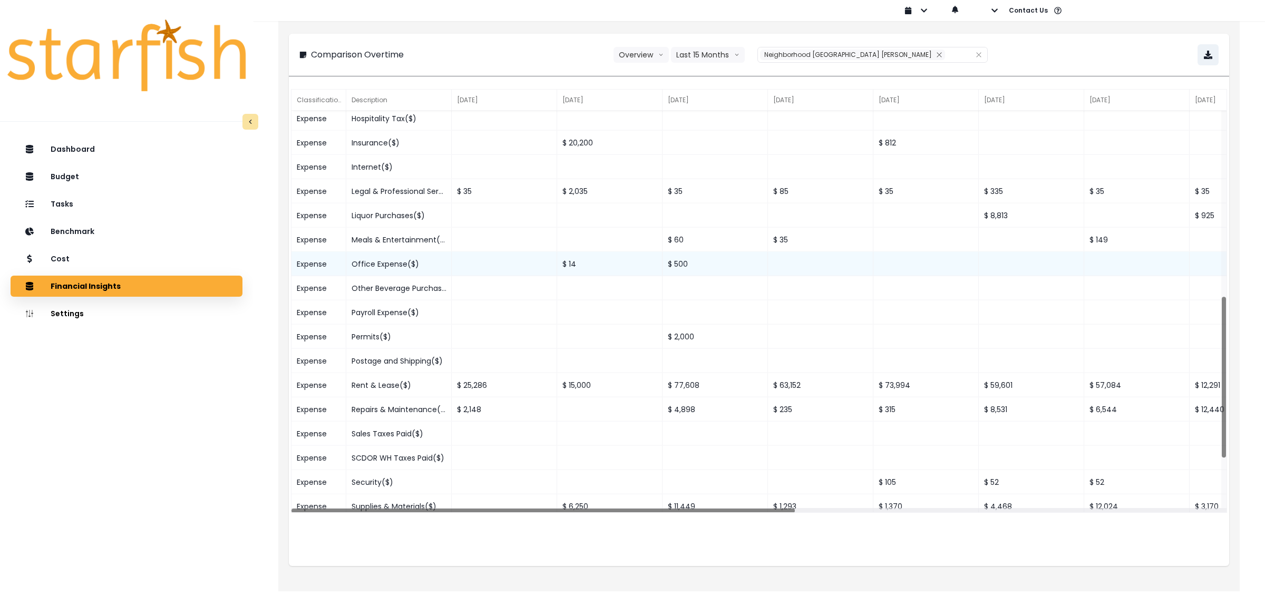
click at [402, 261] on div "Office Expense($)" at bounding box center [398, 264] width 105 height 24
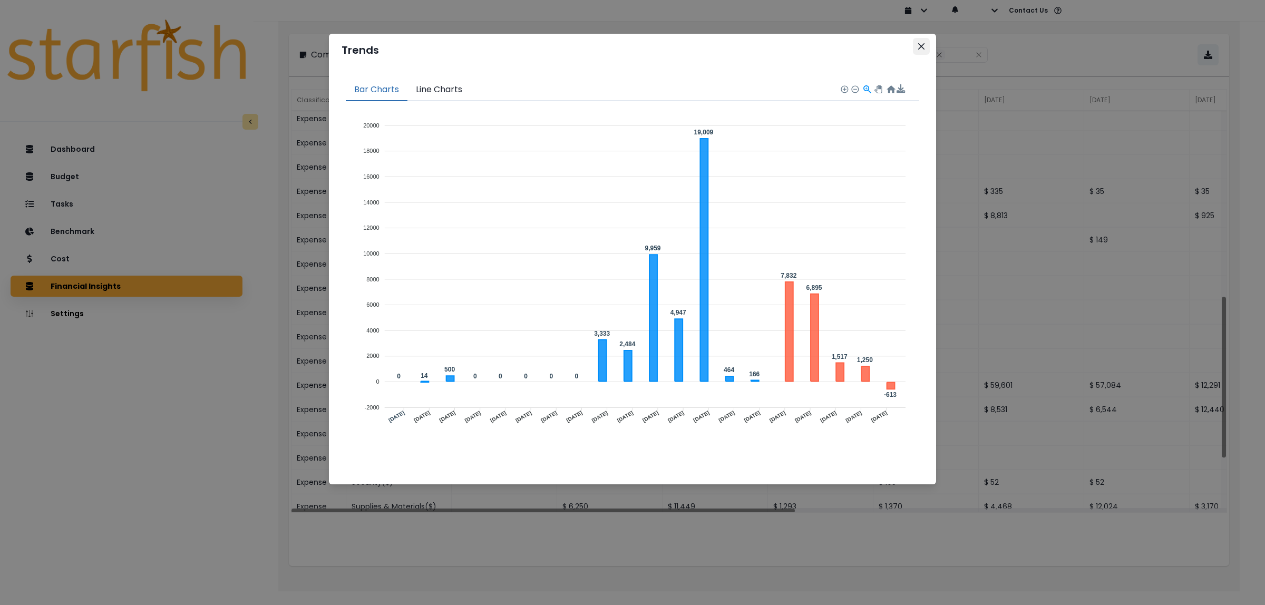
click at [921, 47] on icon "Close" at bounding box center [921, 46] width 6 height 6
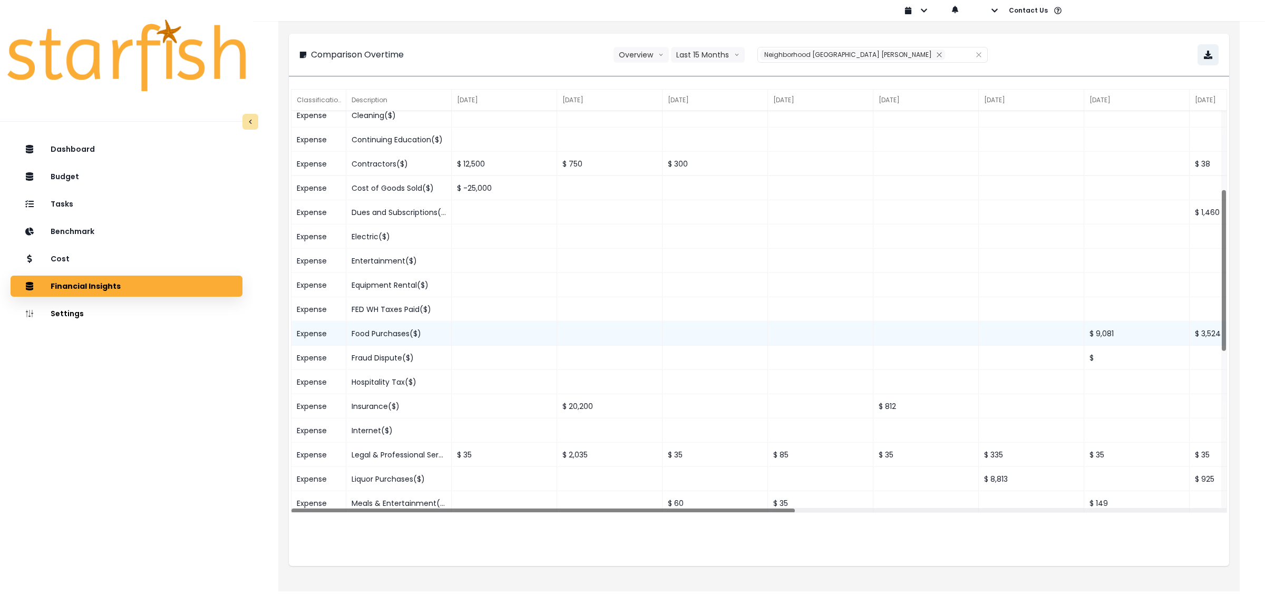
click at [385, 335] on div "Food Purchases($)" at bounding box center [398, 334] width 105 height 24
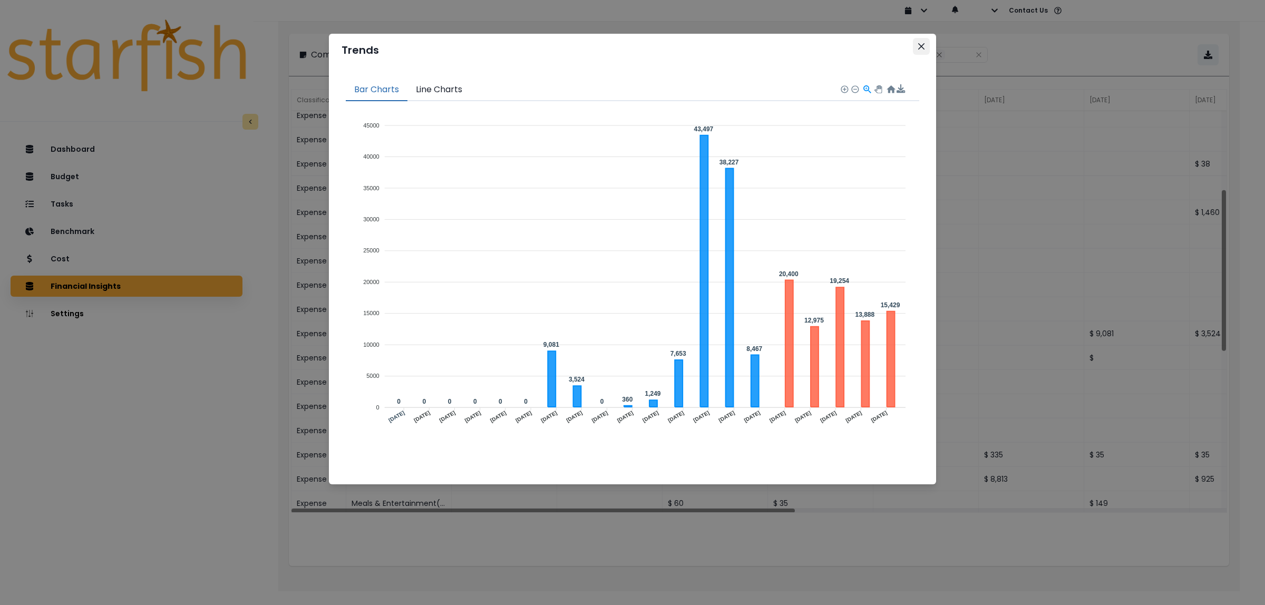
click at [916, 46] on button "Close" at bounding box center [921, 46] width 17 height 17
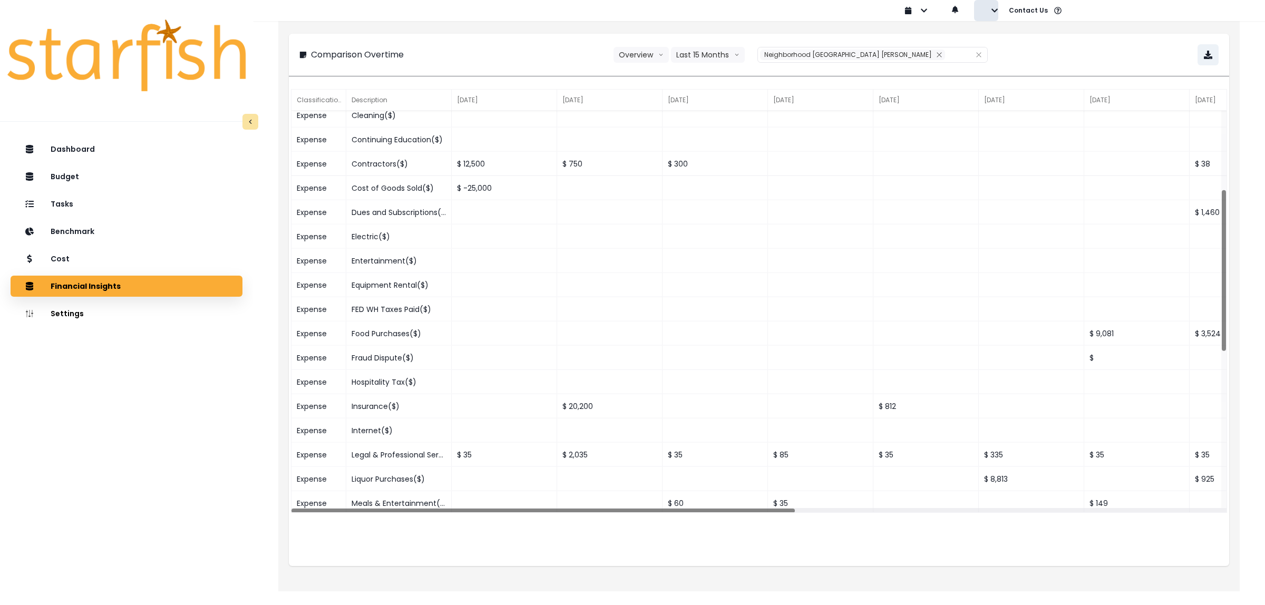
click at [994, 12] on icon "button" at bounding box center [995, 10] width 6 height 4
click at [1006, 46] on button "Sign out" at bounding box center [1033, 40] width 117 height 21
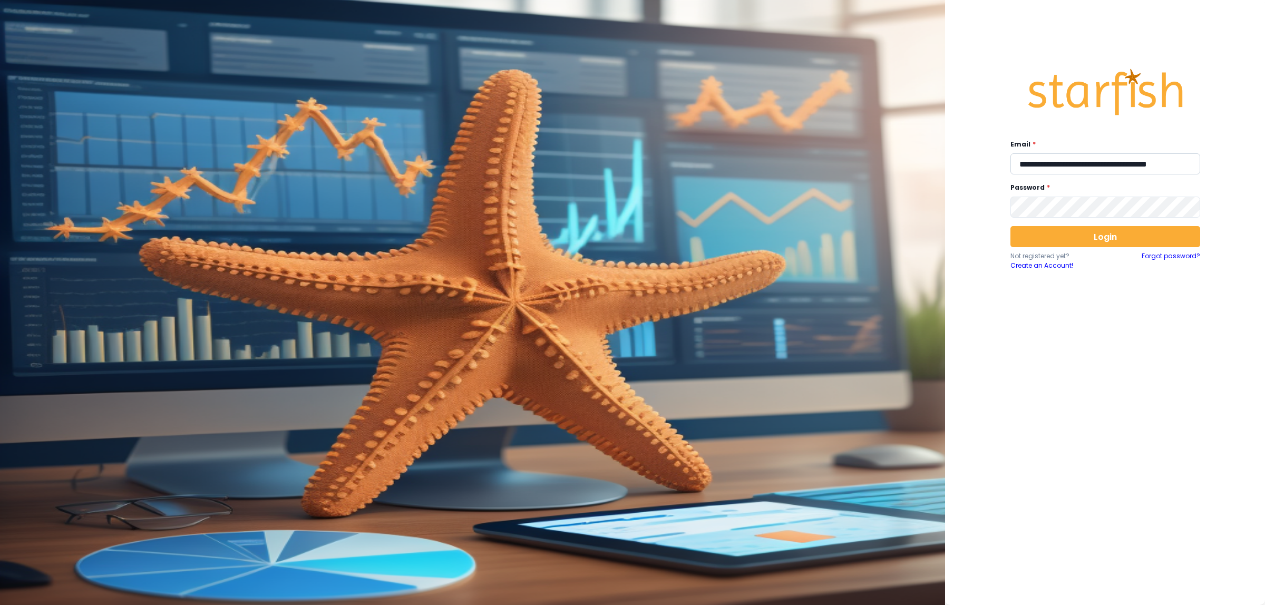
click at [1095, 169] on input "**********" at bounding box center [1106, 163] width 190 height 21
type input "**********"
click at [1094, 232] on button "Login" at bounding box center [1106, 236] width 190 height 21
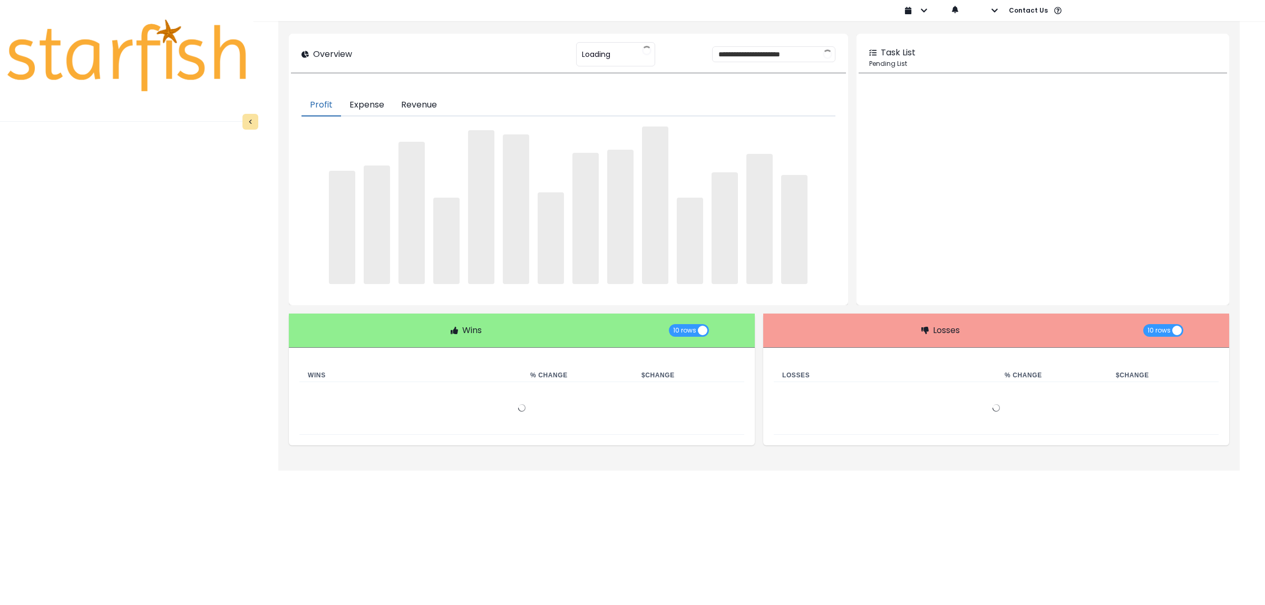
type input "**********"
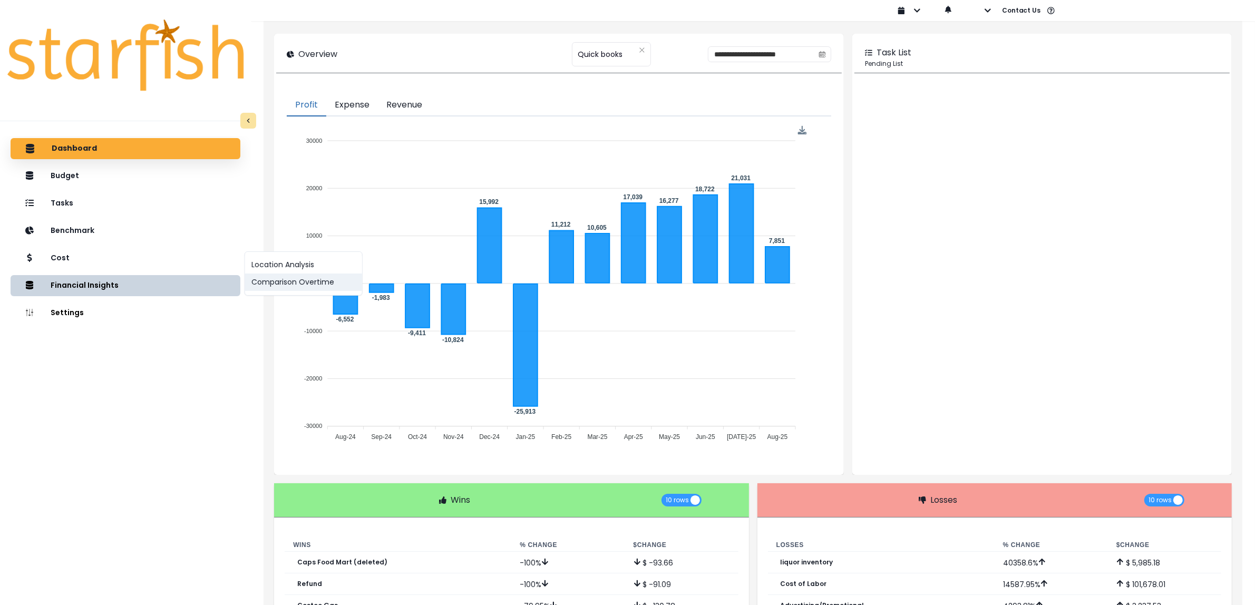
click at [303, 285] on button "Comparison Overtime" at bounding box center [303, 282] width 117 height 17
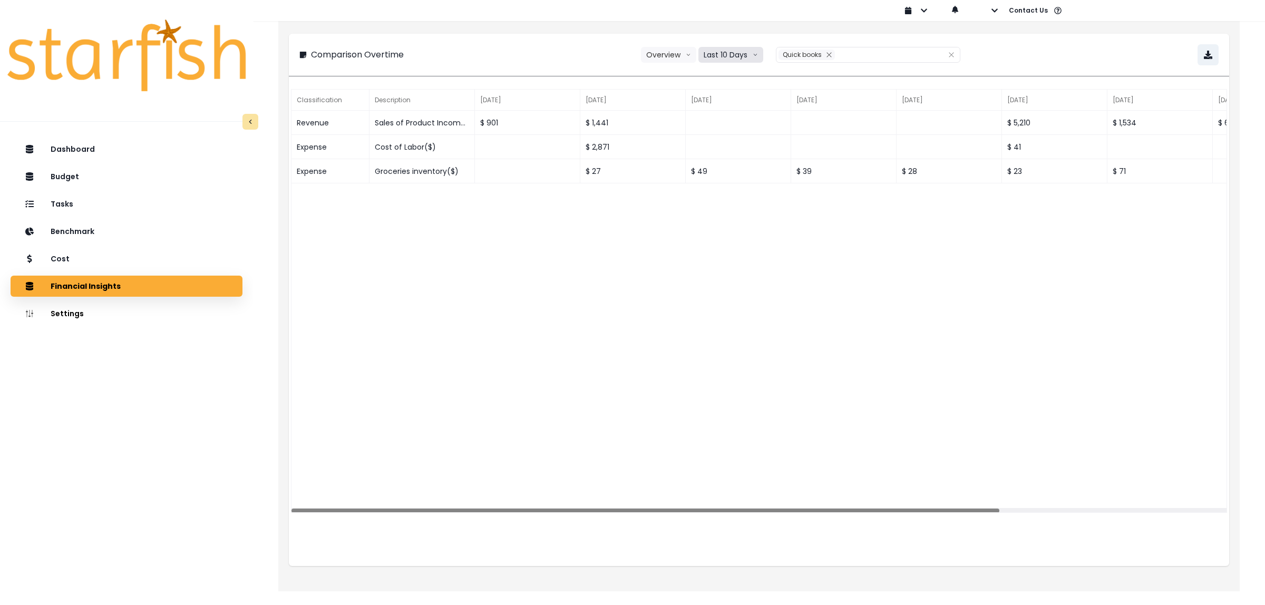
click at [726, 55] on button "Last 10 Days" at bounding box center [731, 55] width 65 height 16
click at [730, 110] on span "Last 15 Months" at bounding box center [730, 113] width 51 height 11
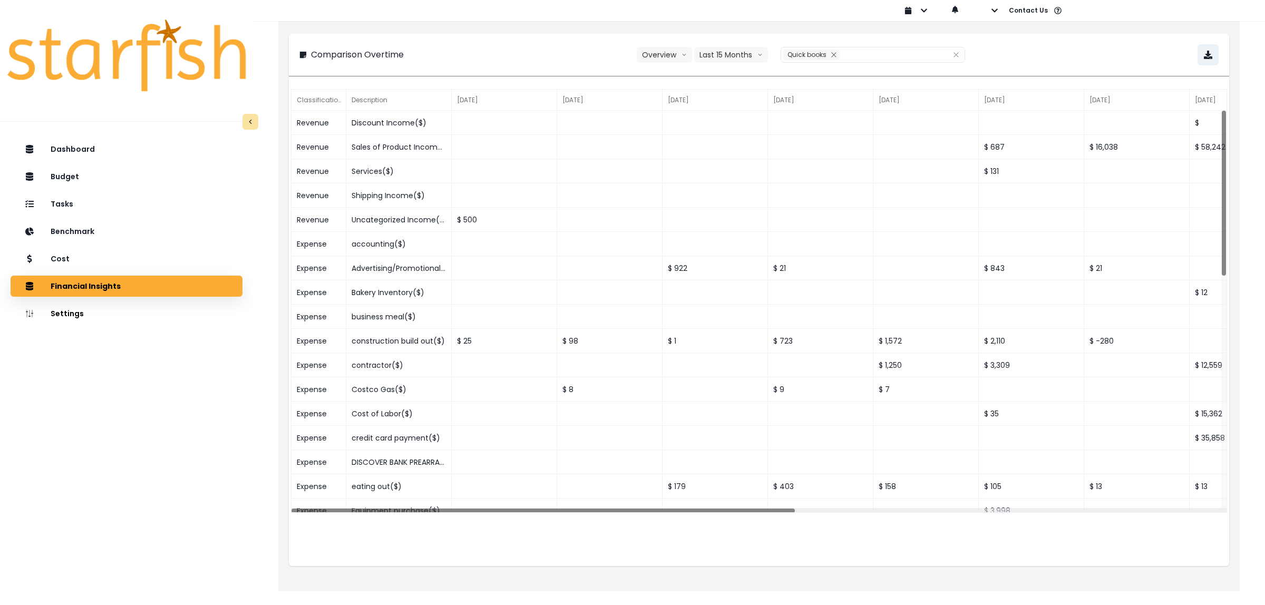
click at [1000, 9] on div "MM-dd-yyyy dd-MM-yyyy yyyy-MM-dd Sign out Contact Us Help & Support Feedback" at bounding box center [1207, 10] width 622 height 21
click at [997, 11] on icon "button" at bounding box center [994, 10] width 7 height 7
click at [1003, 46] on button "Sign out" at bounding box center [1033, 40] width 117 height 21
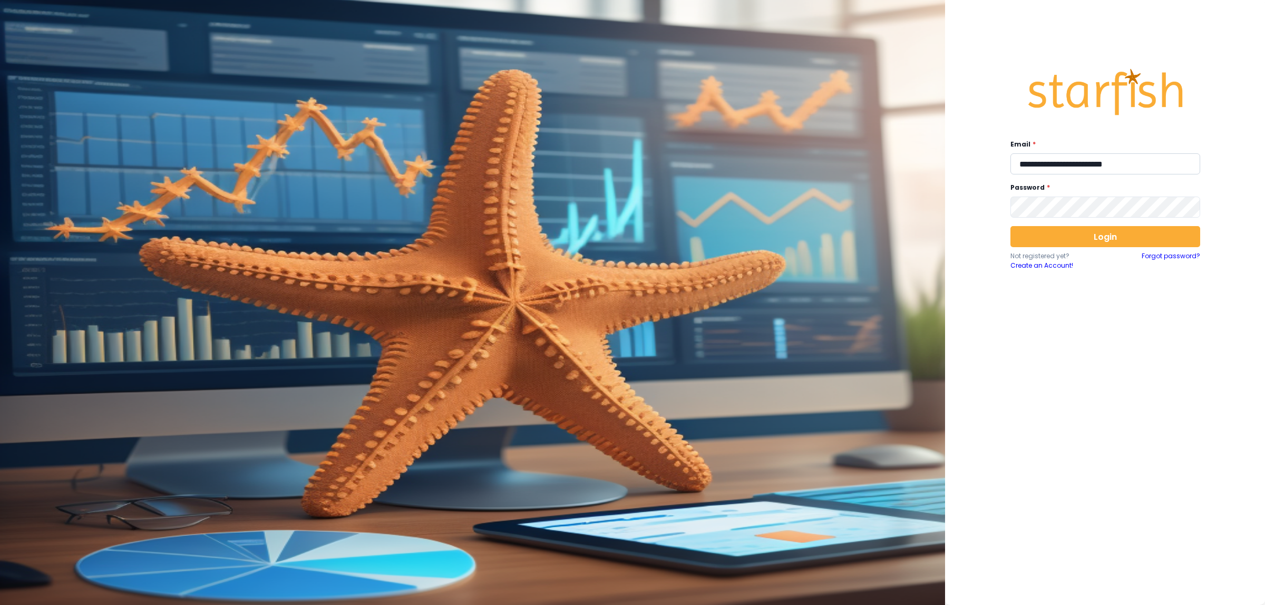
click at [1066, 160] on input "**********" at bounding box center [1106, 163] width 190 height 21
type input "**********"
click at [1102, 240] on button "Login" at bounding box center [1106, 236] width 190 height 21
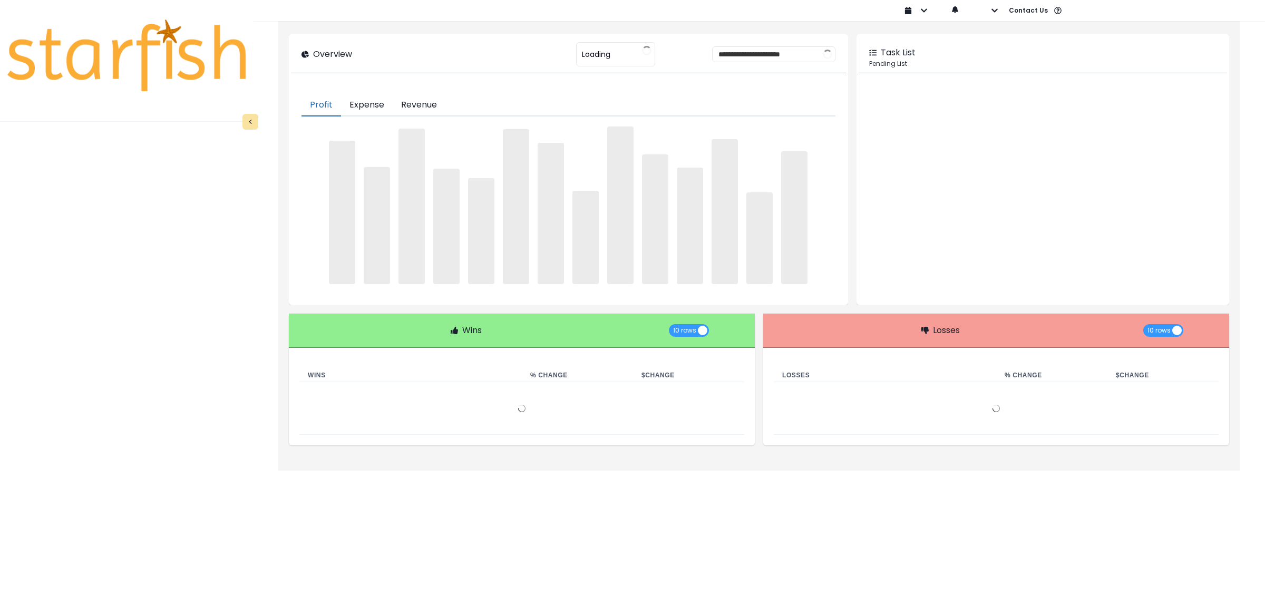
type input "**********"
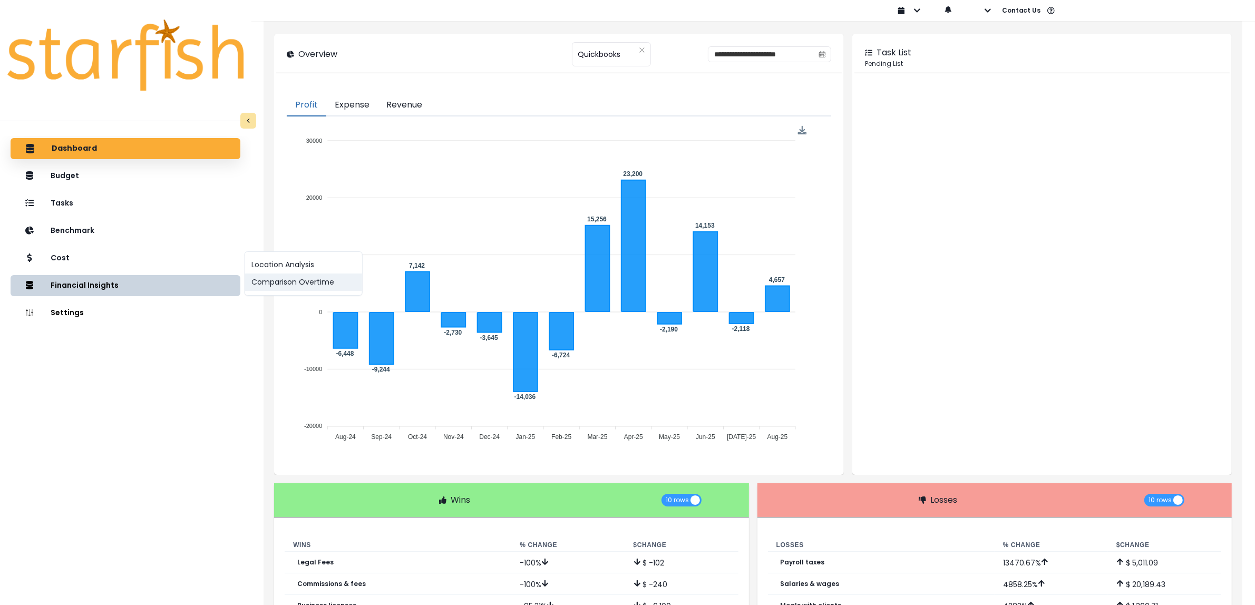
click at [296, 286] on button "Comparison Overtime" at bounding box center [303, 282] width 117 height 17
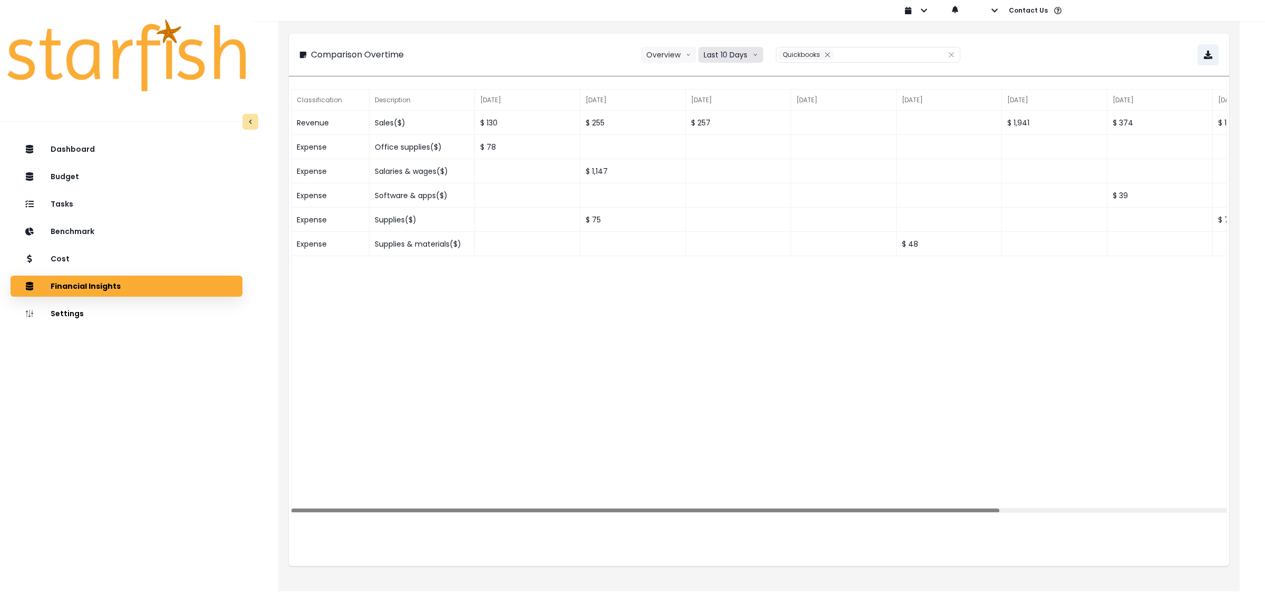
click at [726, 58] on button "Last 10 Days" at bounding box center [731, 55] width 65 height 16
click at [731, 106] on li "Last 15 Months" at bounding box center [731, 113] width 64 height 19
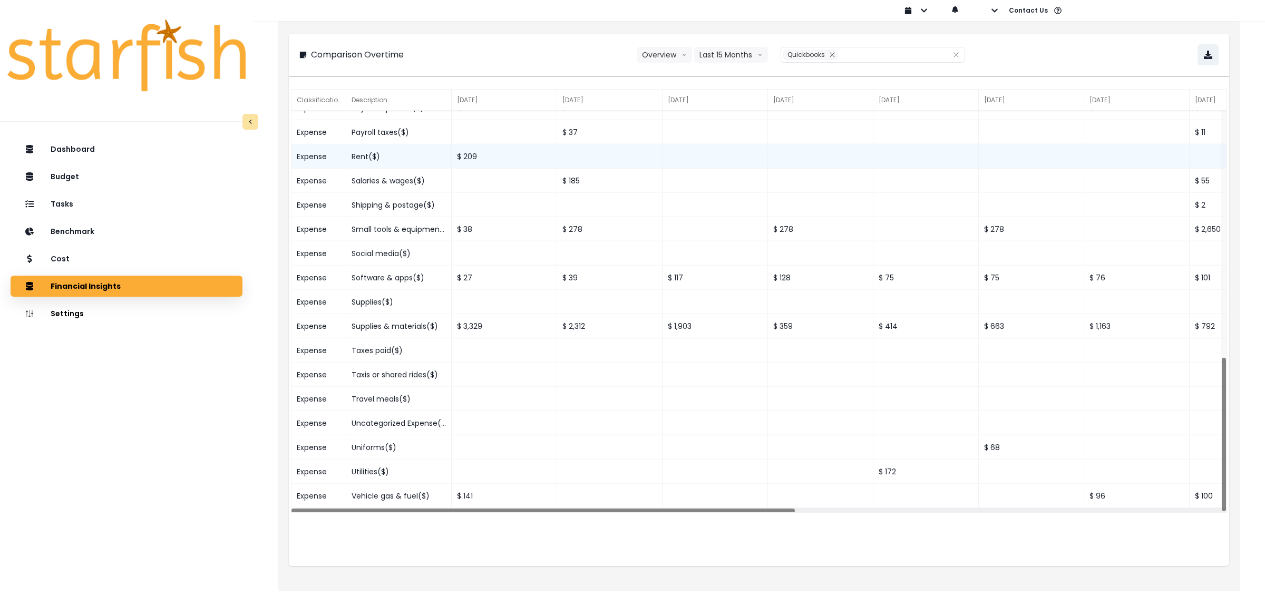
click at [377, 154] on div "Rent($)" at bounding box center [398, 156] width 105 height 24
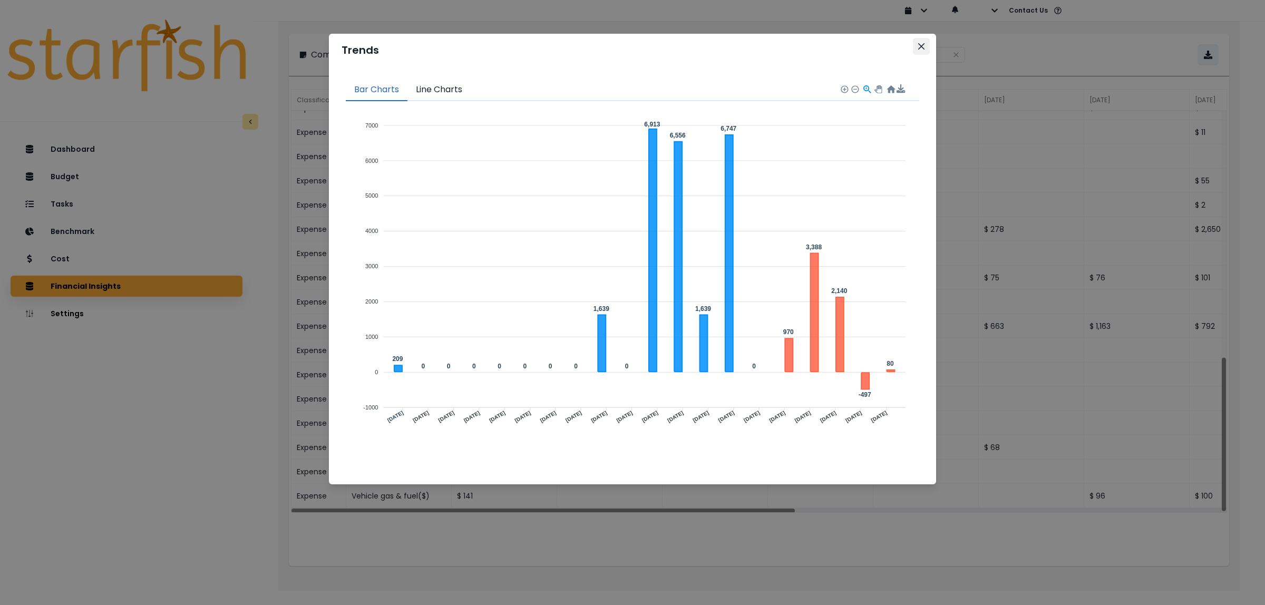
click at [916, 50] on button "Close" at bounding box center [921, 46] width 17 height 17
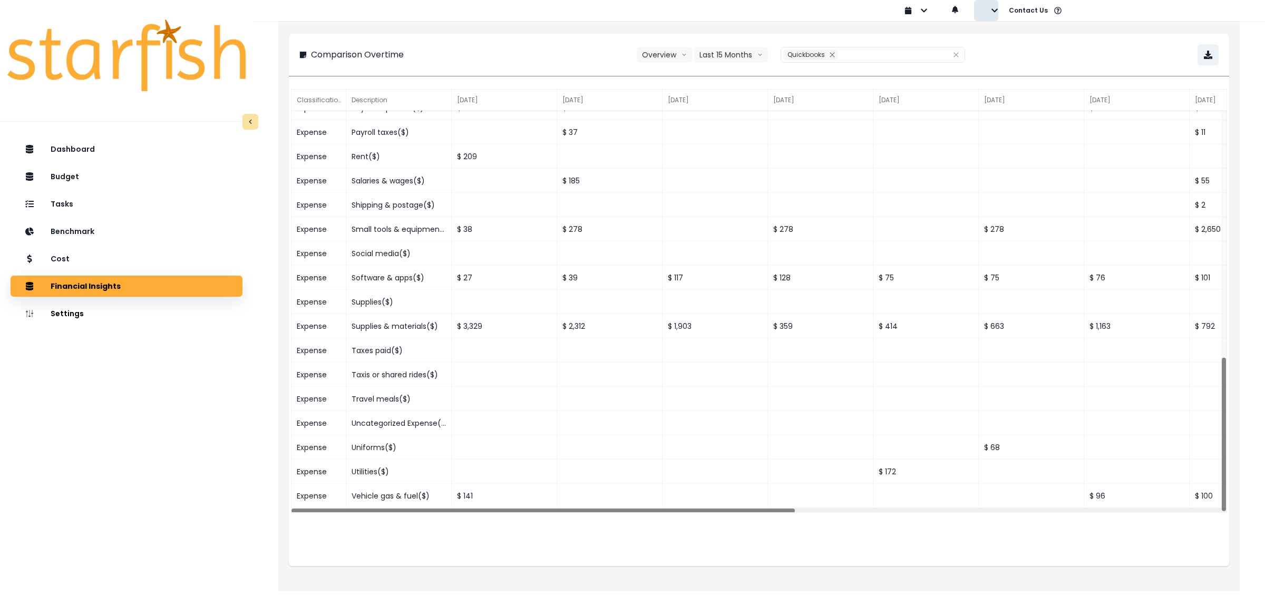
click at [991, 11] on icon "button" at bounding box center [994, 10] width 7 height 7
click at [991, 43] on button "Sign out" at bounding box center [1033, 40] width 117 height 21
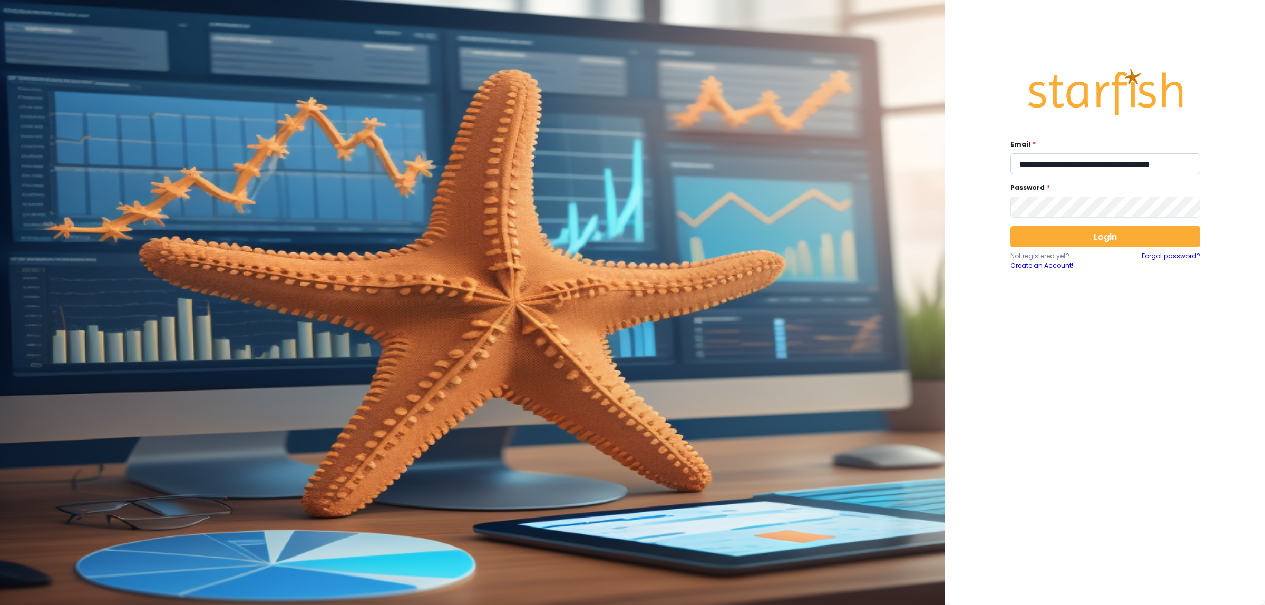
click at [1062, 170] on input "**********" at bounding box center [1106, 163] width 190 height 21
type input "**********"
click at [1099, 241] on button "Login" at bounding box center [1106, 236] width 190 height 21
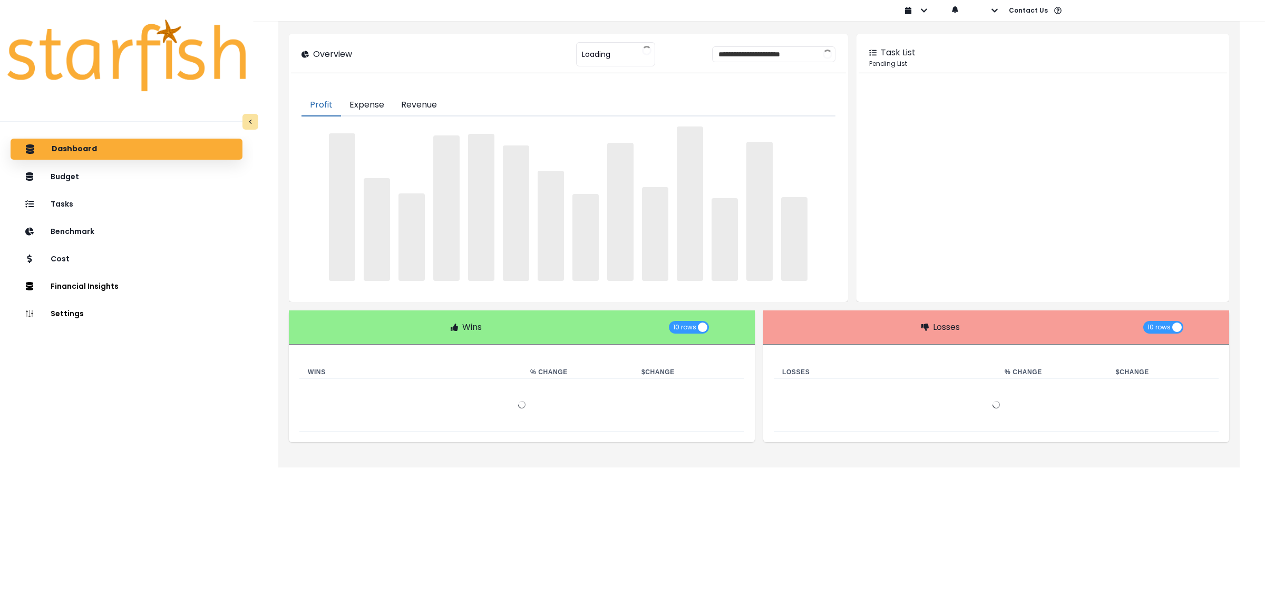
type input "********"
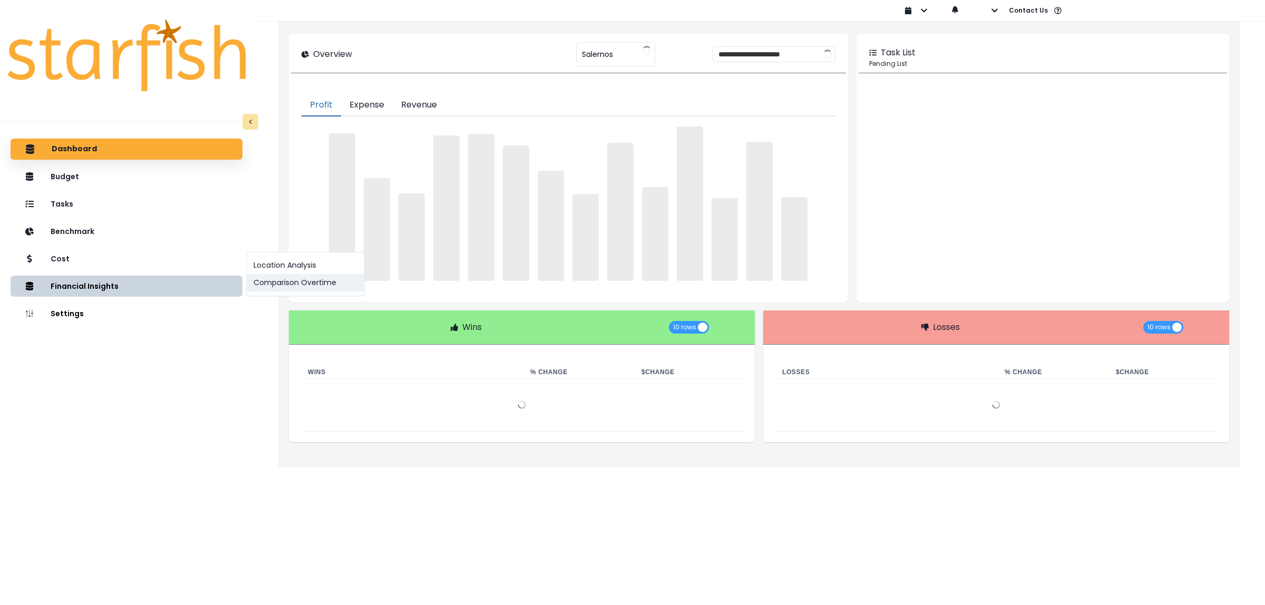
click at [321, 284] on button "Comparison Overtime" at bounding box center [305, 282] width 117 height 17
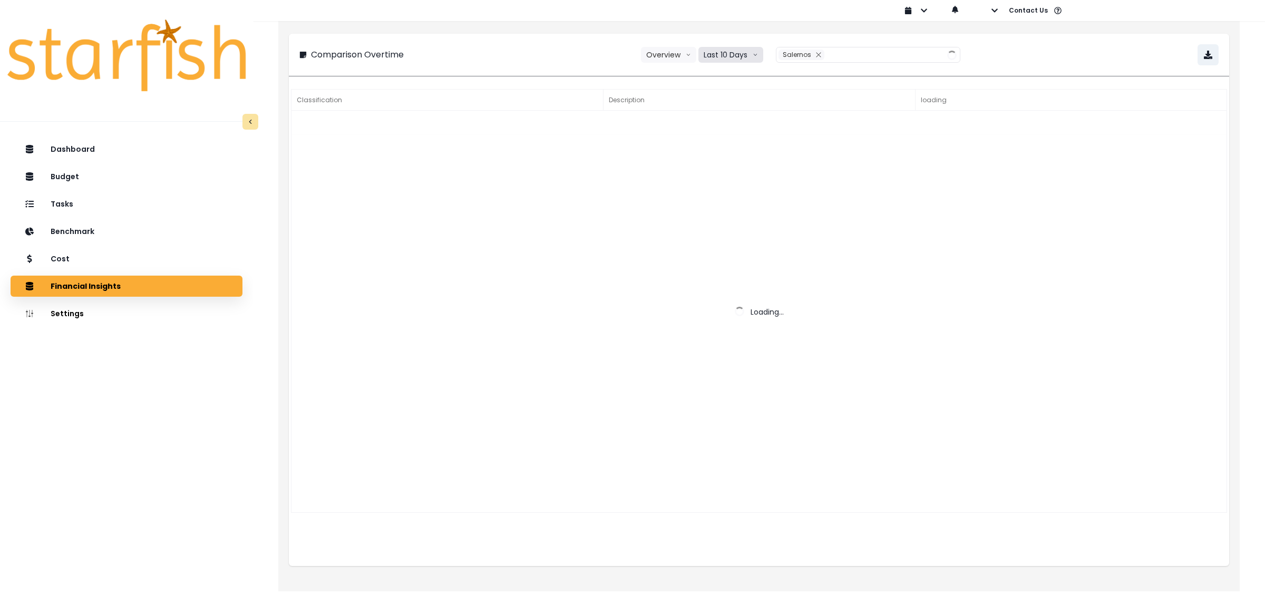
click at [726, 57] on button "Last 10 Days" at bounding box center [731, 55] width 65 height 16
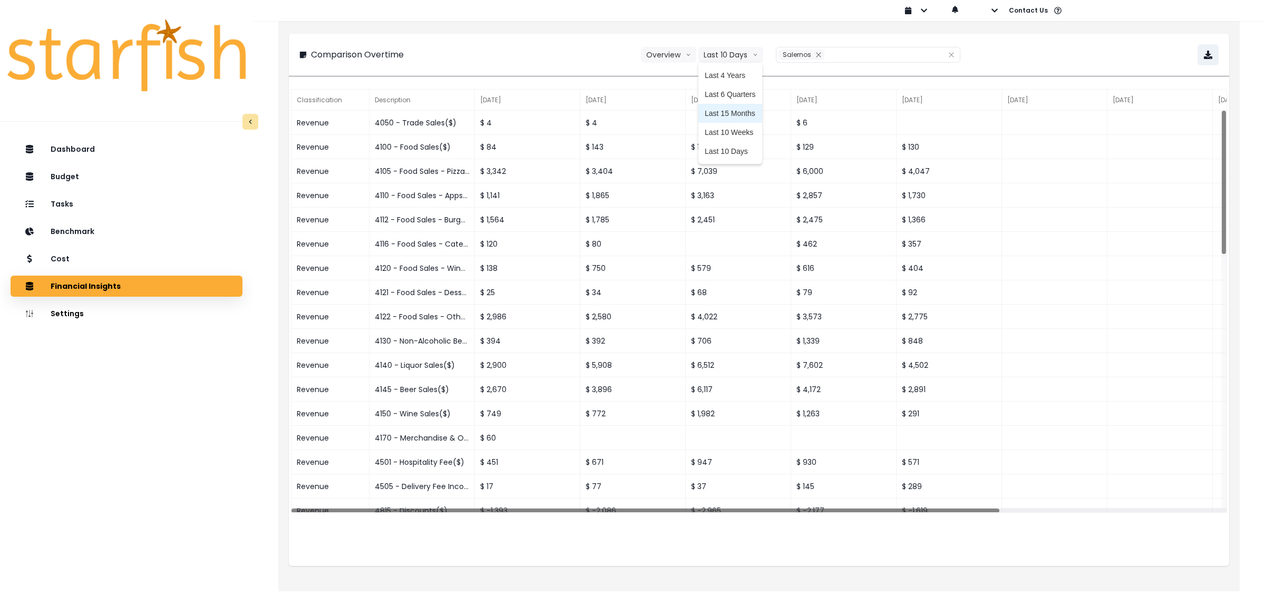
click at [734, 117] on span "Last 15 Months" at bounding box center [730, 113] width 51 height 11
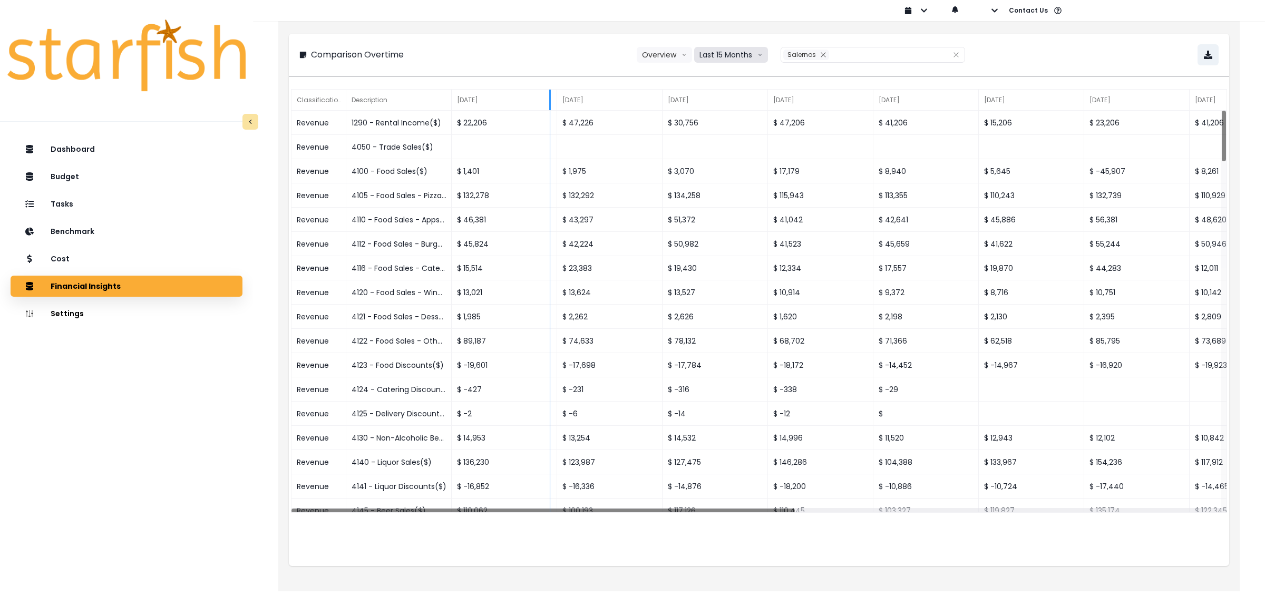
drag, startPoint x: 451, startPoint y: 95, endPoint x: 552, endPoint y: 104, distance: 102.1
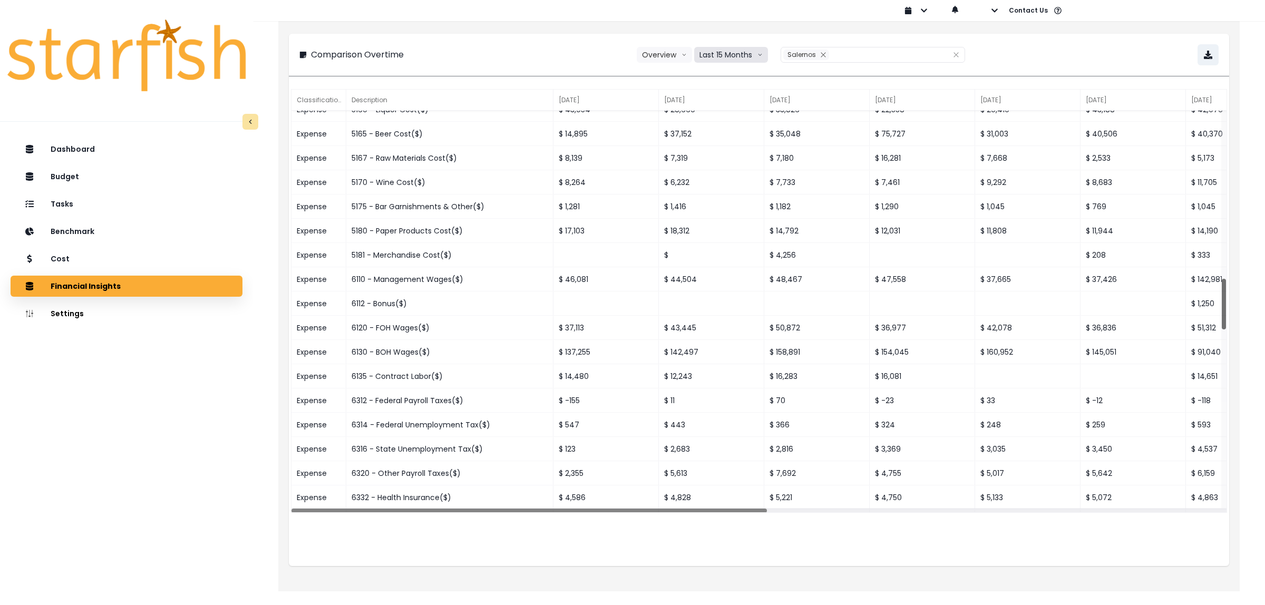
drag, startPoint x: 1222, startPoint y: 220, endPoint x: 1229, endPoint y: 325, distance: 105.2
click at [1229, 325] on div "Comparison Overtime Overview Overview % of cost % of sales Last 15 Months Last …" at bounding box center [759, 303] width 962 height 577
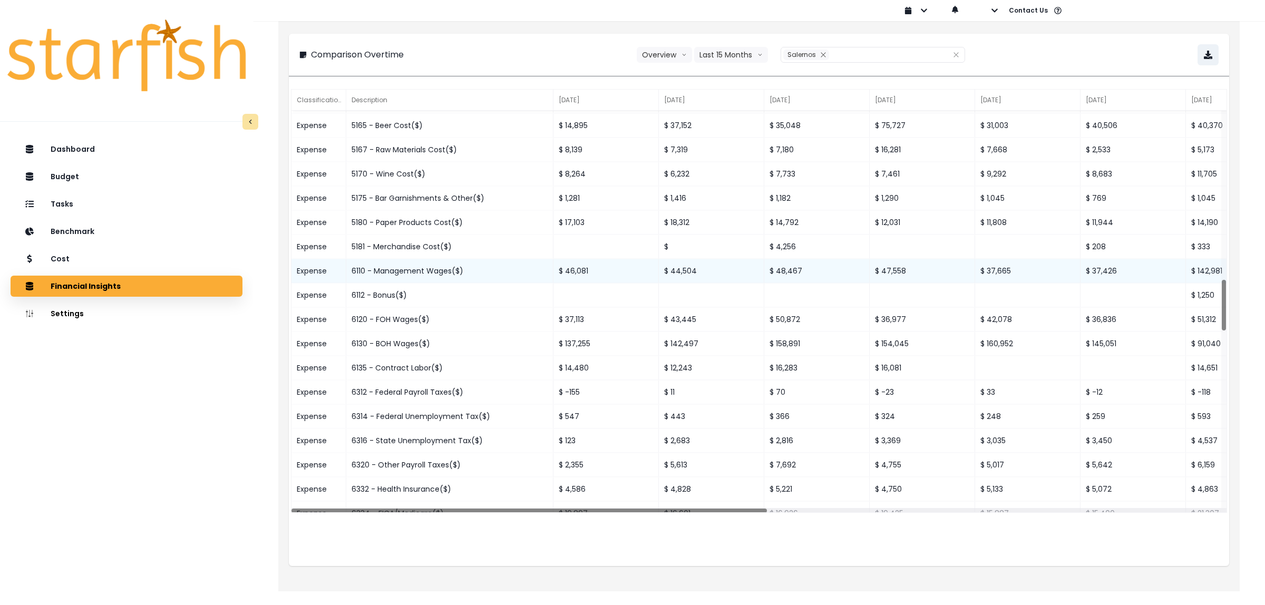
click at [592, 269] on div "$ 46,081" at bounding box center [606, 271] width 105 height 24
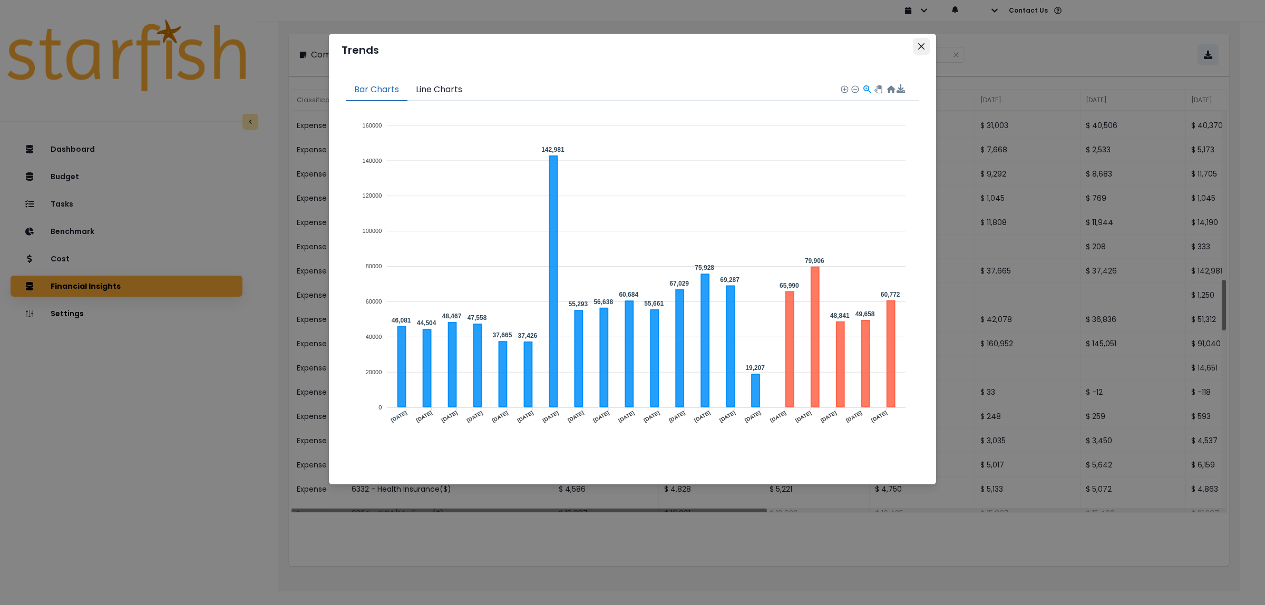
click at [915, 48] on button "Close" at bounding box center [921, 46] width 17 height 17
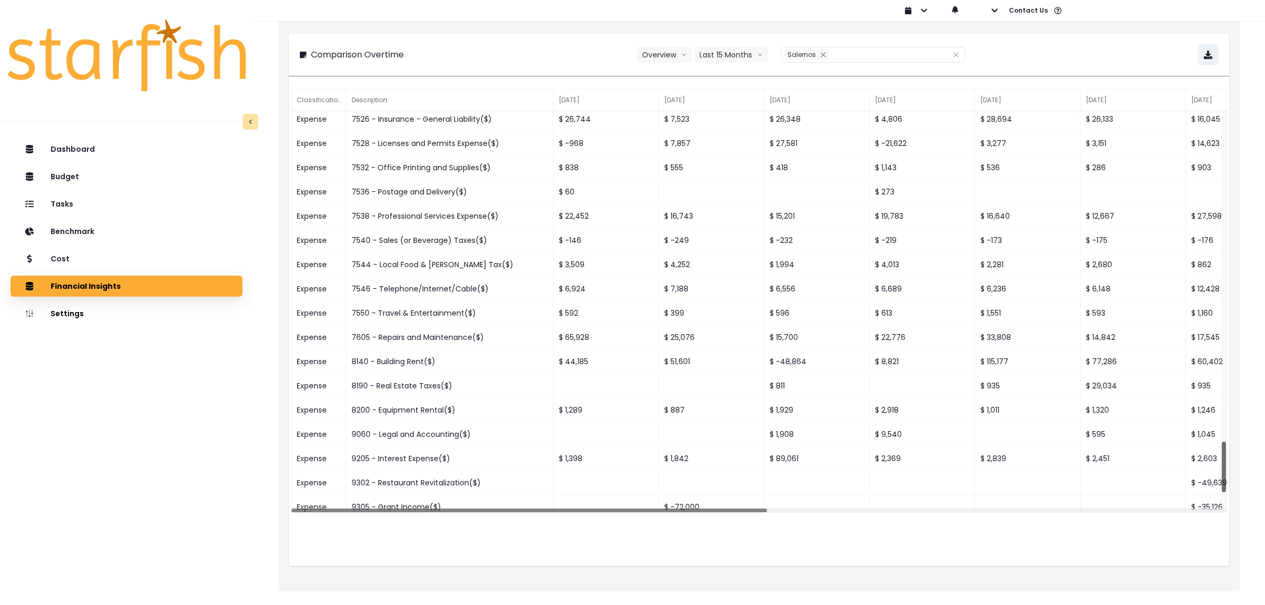
drag, startPoint x: 1223, startPoint y: 308, endPoint x: 1232, endPoint y: 470, distance: 162.1
click at [1232, 470] on div "Comparison Overtime Overview Overview % of cost % of sales Last 15 Months Last …" at bounding box center [759, 303] width 962 height 577
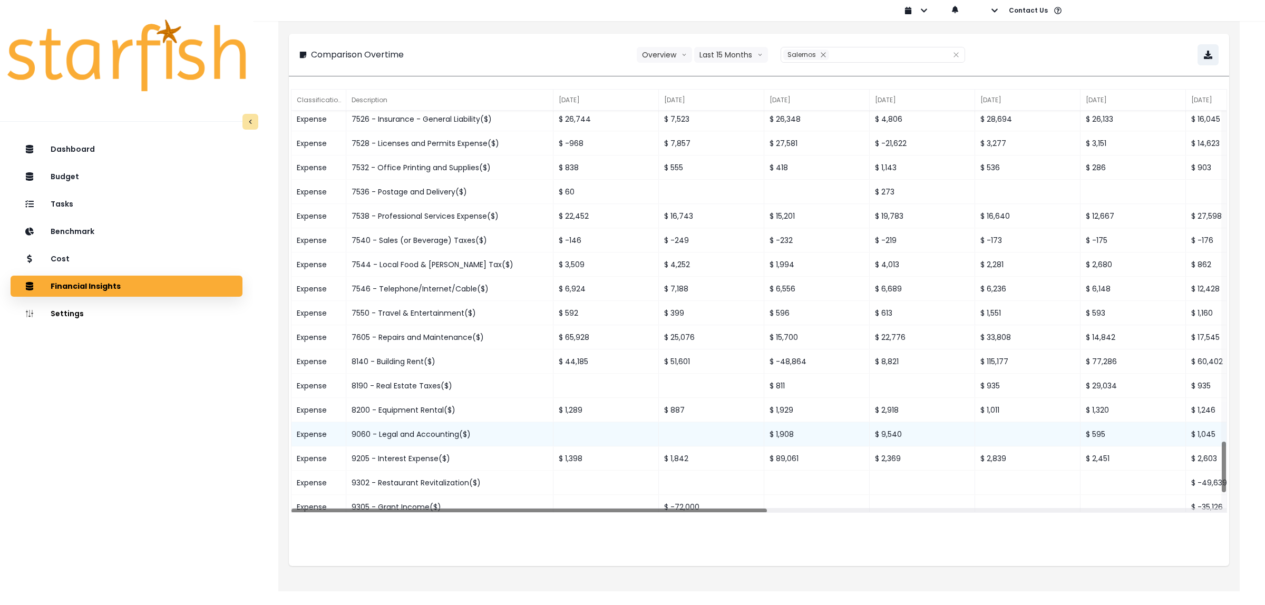
click at [496, 438] on div "9060 - Legal and Accounting($)" at bounding box center [449, 434] width 207 height 24
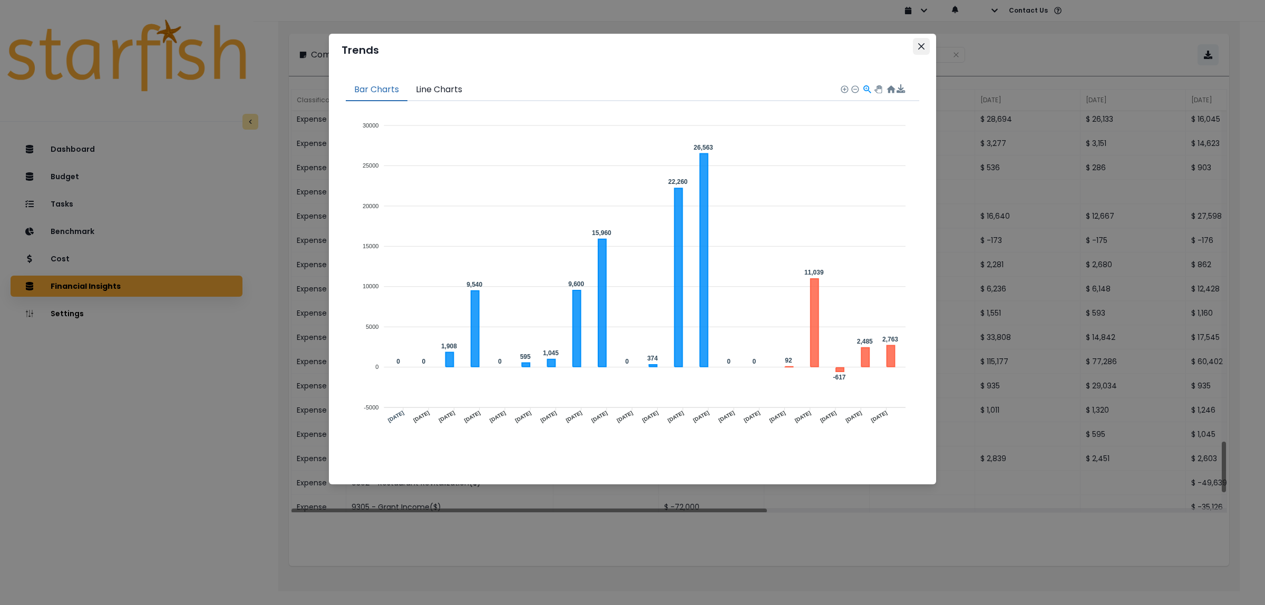
click at [920, 46] on icon "Close" at bounding box center [921, 46] width 6 height 6
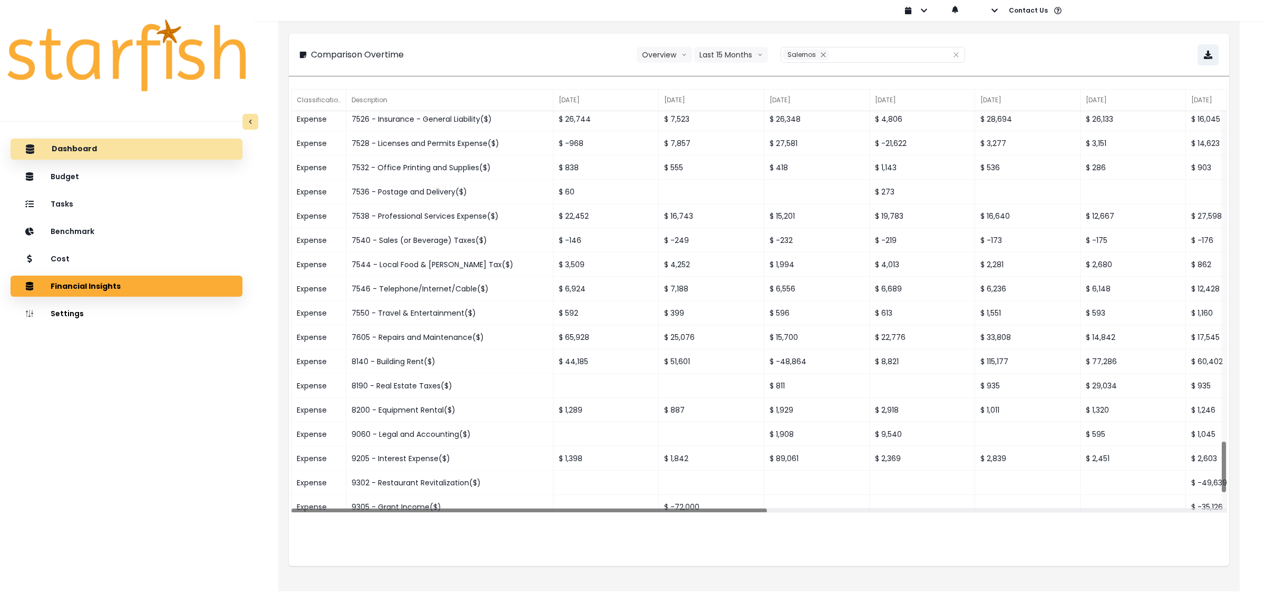
click at [53, 148] on p "Dashboard" at bounding box center [74, 148] width 45 height 9
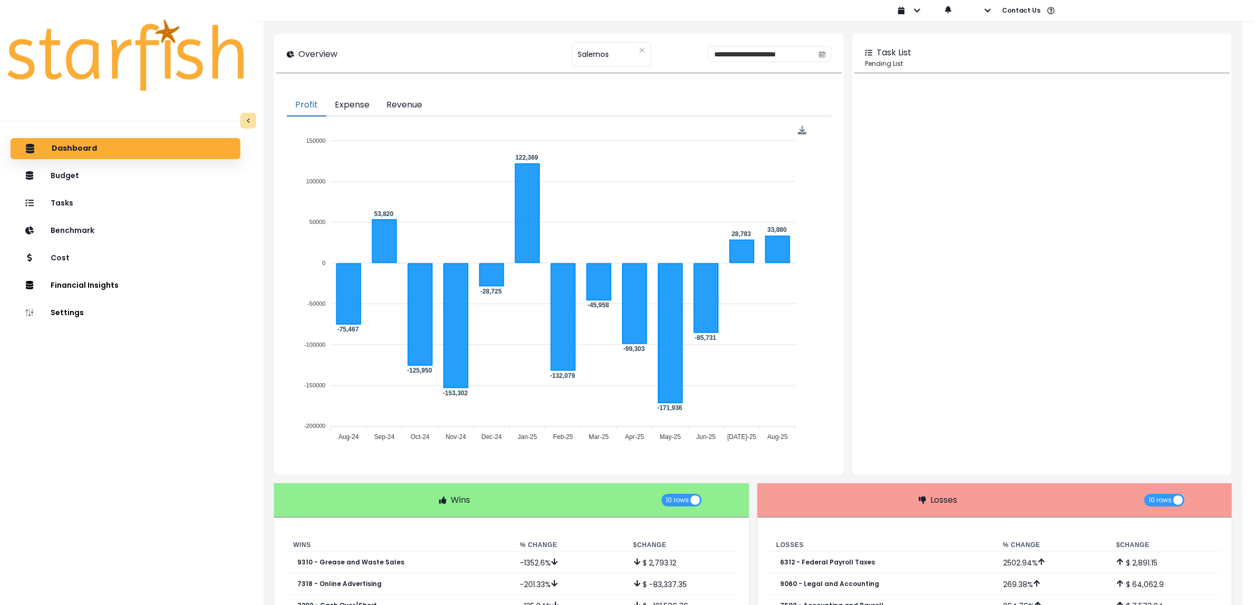
click at [419, 103] on button "Revenue" at bounding box center [404, 105] width 53 height 22
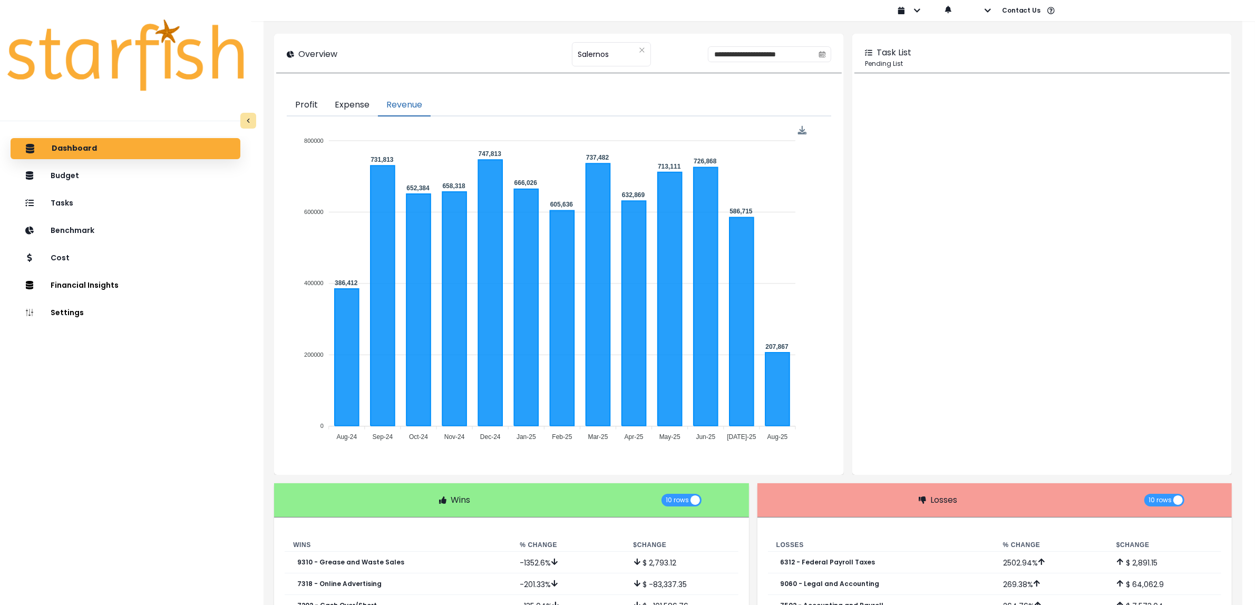
click at [369, 109] on button "Expense" at bounding box center [352, 105] width 52 height 22
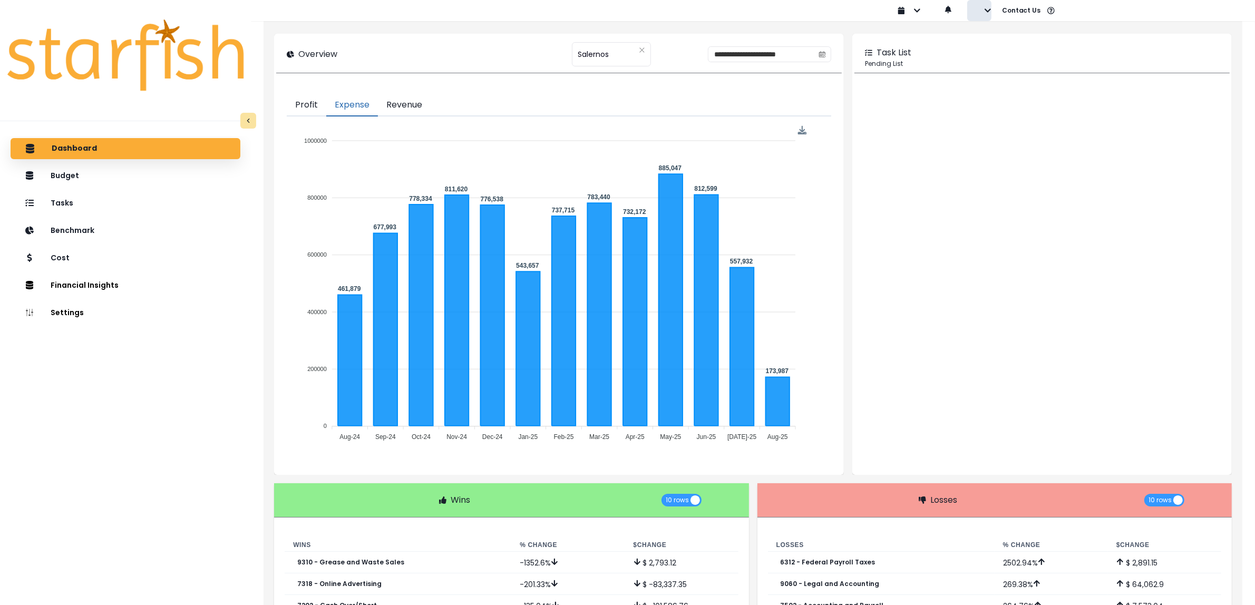
click at [986, 12] on icon "button" at bounding box center [987, 10] width 7 height 7
click at [993, 35] on p "Sign out" at bounding box center [1004, 40] width 35 height 10
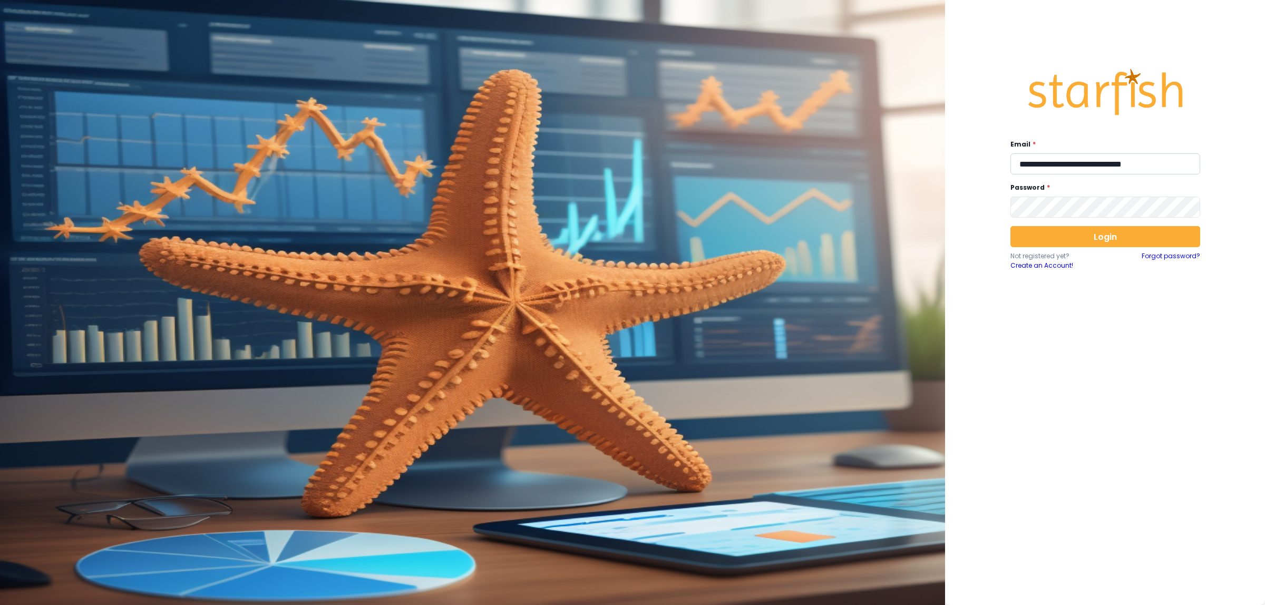
click at [1077, 167] on input "**********" at bounding box center [1106, 163] width 190 height 21
type input "**********"
click at [1118, 240] on button "Login" at bounding box center [1106, 236] width 190 height 21
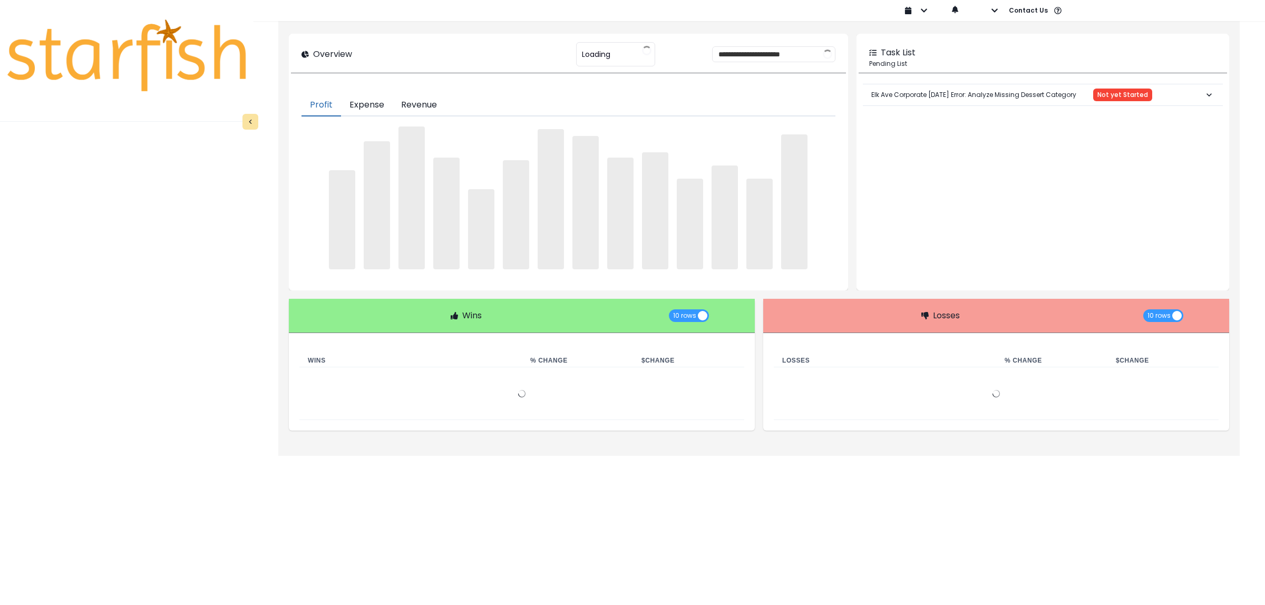
type input "**********"
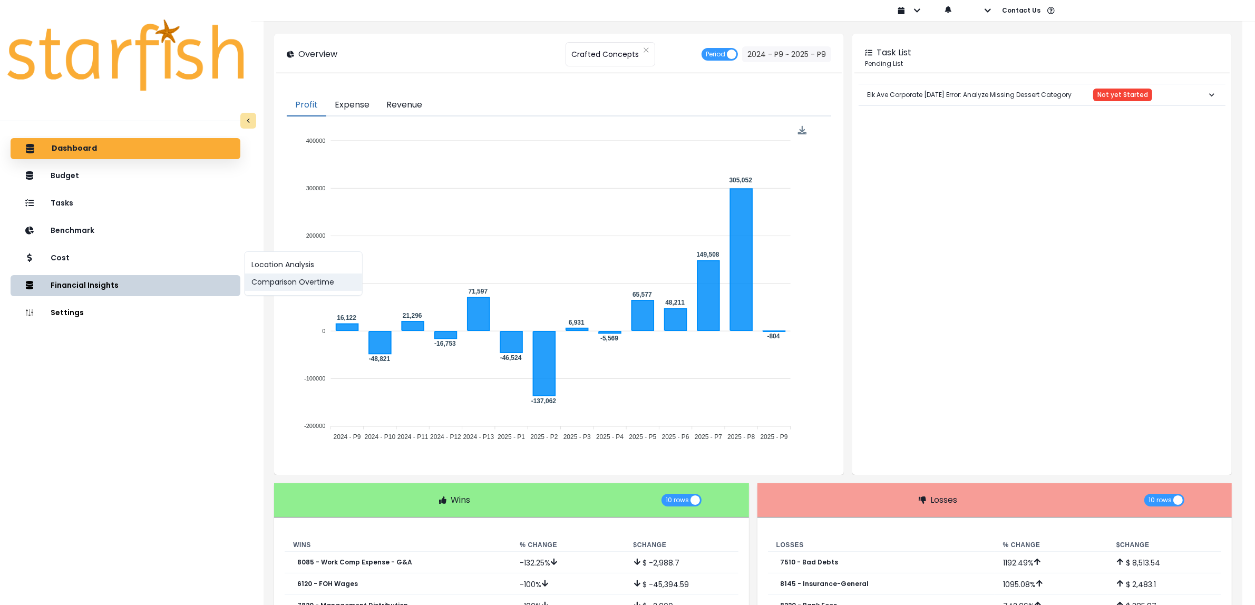
click at [281, 286] on button "Comparison Overtime" at bounding box center [303, 282] width 117 height 17
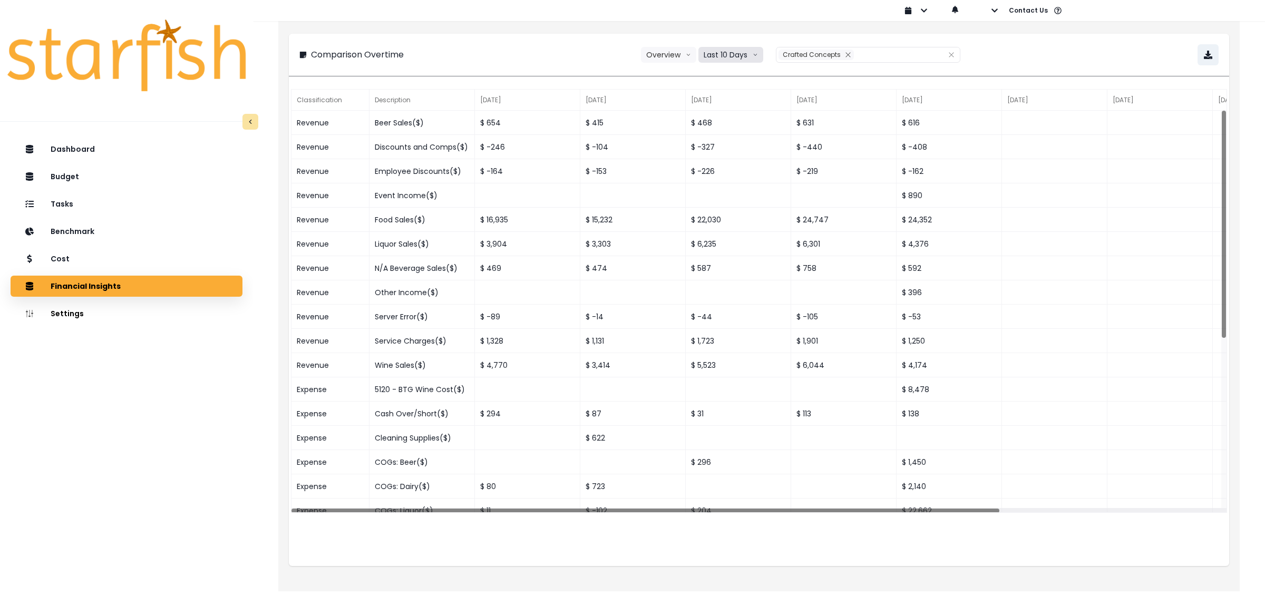
click at [719, 61] on button "Last 10 Days" at bounding box center [731, 55] width 65 height 16
click at [719, 112] on span "Last 15 Periods" at bounding box center [730, 113] width 51 height 11
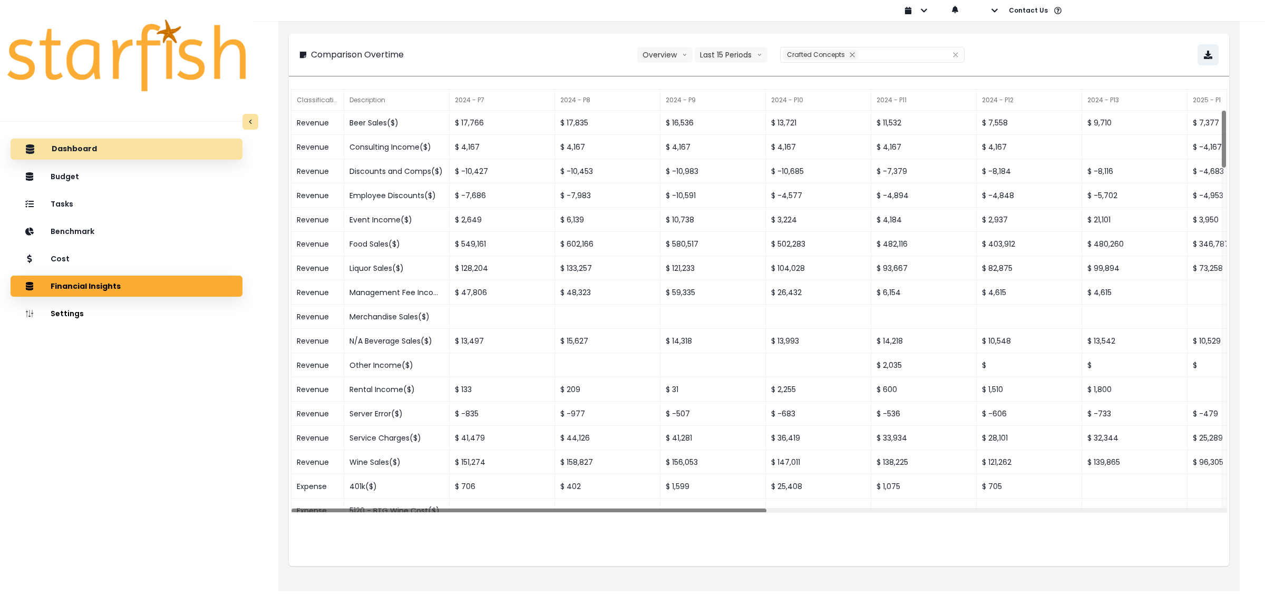
click at [91, 148] on p "Dashboard" at bounding box center [74, 148] width 45 height 9
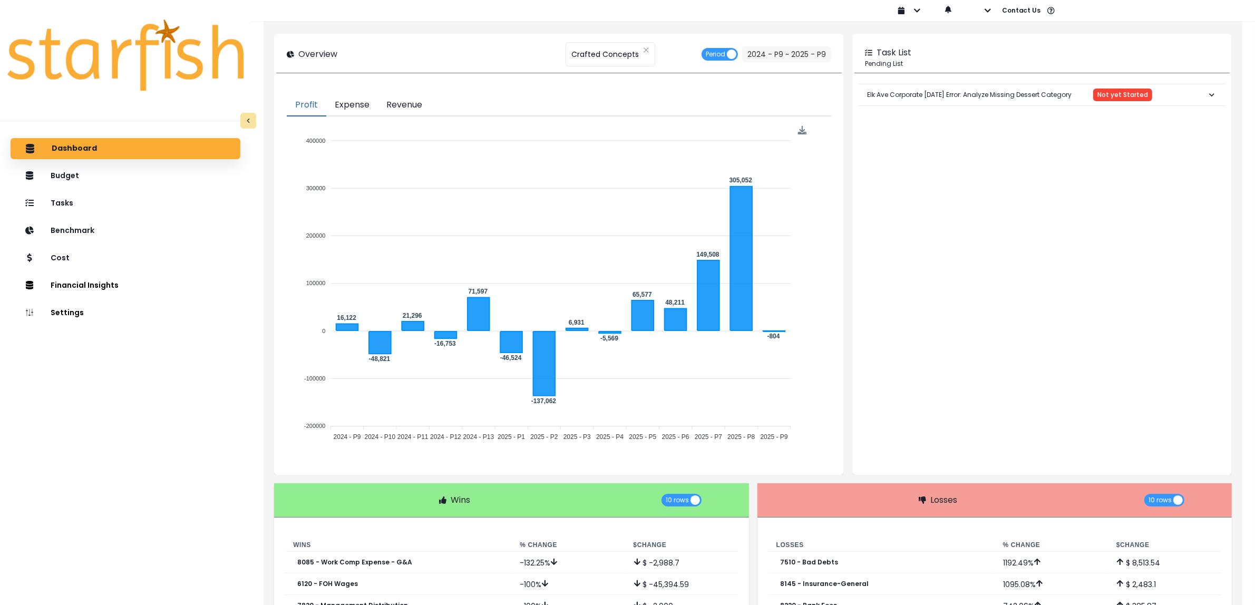
click at [431, 103] on button "Revenue" at bounding box center [404, 105] width 53 height 22
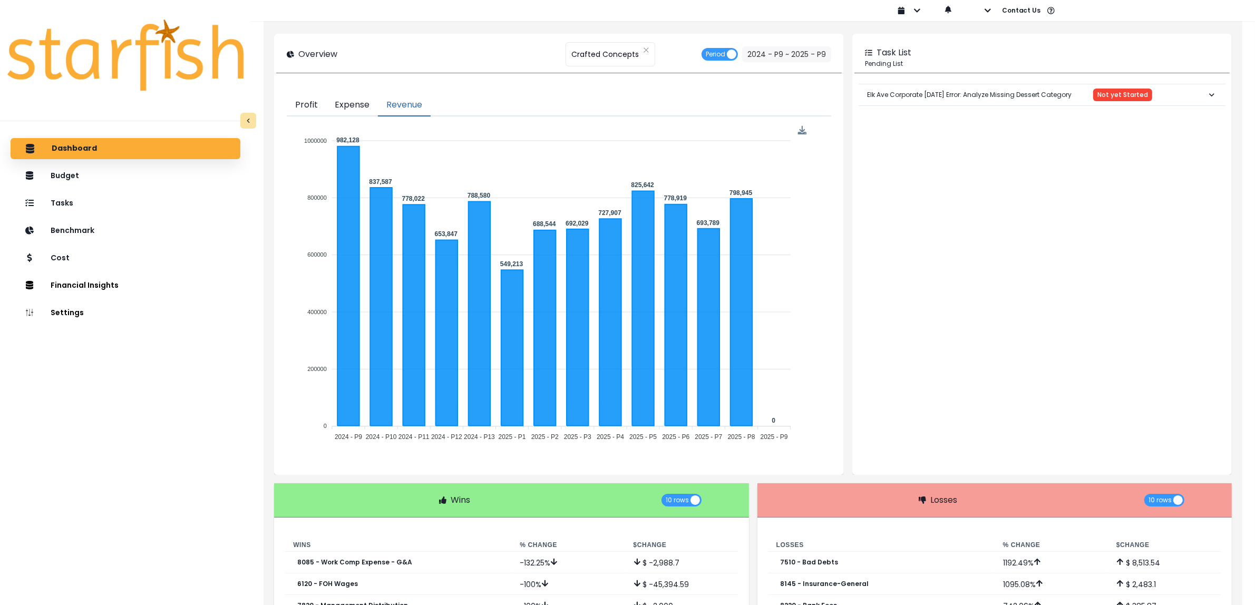
click at [371, 108] on button "Expense" at bounding box center [352, 105] width 52 height 22
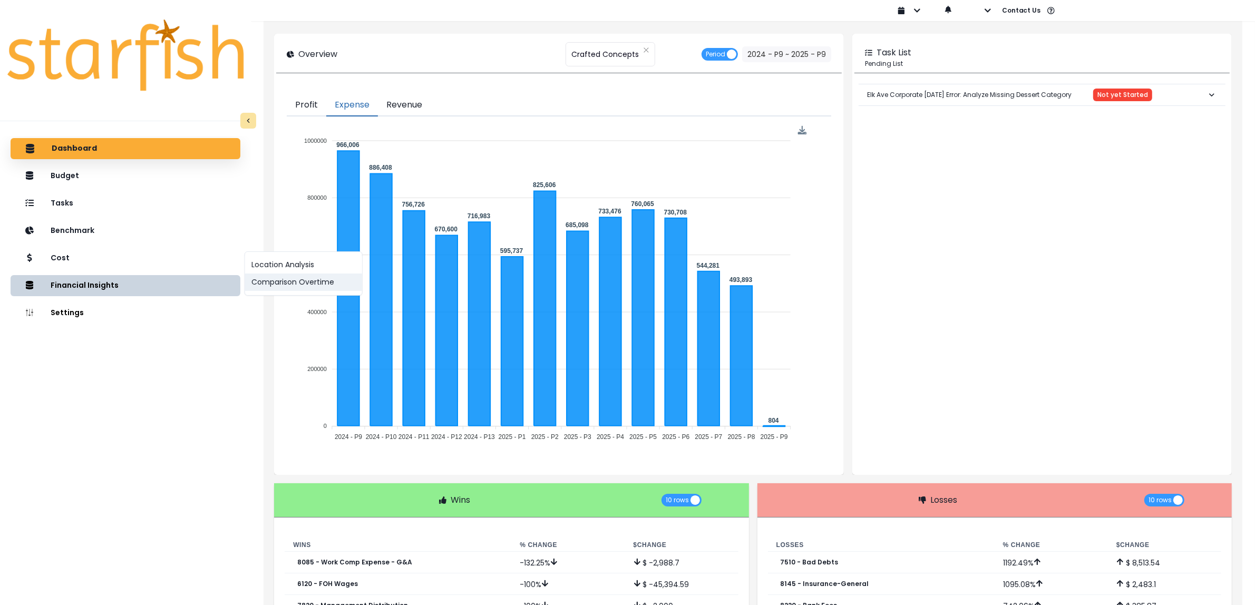
click at [275, 277] on button "Comparison Overtime" at bounding box center [303, 282] width 117 height 17
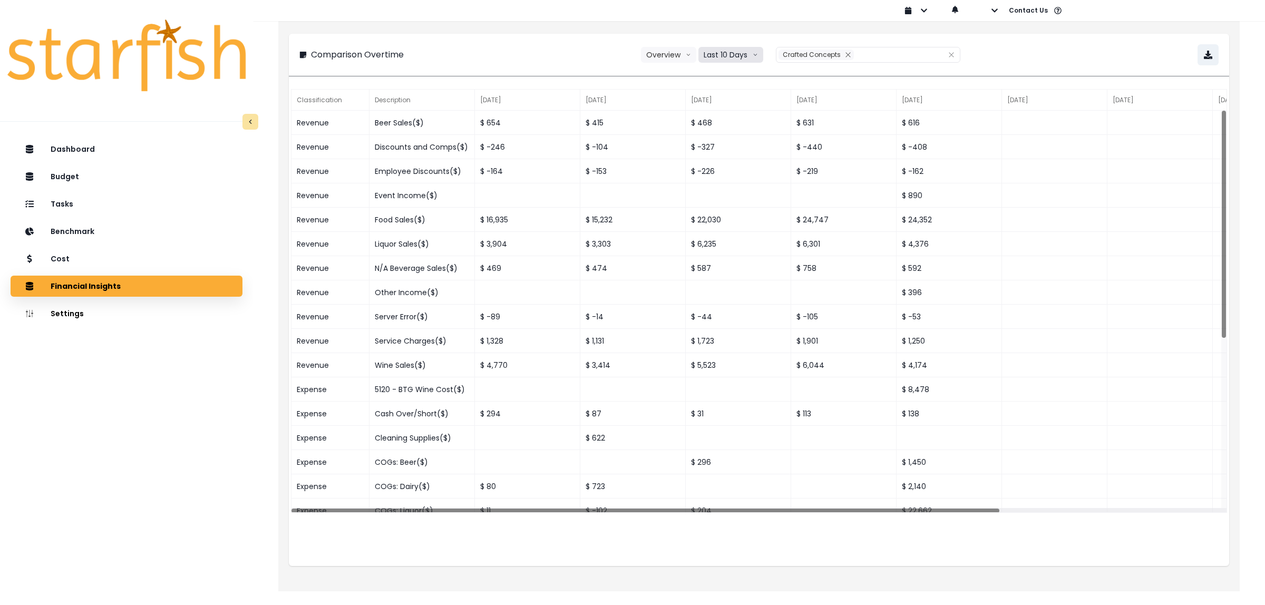
click at [725, 54] on button "Last 10 Days" at bounding box center [731, 55] width 65 height 16
click at [733, 114] on span "Last 15 Periods" at bounding box center [730, 113] width 51 height 11
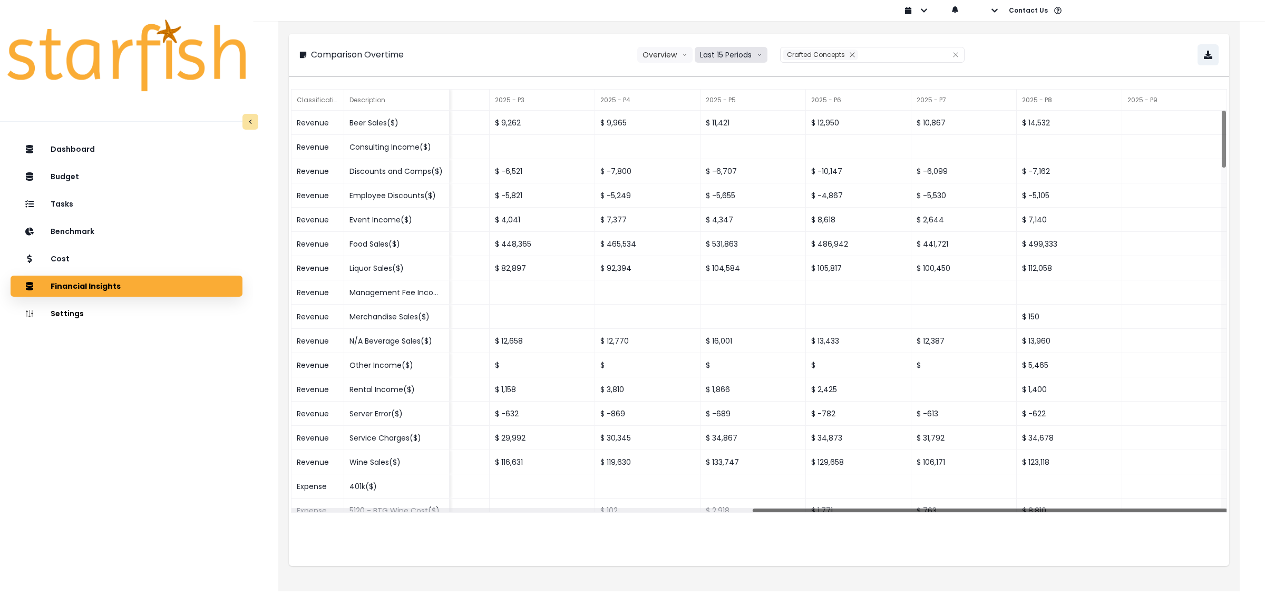
drag, startPoint x: 580, startPoint y: 510, endPoint x: 1134, endPoint y: 498, distance: 554.2
click at [1134, 498] on div "Revenue Beer Sales($) $ 17,766 $ 17,835 $ 16,536 $ 13,721 $ 11,532 $ 7,558 $ 9,…" at bounding box center [759, 312] width 935 height 403
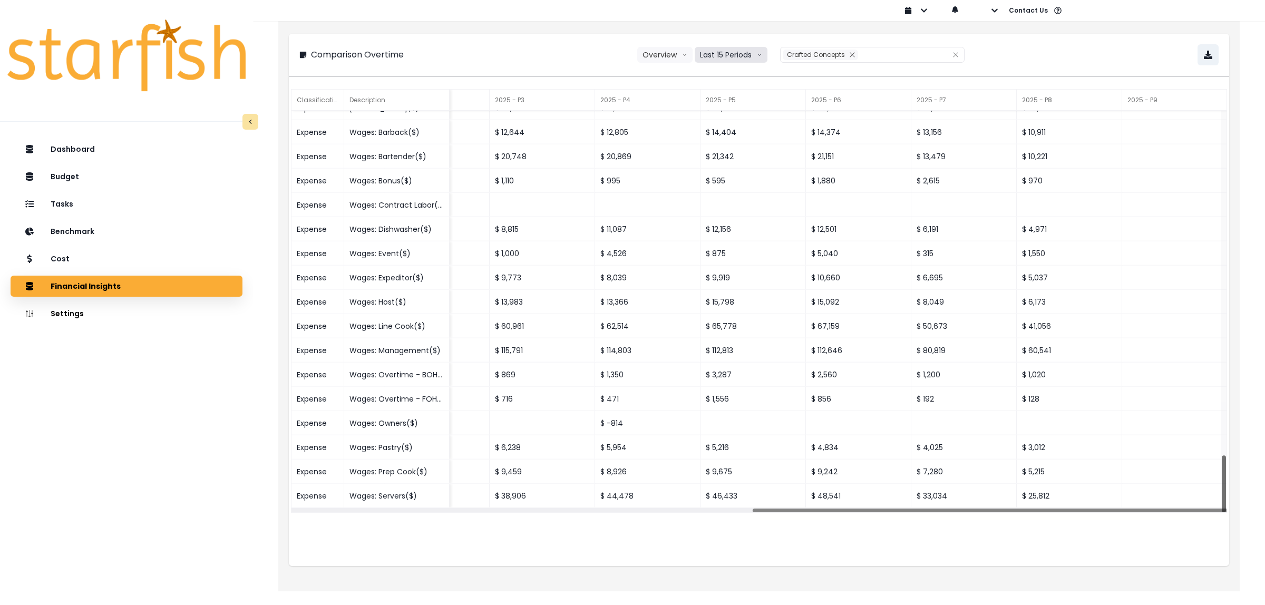
drag, startPoint x: 1223, startPoint y: 157, endPoint x: 1228, endPoint y: 523, distance: 365.9
click at [1228, 523] on div "Classification Description 2024 - P7 2024 - P8 2024 - P9 2024 - P10 2024 - P11 …" at bounding box center [759, 326] width 941 height 479
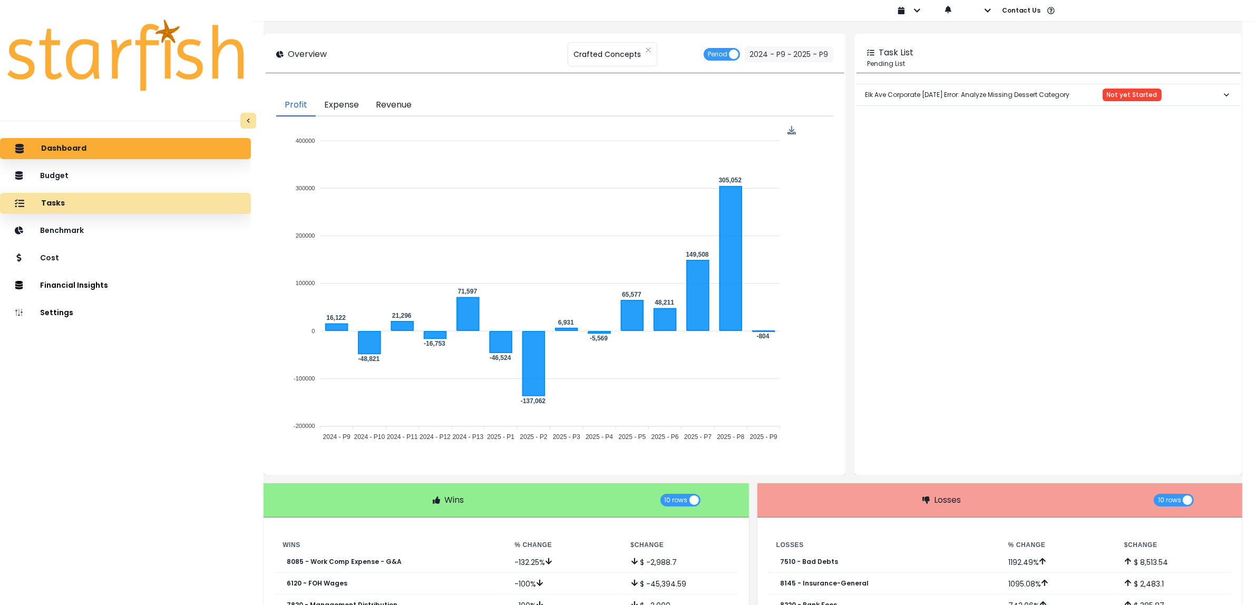
click at [103, 201] on div "Tasks" at bounding box center [125, 203] width 234 height 22
